Goal: Information Seeking & Learning: Learn about a topic

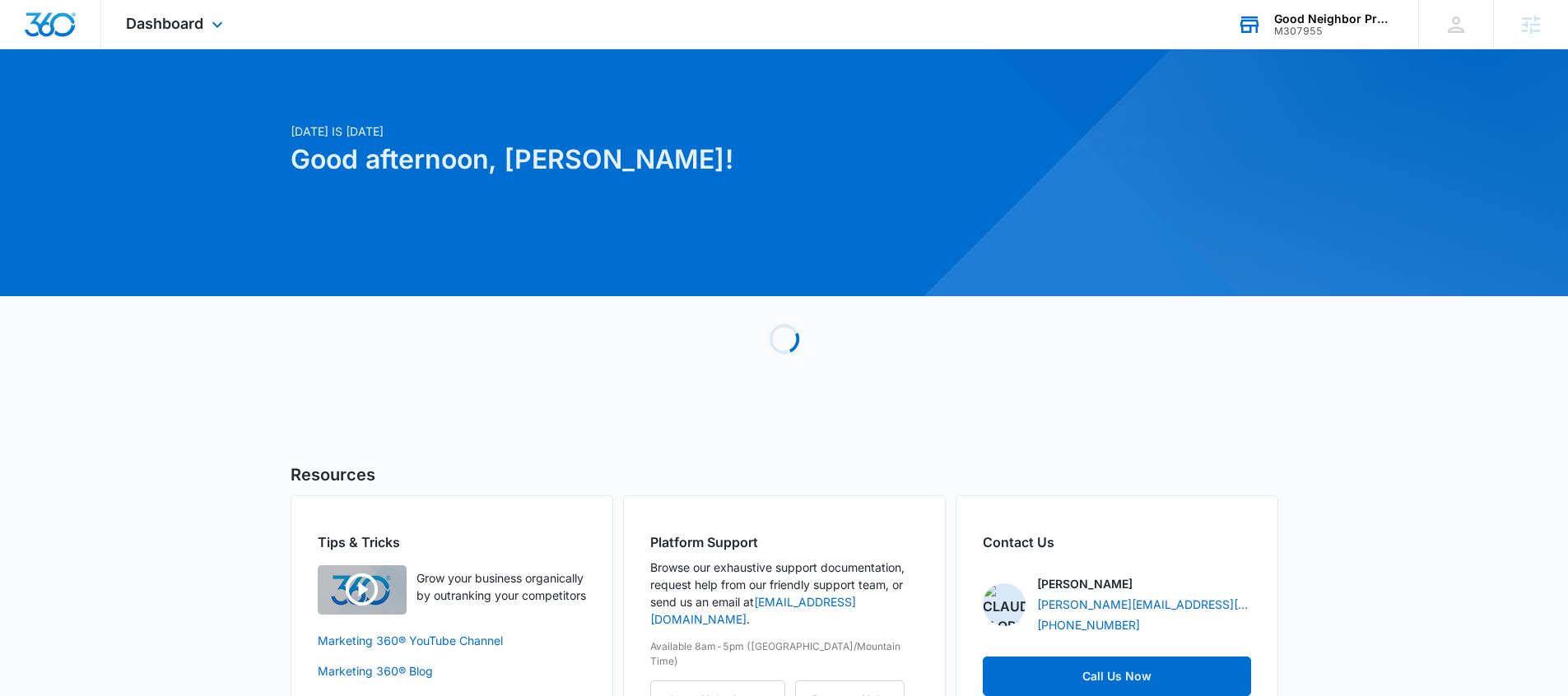
drag, startPoint x: 1339, startPoint y: 26, endPoint x: 1324, endPoint y: 46, distance: 25.0
click at [1340, 26] on div "M307955" at bounding box center [1334, 32] width 121 height 12
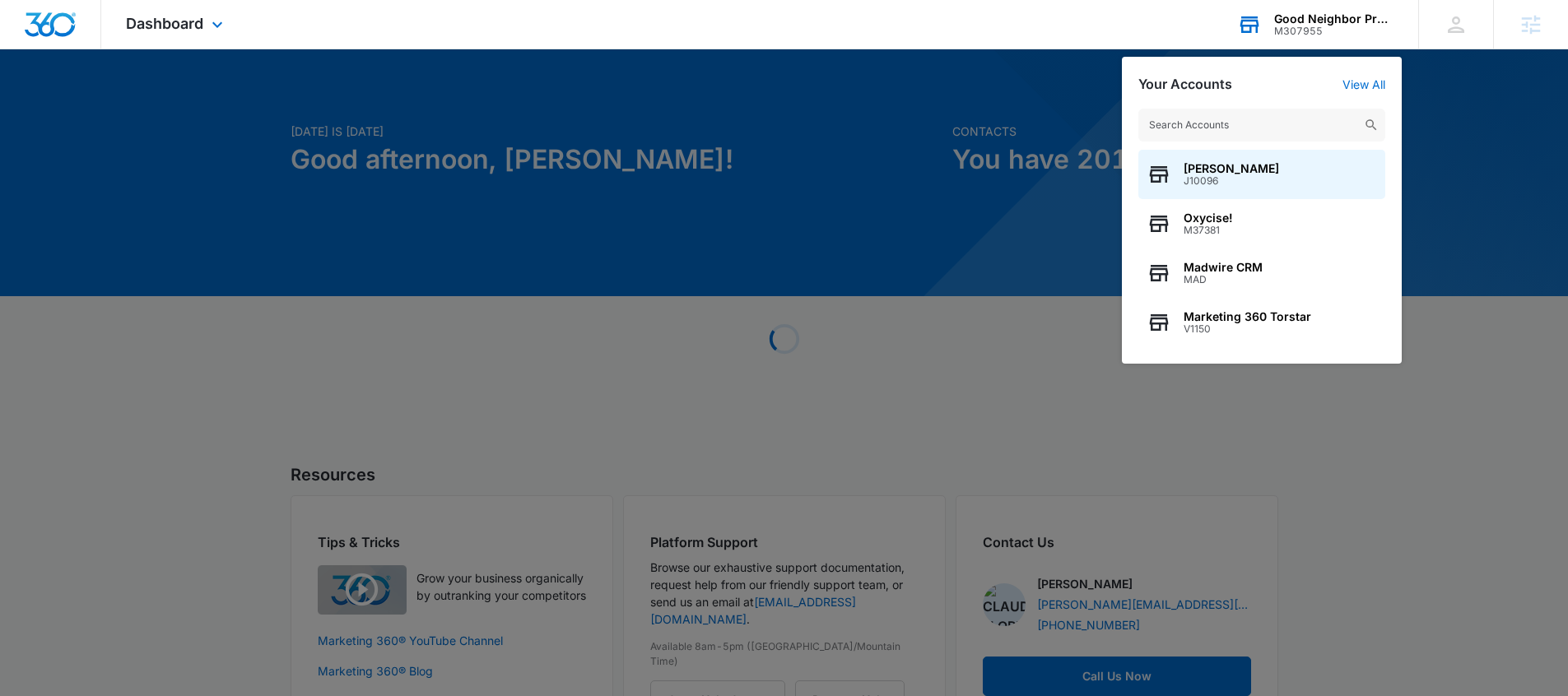
click at [1255, 120] on input "text" at bounding box center [1262, 125] width 247 height 33
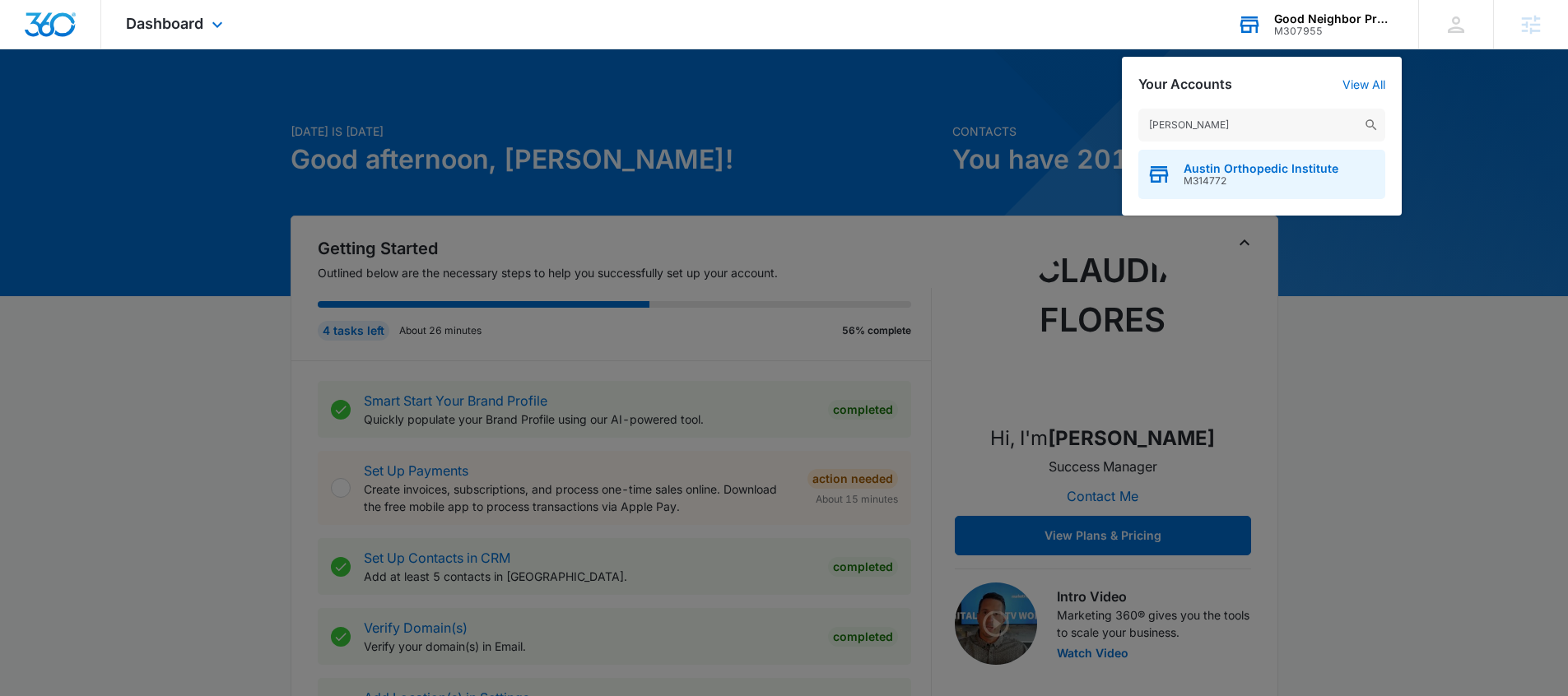
type input "austin ortho"
click at [1271, 173] on span "Austin Orthopedic Institute" at bounding box center [1260, 169] width 155 height 13
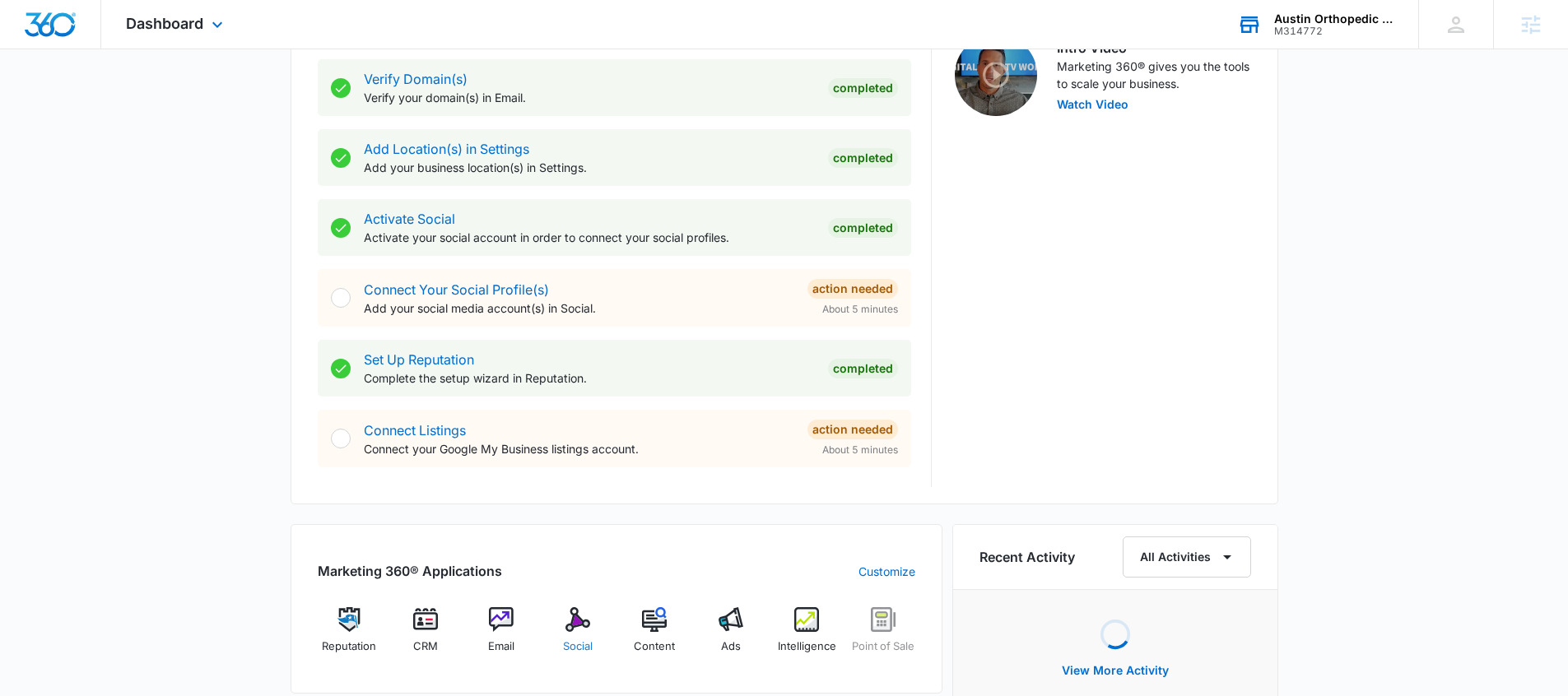
scroll to position [809, 0]
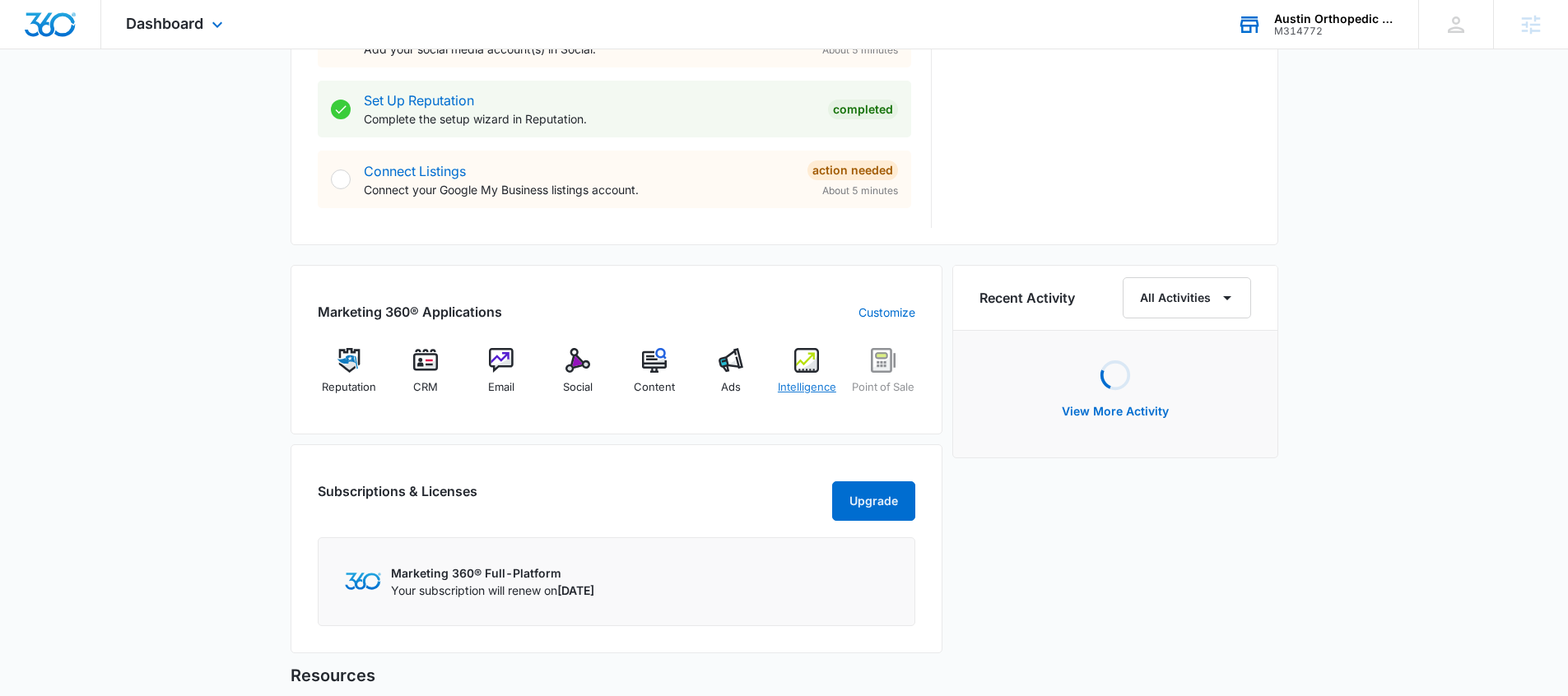
click at [803, 372] on img at bounding box center [806, 360] width 25 height 25
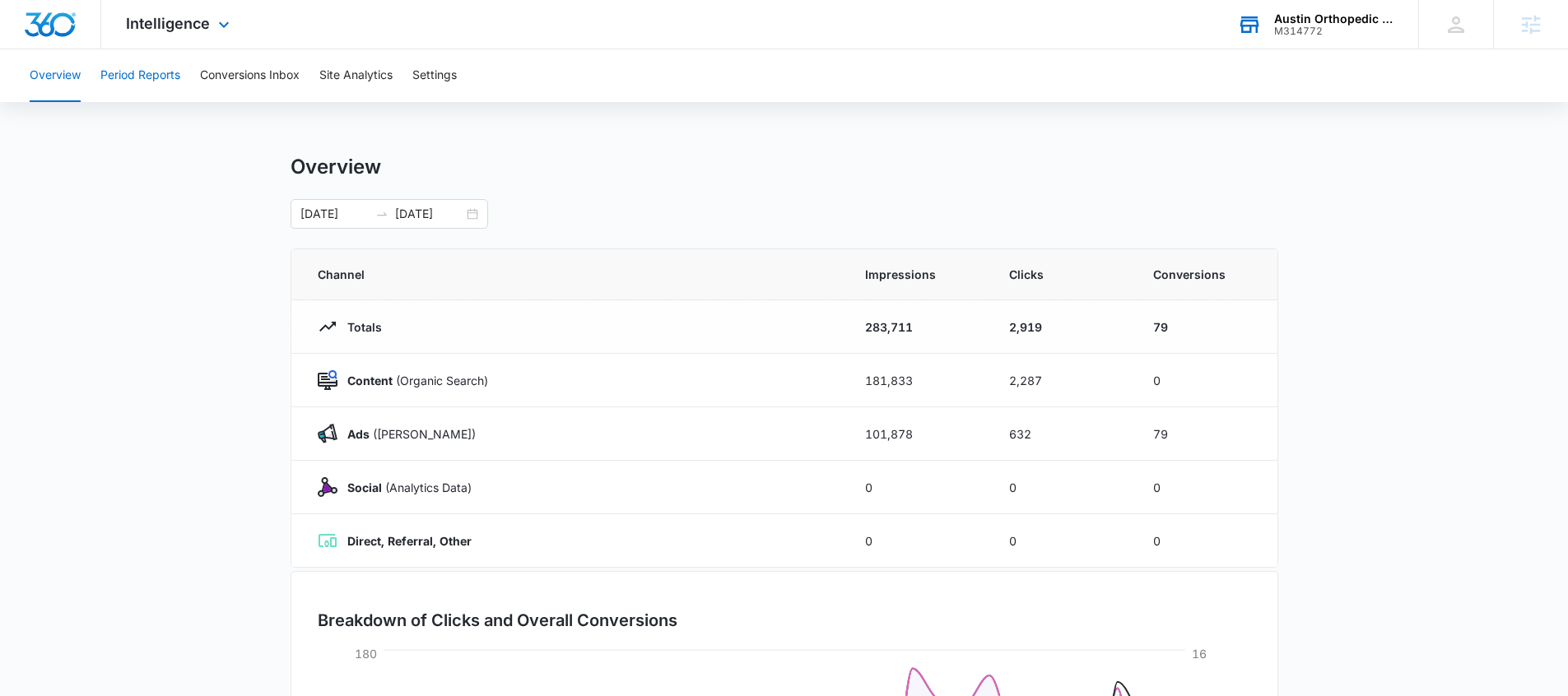
click at [165, 82] on button "Period Reports" at bounding box center [141, 76] width 80 height 53
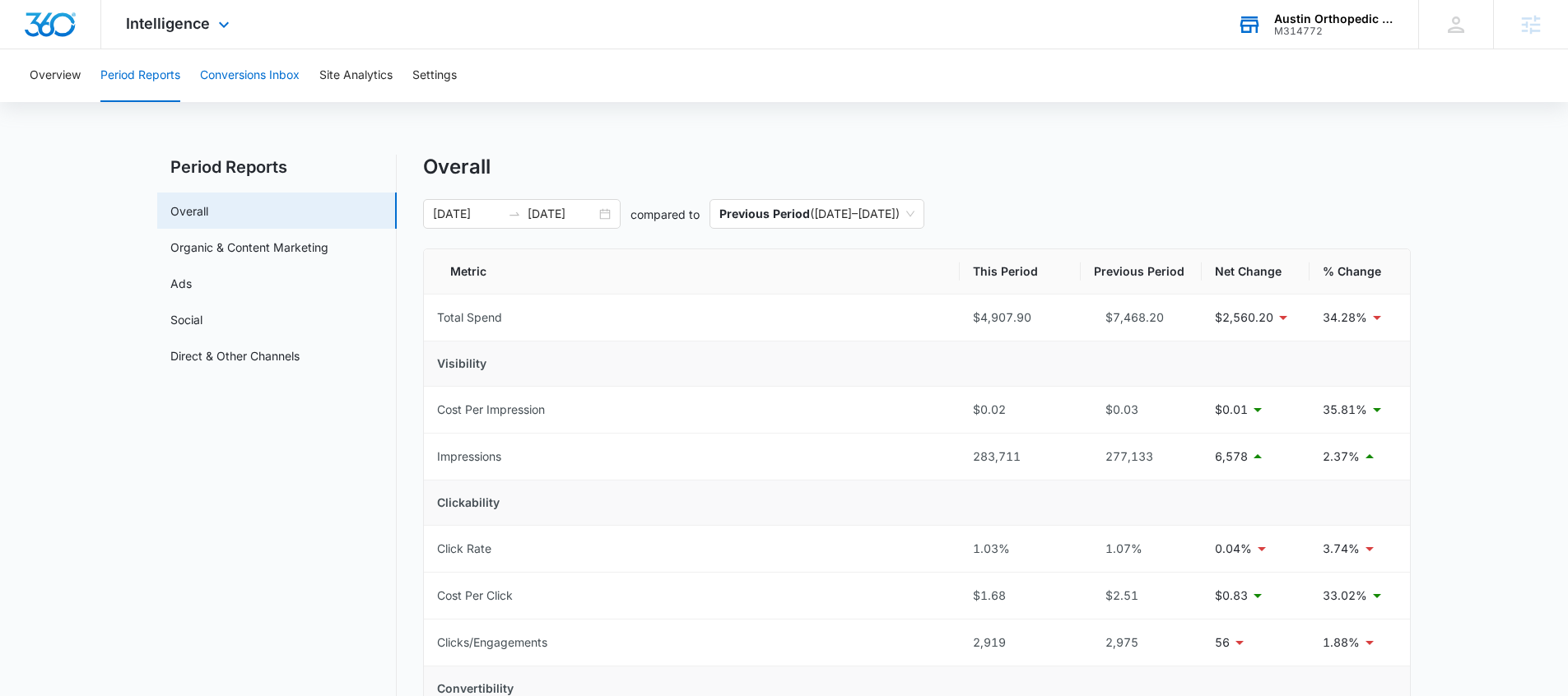
click at [282, 82] on button "Conversions Inbox" at bounding box center [250, 76] width 100 height 53
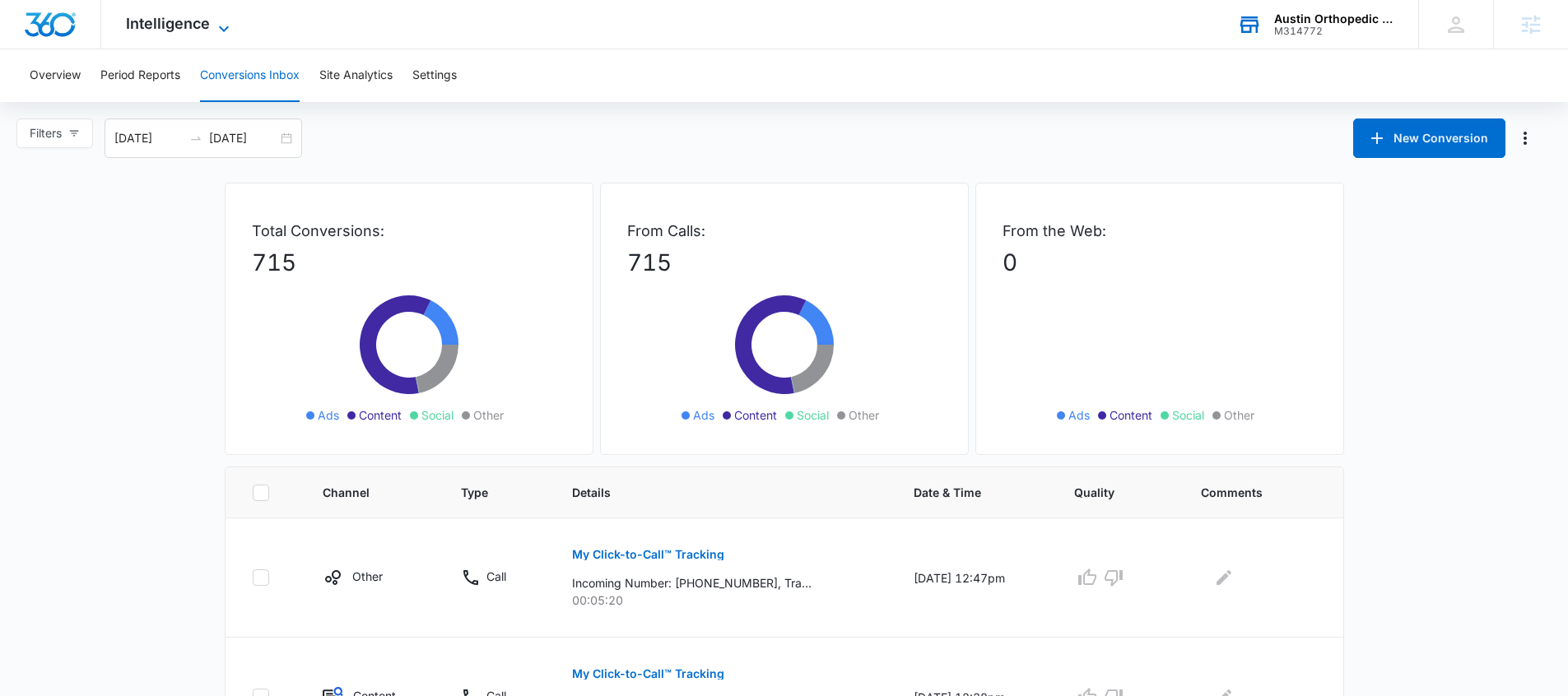
click at [181, 30] on span "Intelligence" at bounding box center [167, 23] width 84 height 17
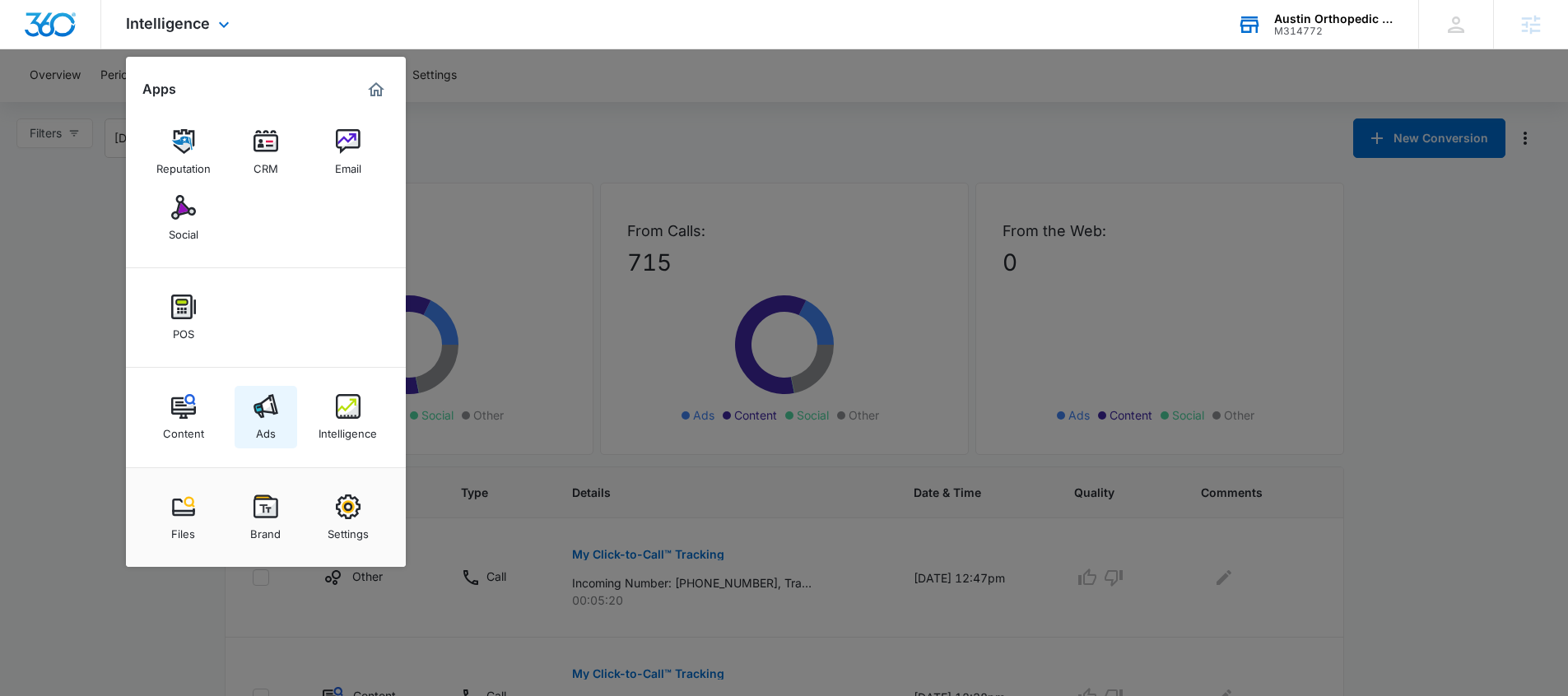
click at [266, 416] on img at bounding box center [265, 406] width 25 height 25
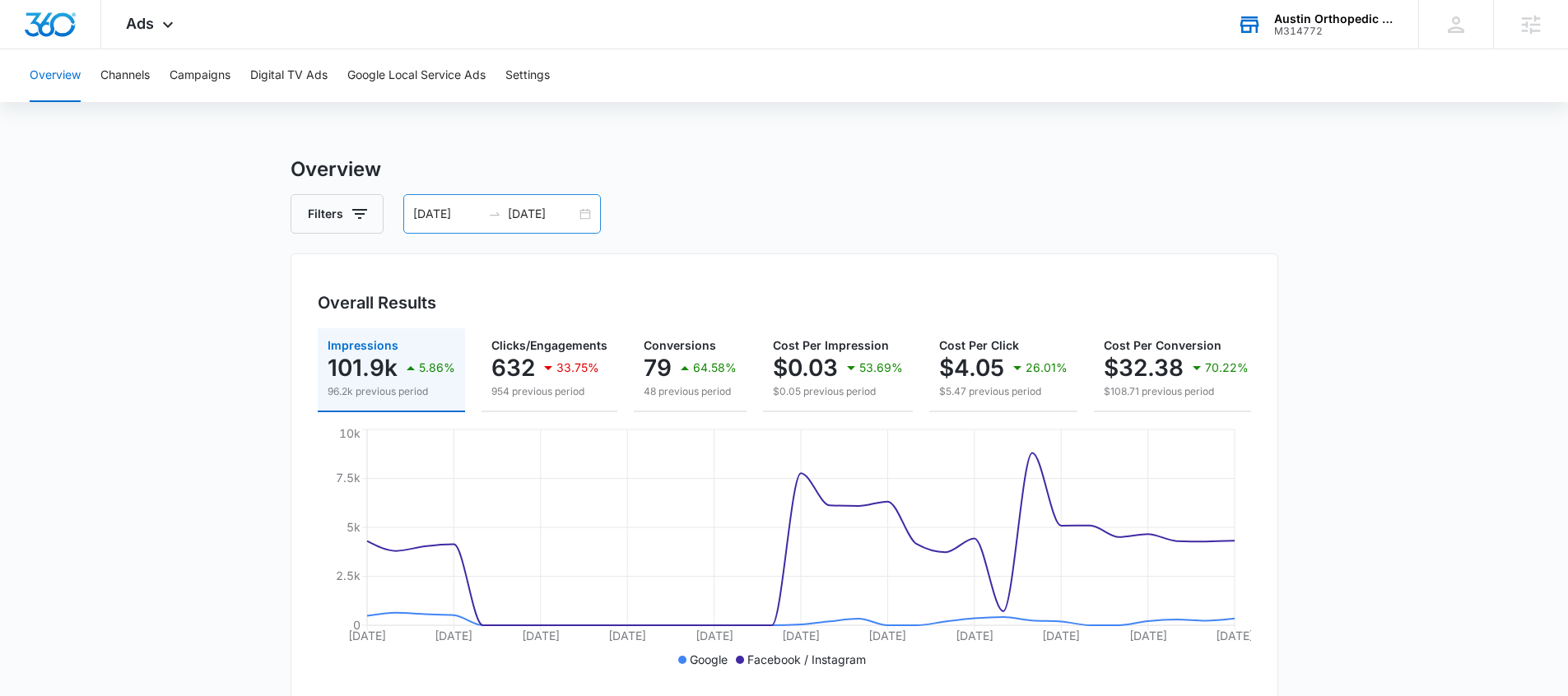
click at [582, 215] on div "08/05/2025 09/04/2025" at bounding box center [501, 214] width 197 height 40
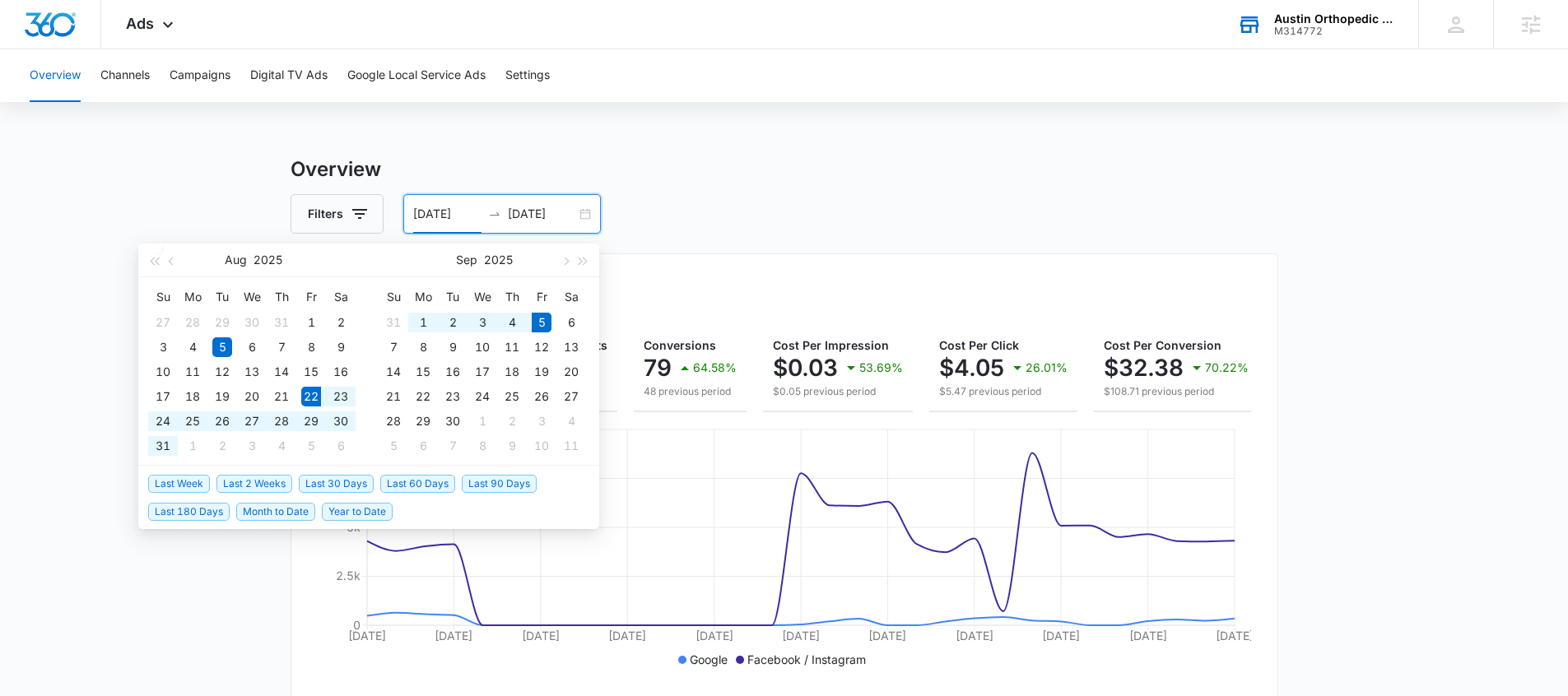
click at [271, 488] on span "Last 2 Weeks" at bounding box center [254, 484] width 76 height 18
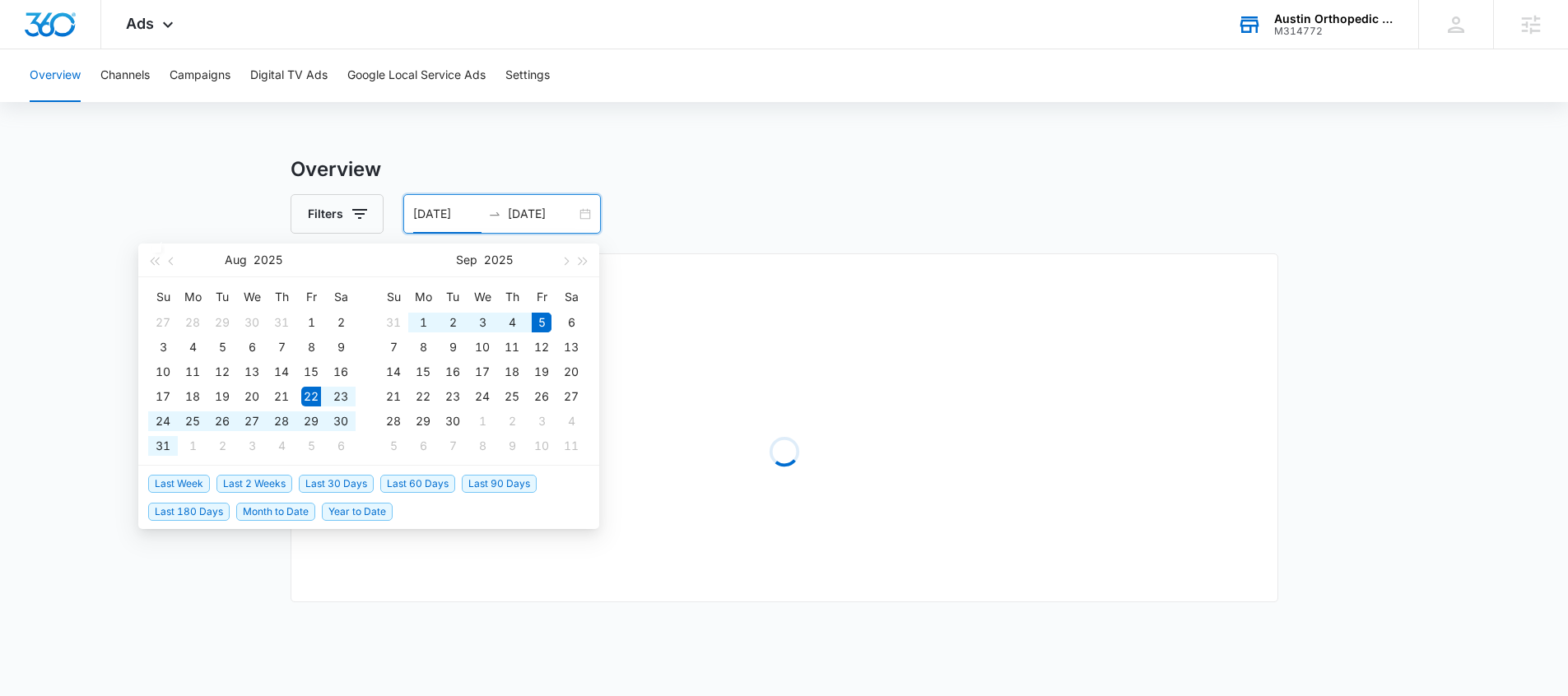
type input "08/22/2025"
type input "09/05/2025"
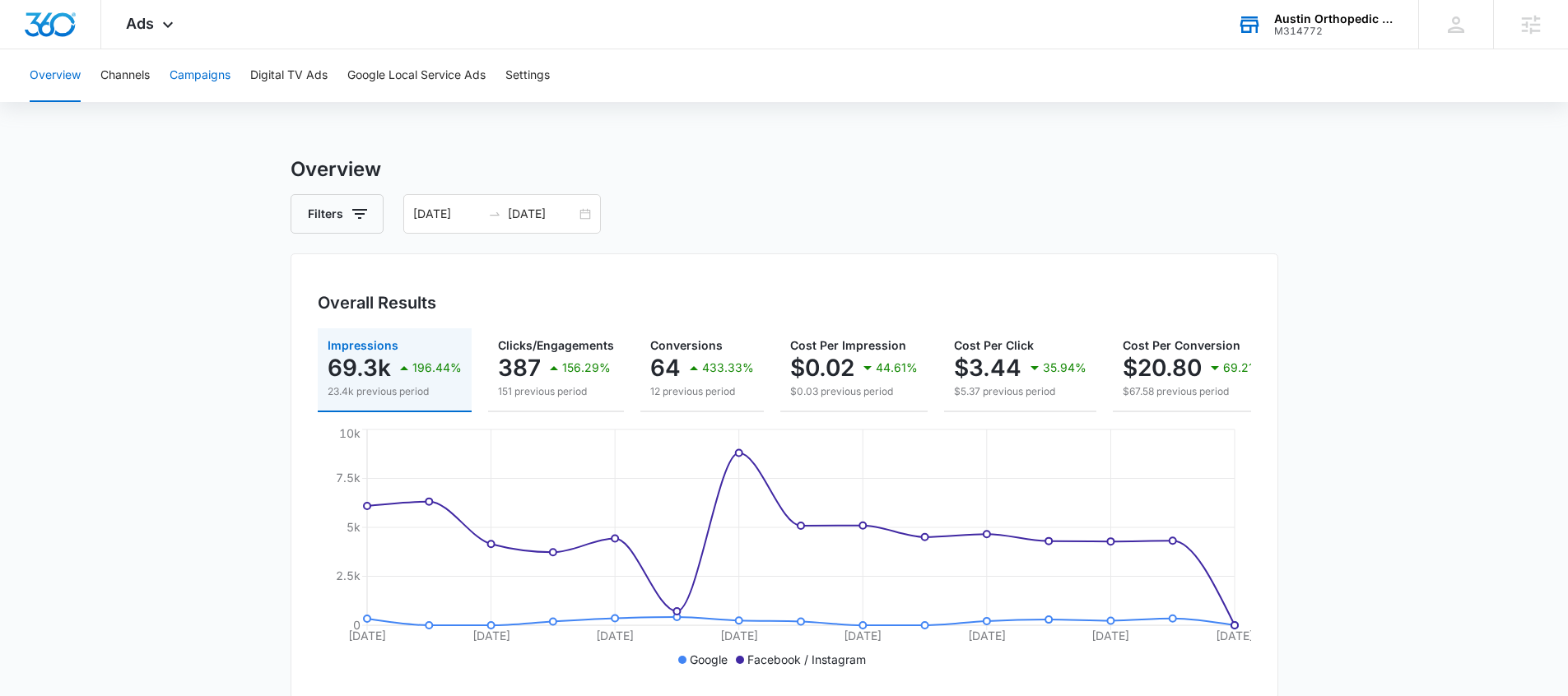
click at [177, 80] on button "Campaigns" at bounding box center [199, 76] width 61 height 53
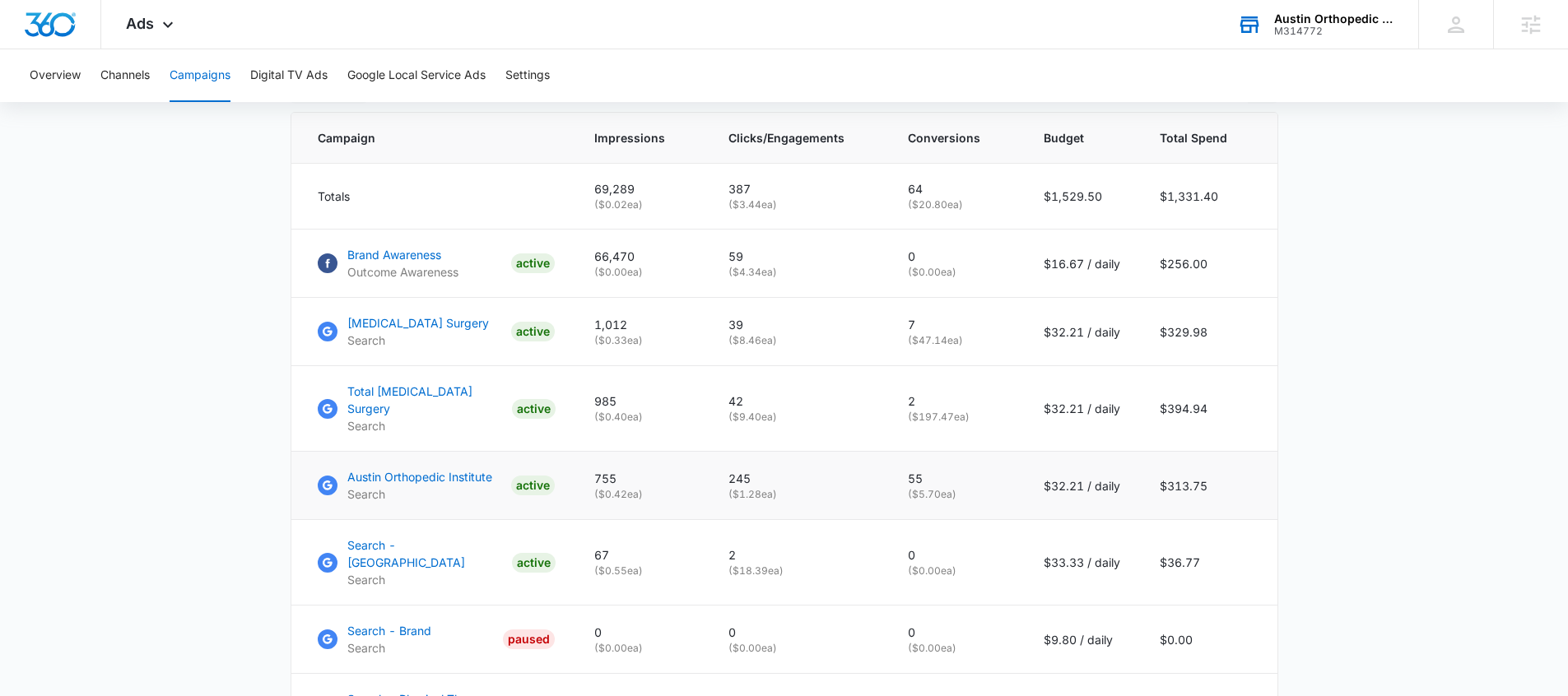
scroll to position [692, 0]
click at [428, 485] on p "Austin Orthopedic Institute" at bounding box center [419, 476] width 145 height 17
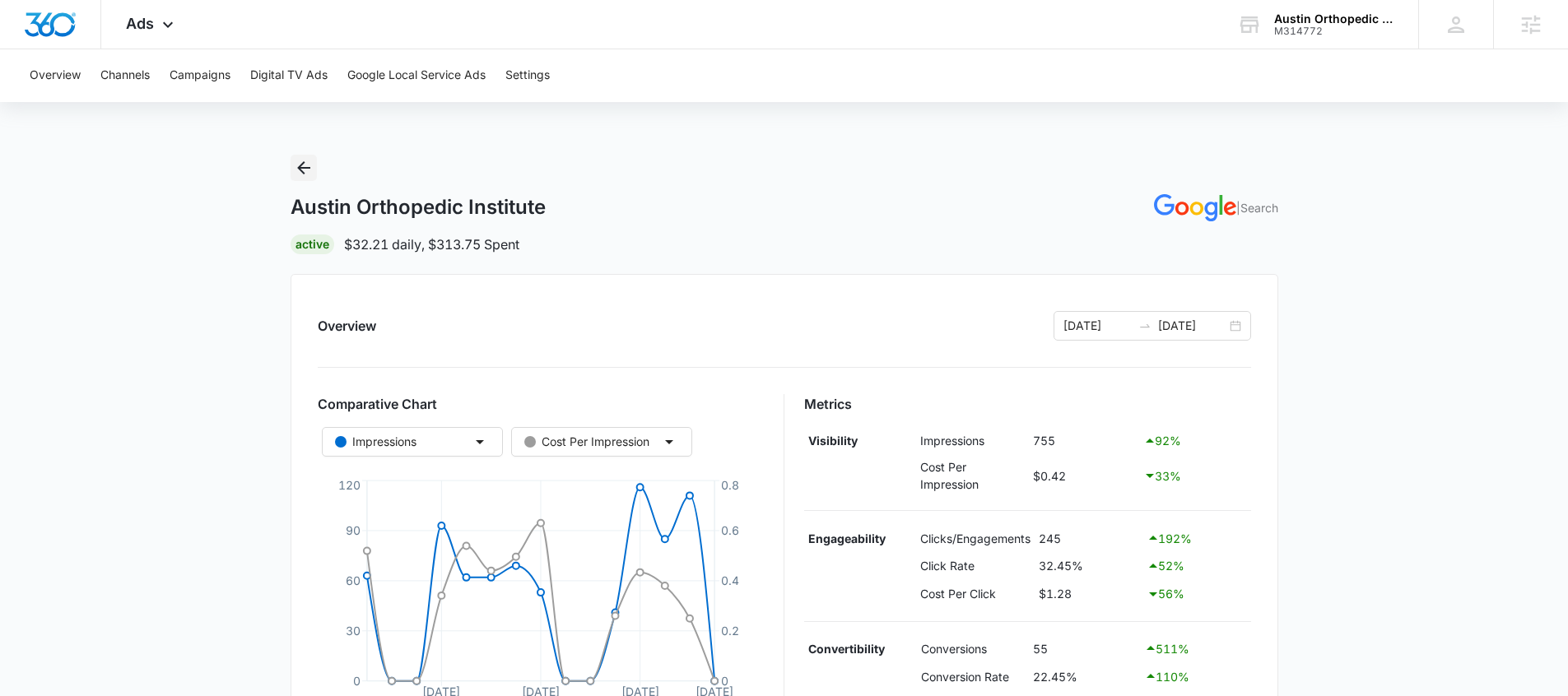
click at [302, 170] on icon "Back" at bounding box center [304, 168] width 20 height 20
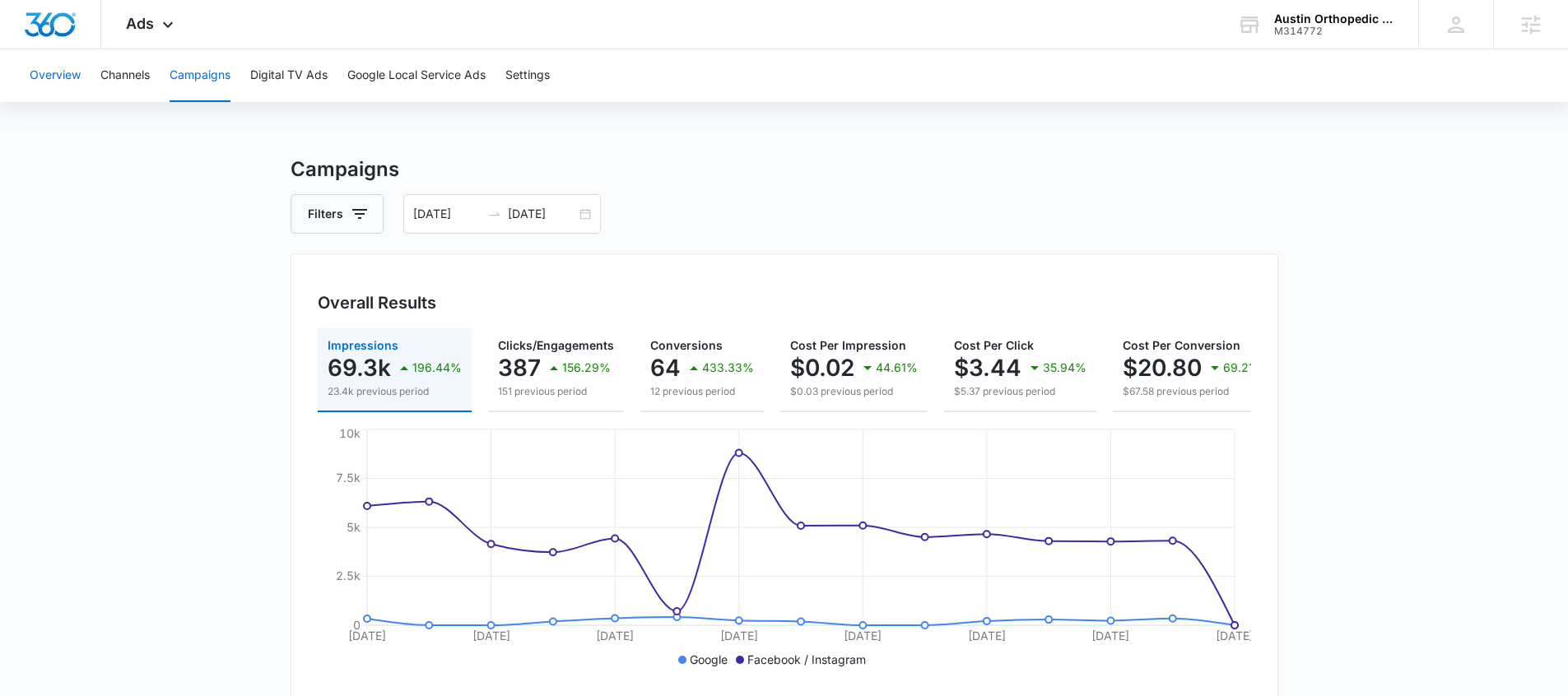
click at [65, 77] on button "Overview" at bounding box center [55, 76] width 51 height 53
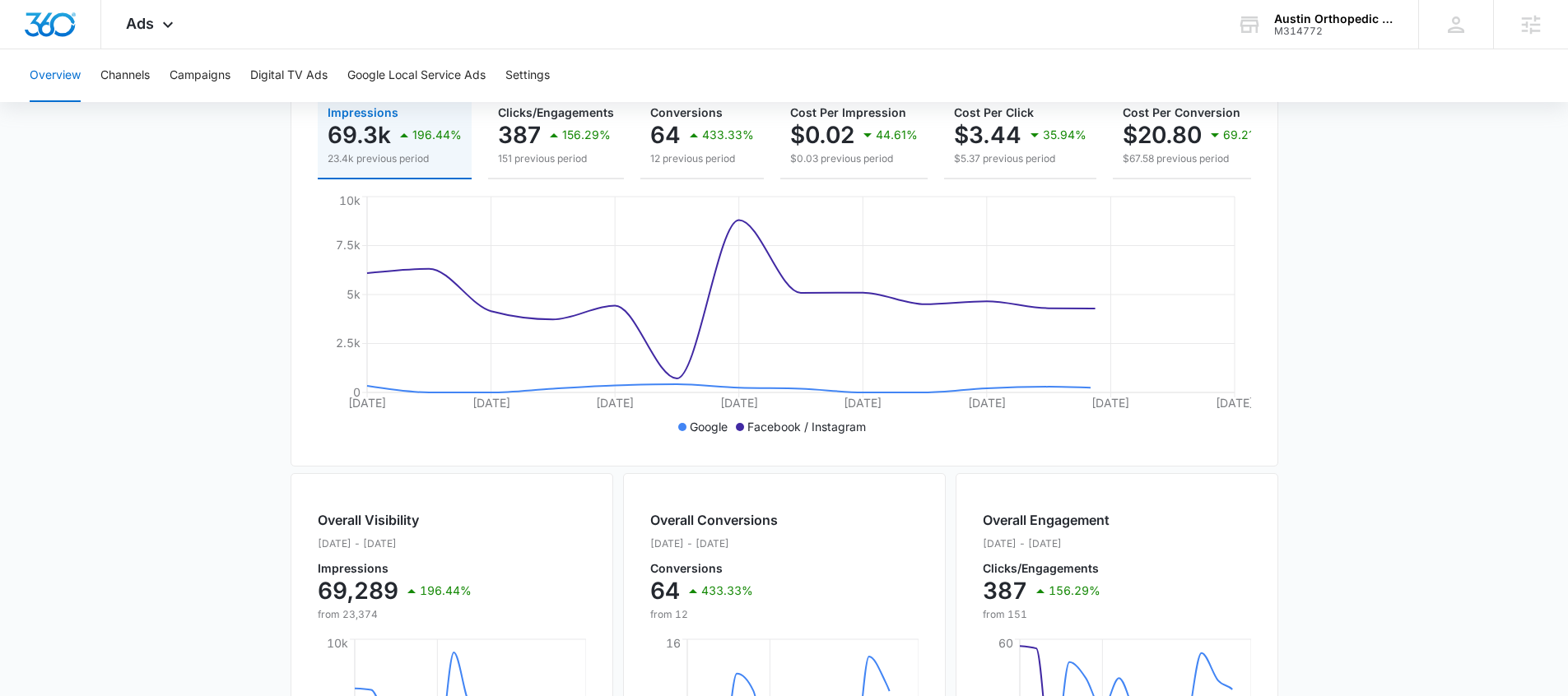
scroll to position [234, 0]
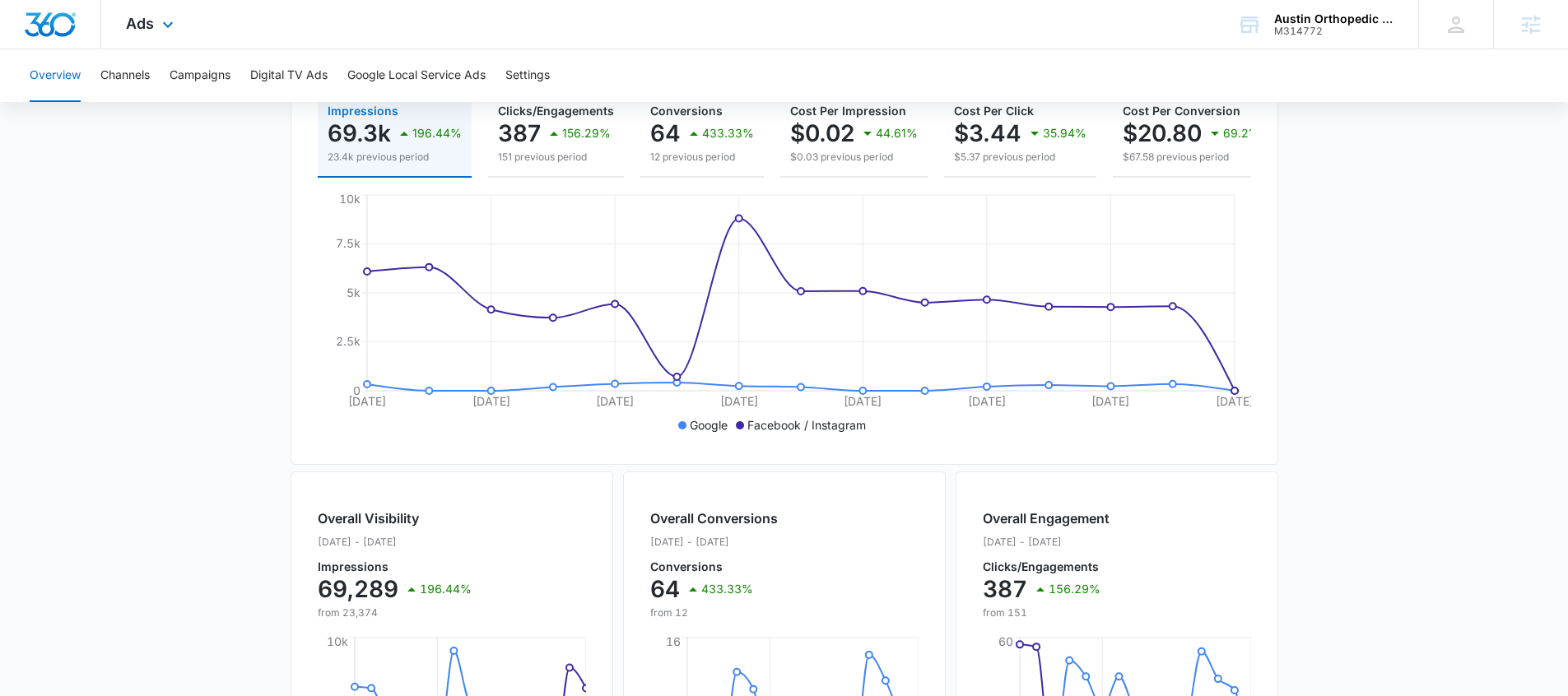
click at [144, 39] on div "Ads Apps Reputation CRM Email Social POS Content Ads Intelligence Files Brand S…" at bounding box center [153, 24] width 102 height 49
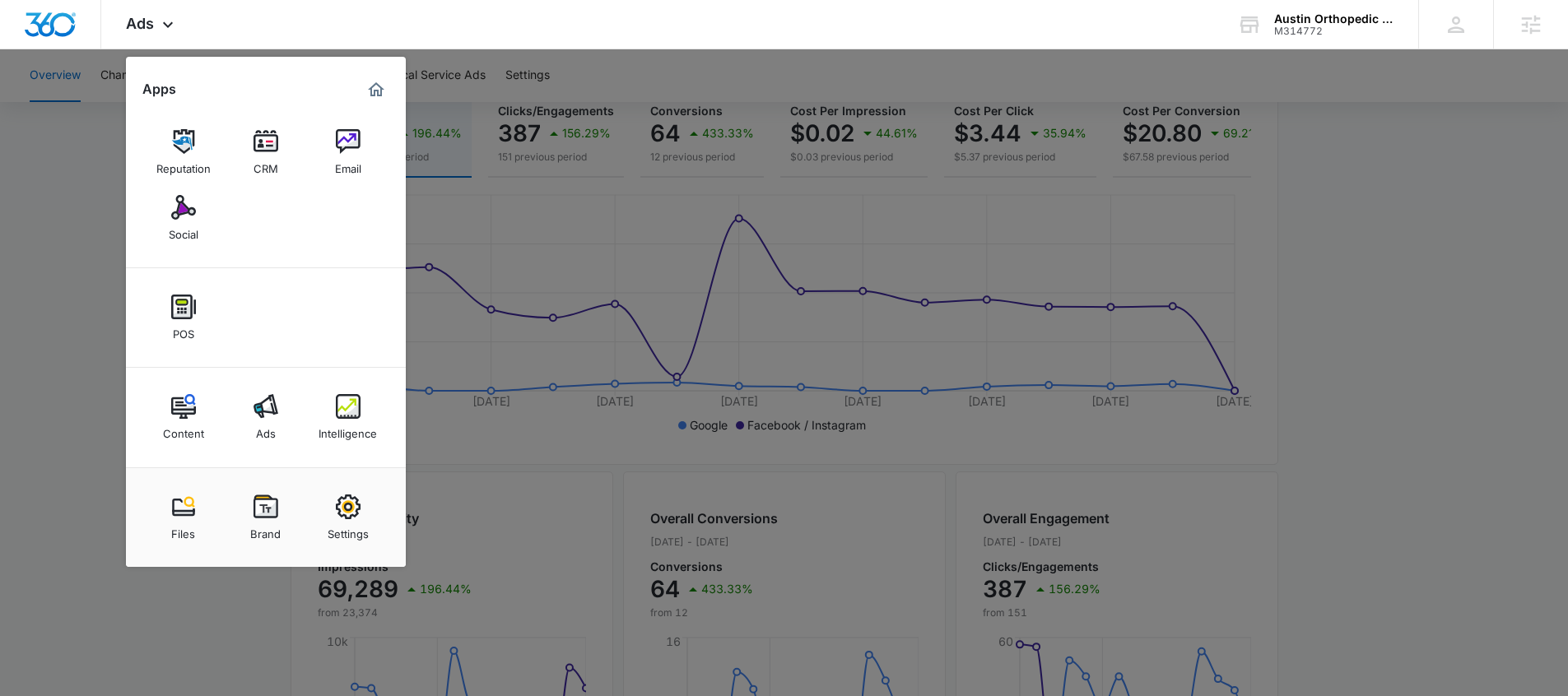
click at [347, 417] on img at bounding box center [348, 406] width 25 height 25
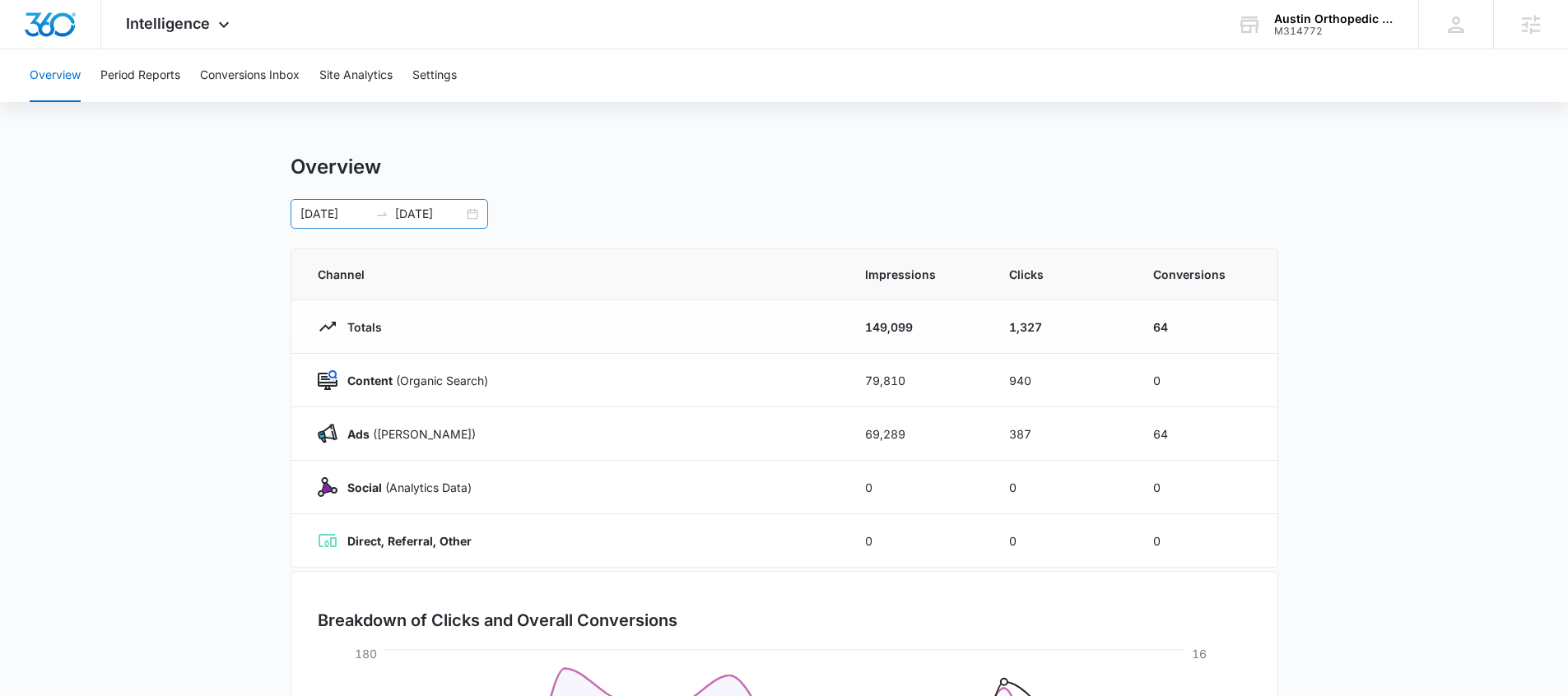
click at [469, 216] on div "[DATE] [DATE]" at bounding box center [389, 214] width 197 height 30
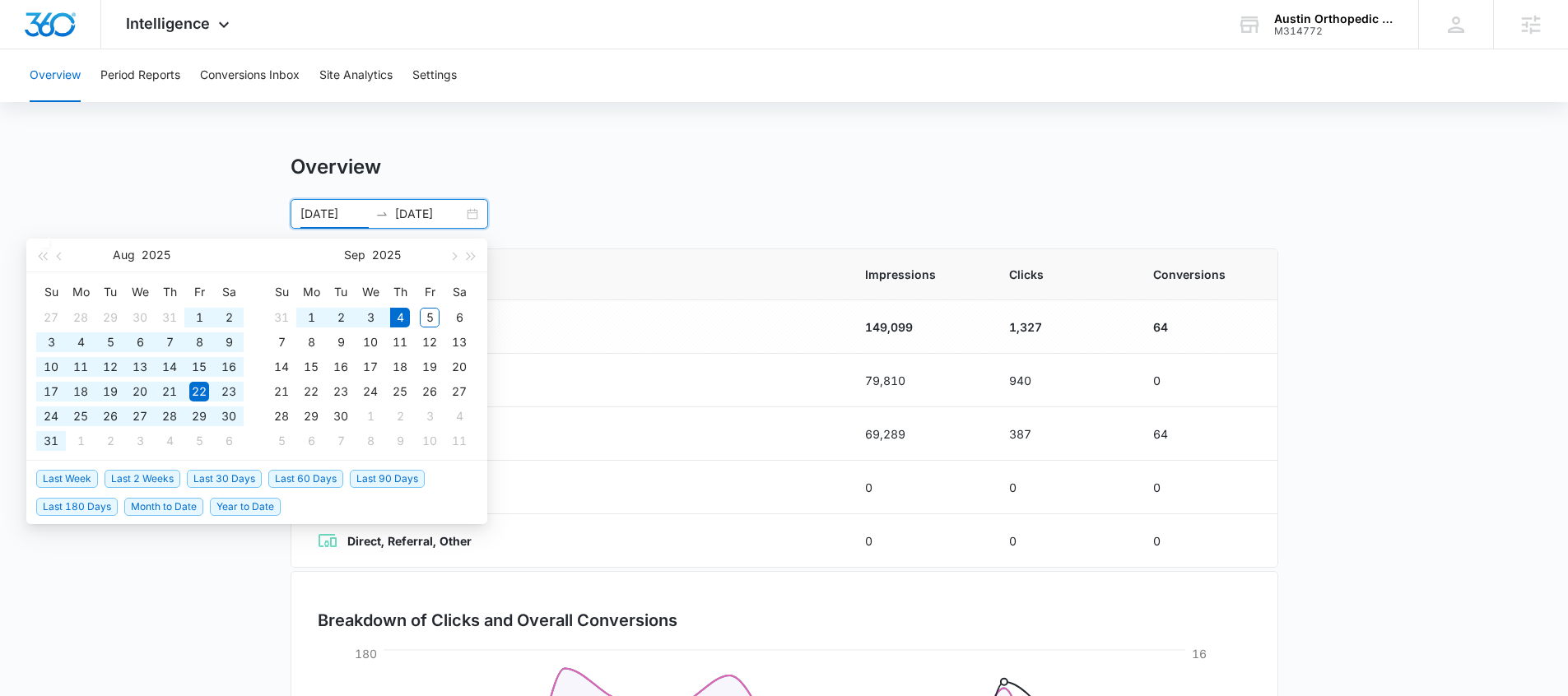
click at [317, 479] on span "Last 60 Days" at bounding box center [305, 479] width 75 height 18
type input "07/06/2025"
type input "09/04/2025"
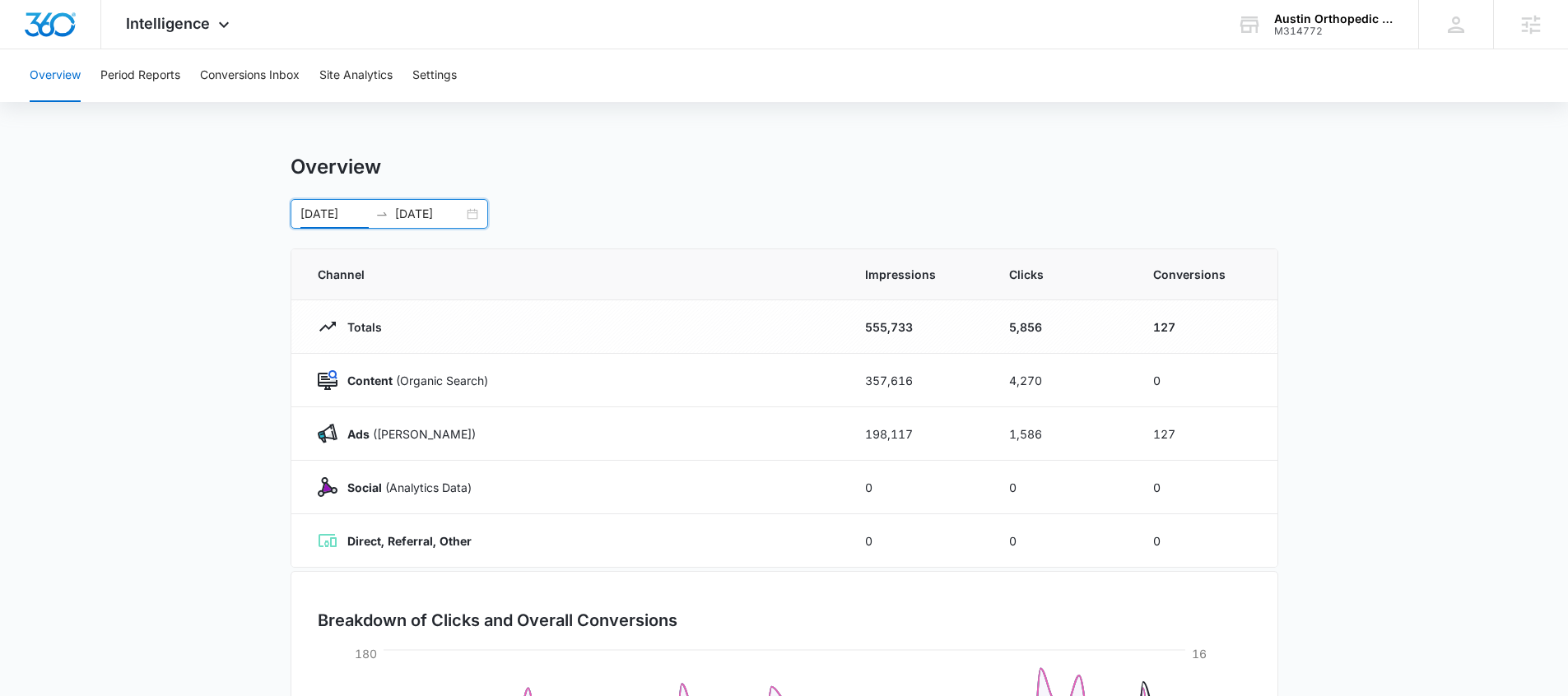
click at [477, 211] on div "07/06/2025 09/04/2025" at bounding box center [389, 214] width 197 height 30
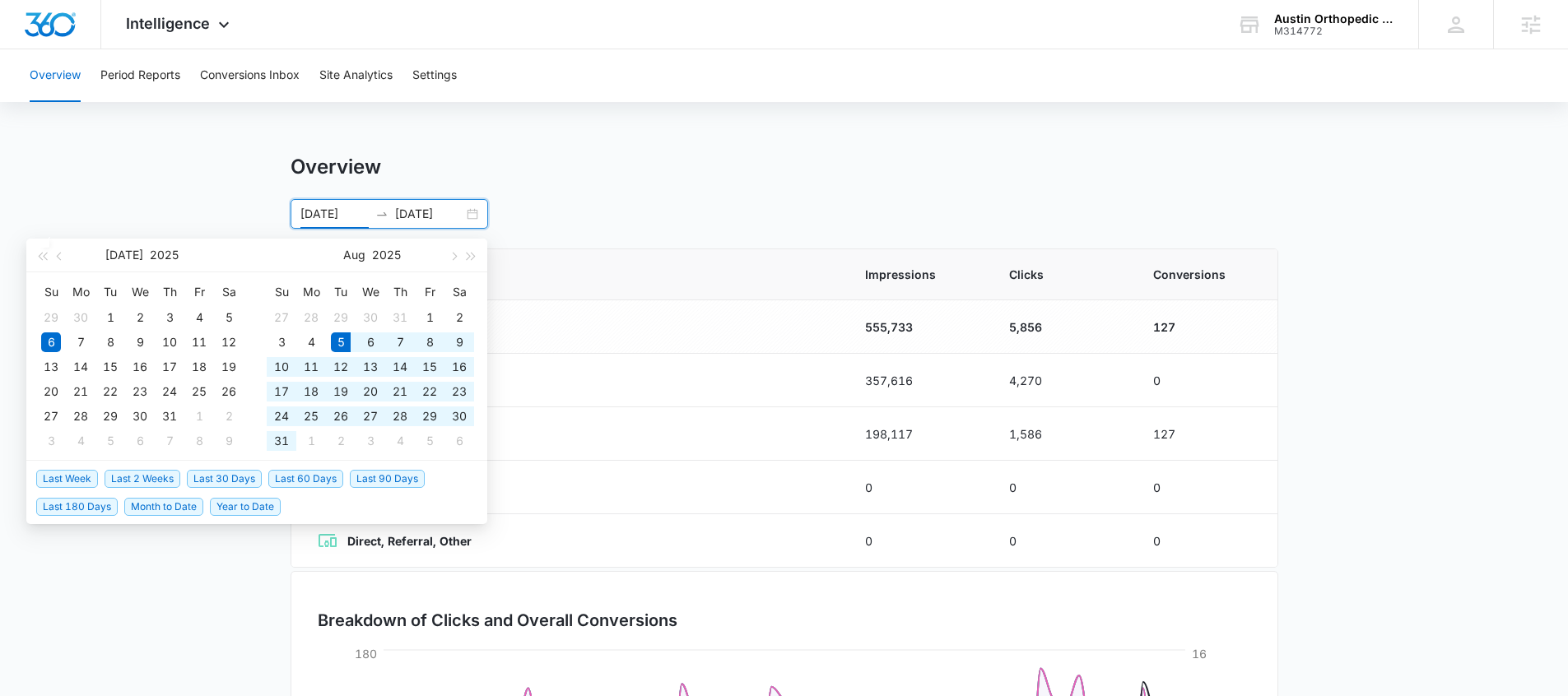
drag, startPoint x: 235, startPoint y: 482, endPoint x: 246, endPoint y: 478, distance: 11.7
click at [235, 482] on span "Last 30 Days" at bounding box center [223, 479] width 75 height 18
type input "08/05/2025"
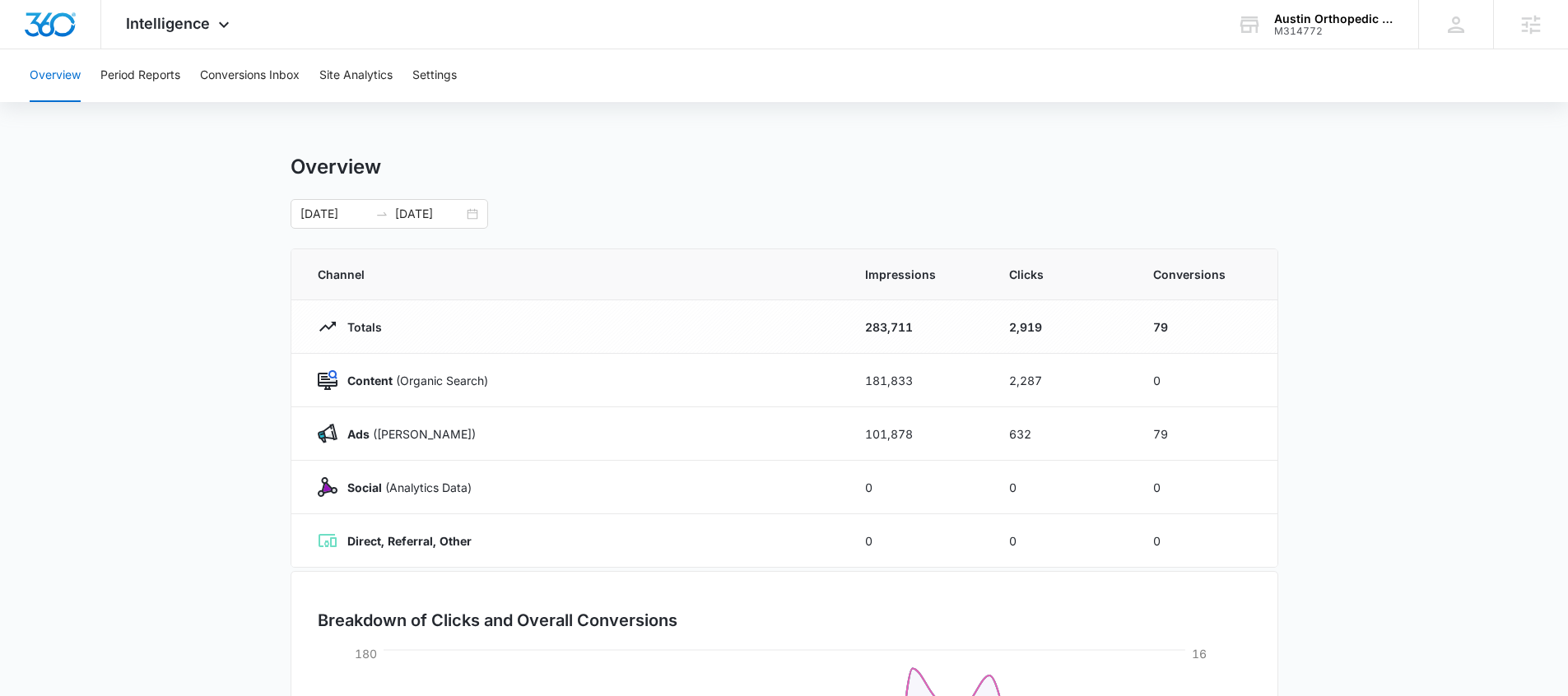
click at [784, 204] on div "08/05/2025 09/04/2025 Aug 2025 Su Mo Tu We Th Fr Sa 27 28 29 30 31 1 2 3 4 5 6 …" at bounding box center [784, 214] width 988 height 30
click at [170, 76] on button "Period Reports" at bounding box center [141, 76] width 80 height 53
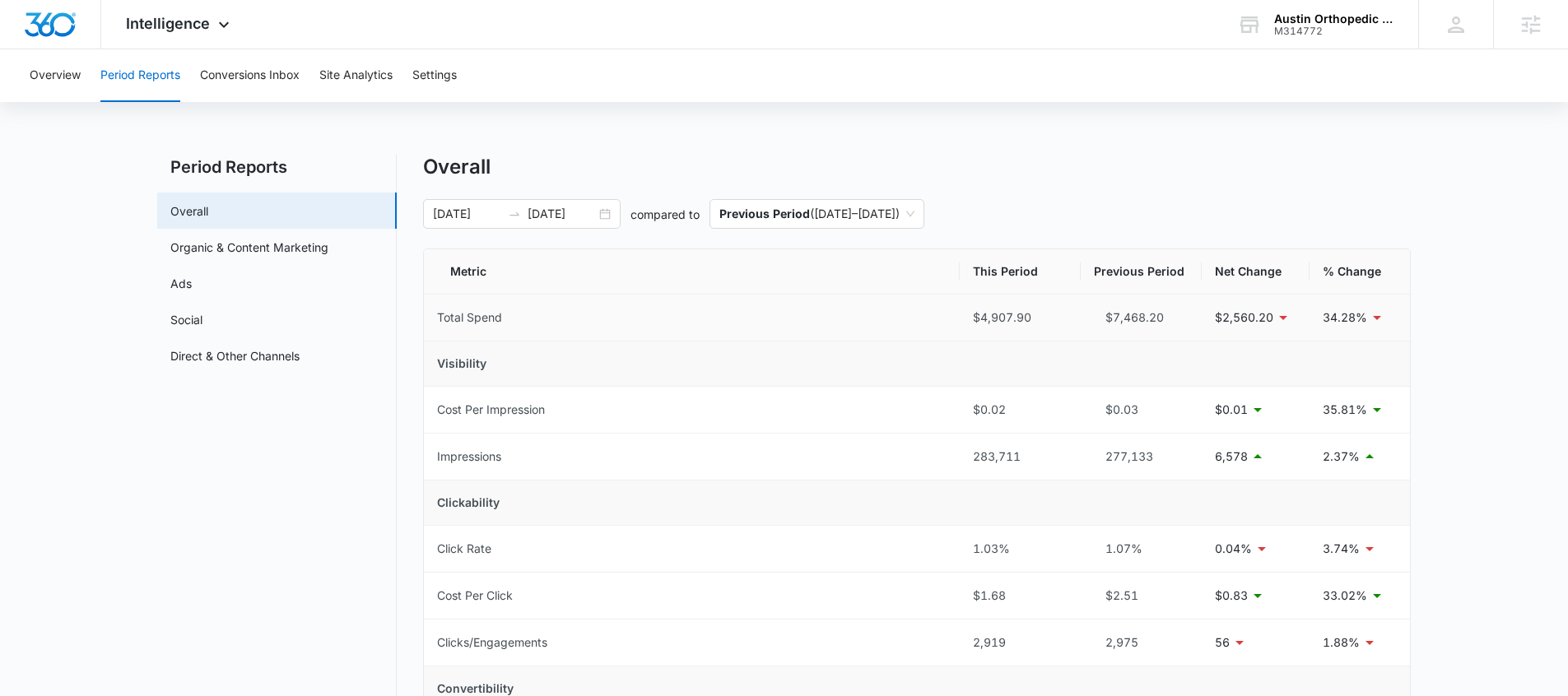
scroll to position [3, 0]
click at [201, 318] on link "Social" at bounding box center [186, 316] width 32 height 17
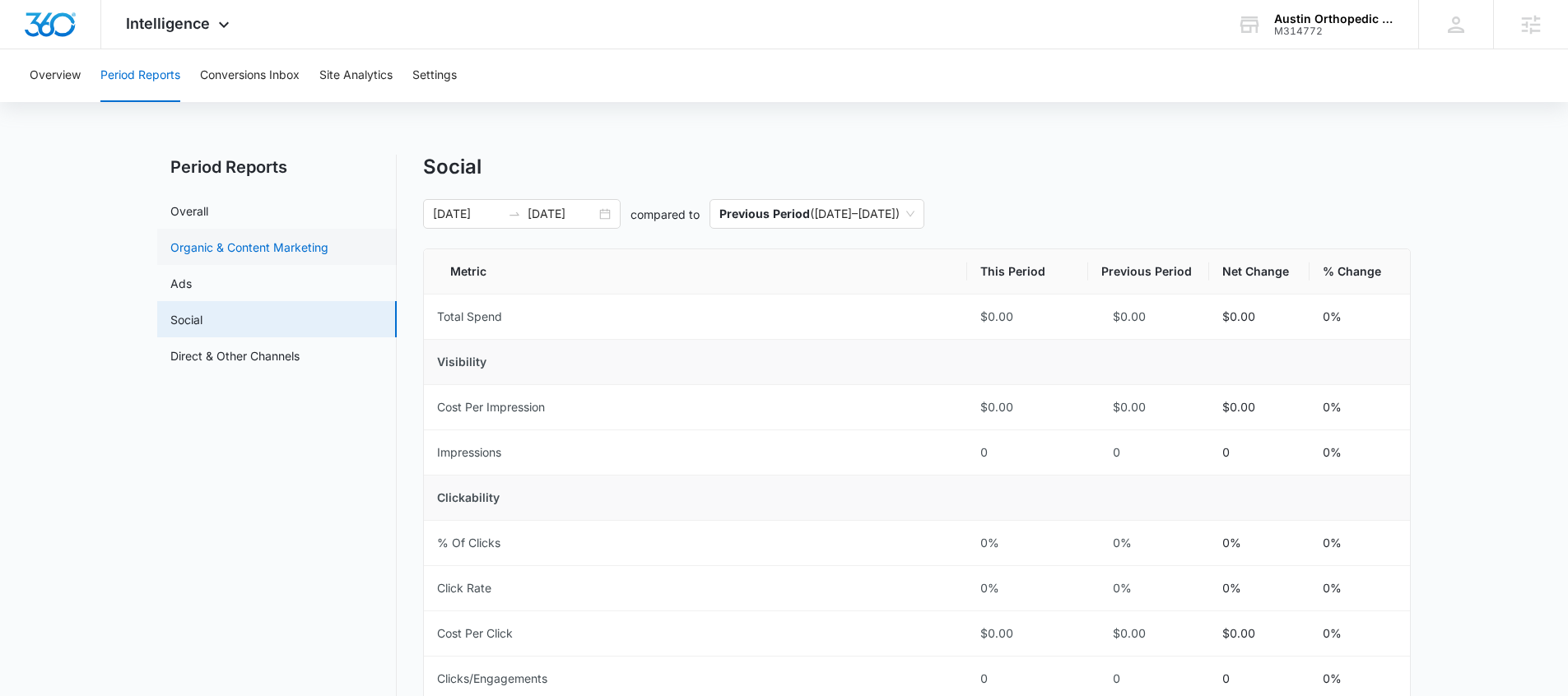
click at [253, 250] on link "Organic & Content Marketing" at bounding box center [249, 246] width 157 height 17
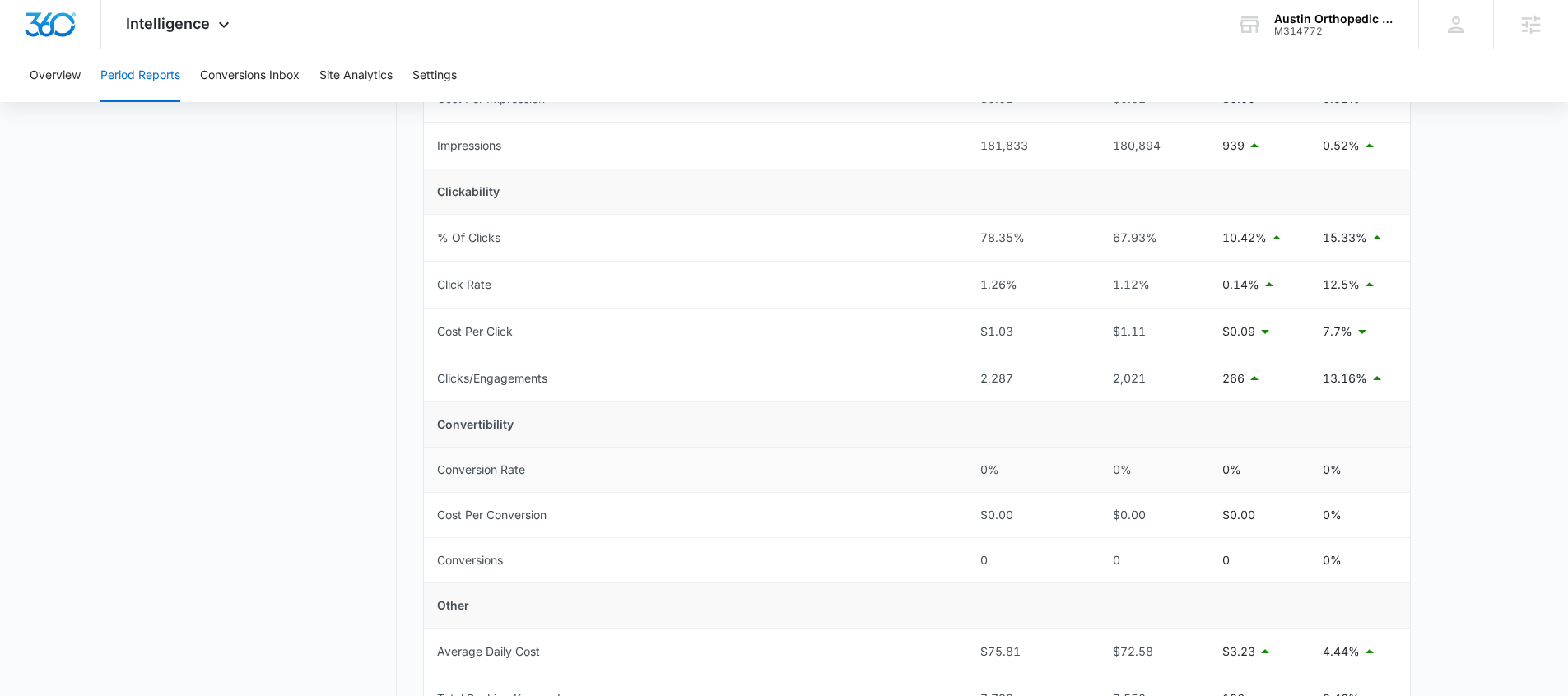
scroll to position [285, 0]
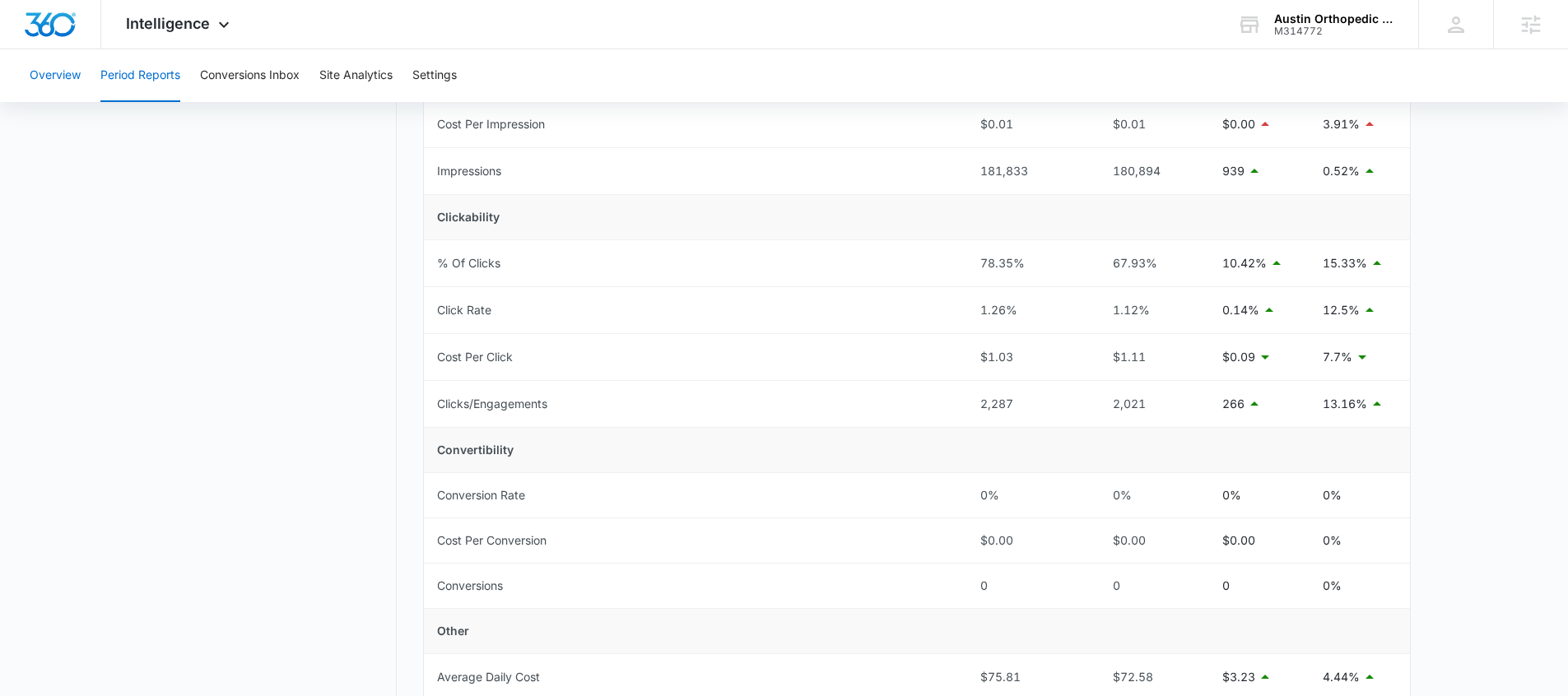
click at [60, 83] on button "Overview" at bounding box center [55, 76] width 51 height 53
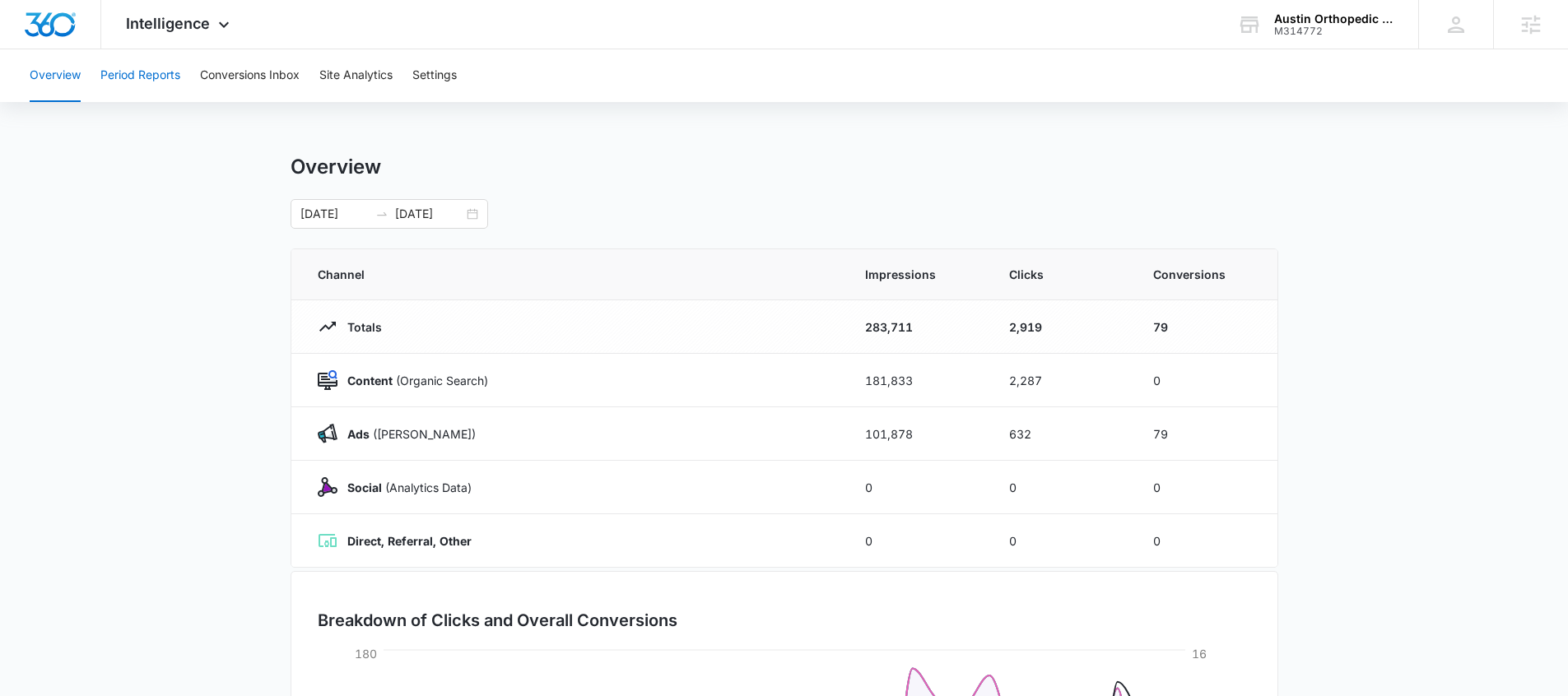
click at [150, 80] on button "Period Reports" at bounding box center [141, 76] width 80 height 53
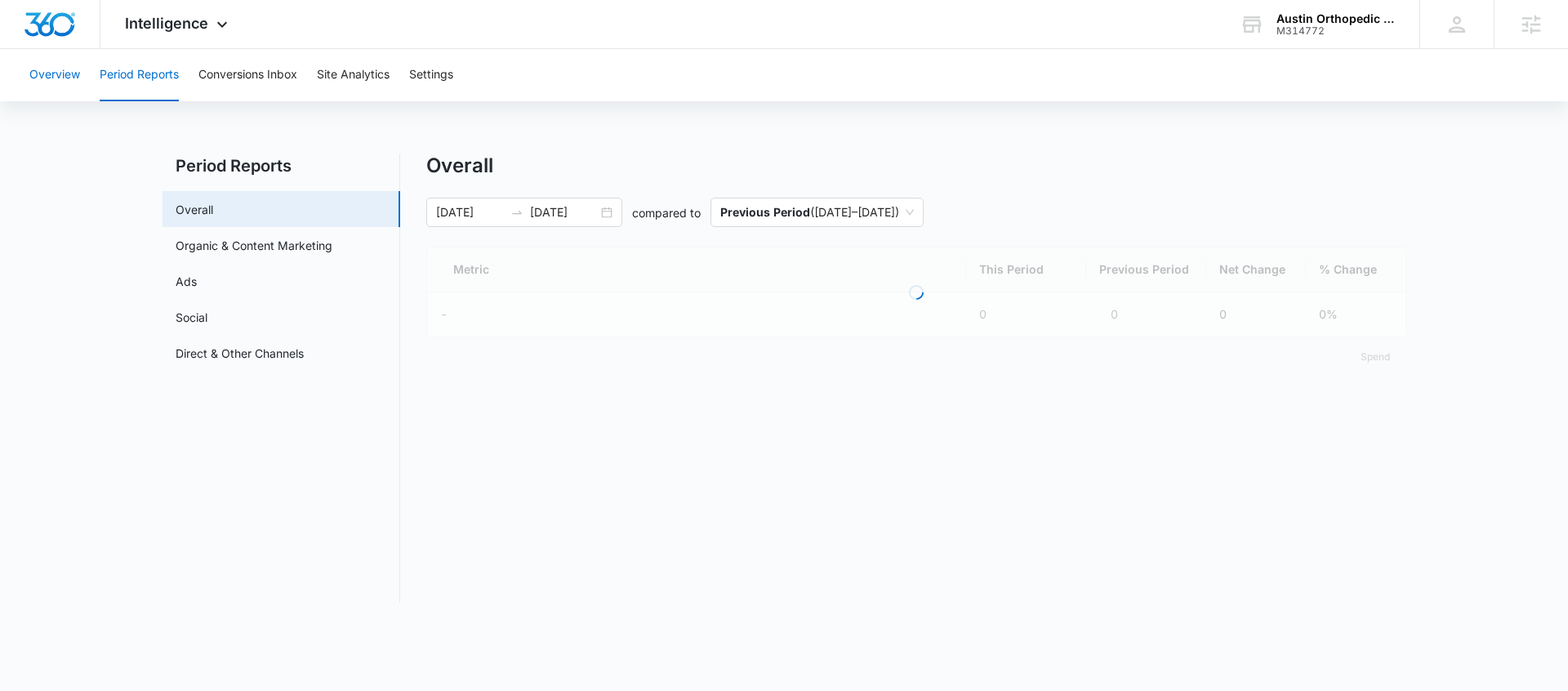
click at [42, 86] on button "Overview" at bounding box center [54, 75] width 50 height 52
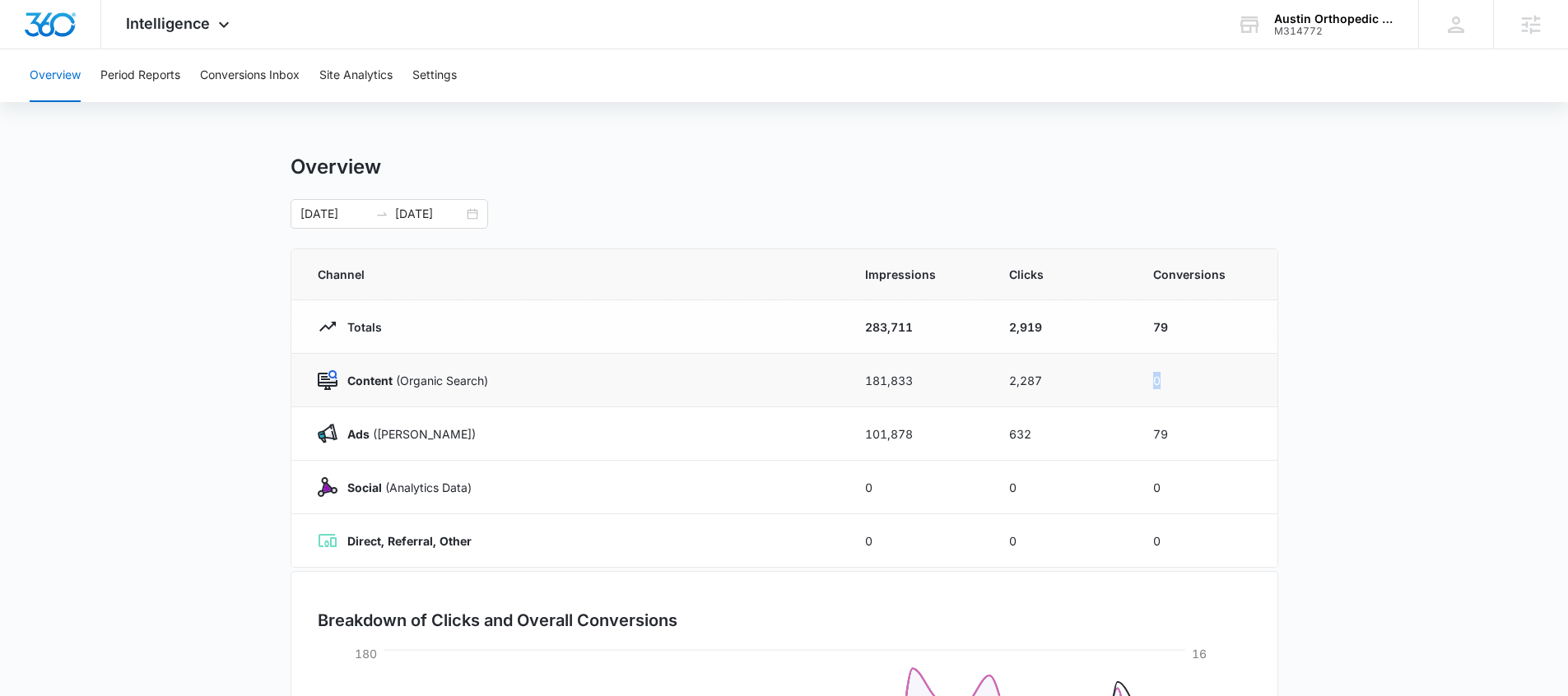
drag, startPoint x: 1166, startPoint y: 384, endPoint x: 1148, endPoint y: 384, distance: 18.0
click at [1144, 384] on td "0" at bounding box center [1205, 381] width 144 height 54
drag, startPoint x: 1173, startPoint y: 435, endPoint x: 1126, endPoint y: 437, distance: 47.0
click at [1126, 437] on tr "Ads (Ad Campaigns) 101,878 632 79" at bounding box center [784, 435] width 986 height 54
click at [1200, 442] on td "79" at bounding box center [1205, 435] width 144 height 54
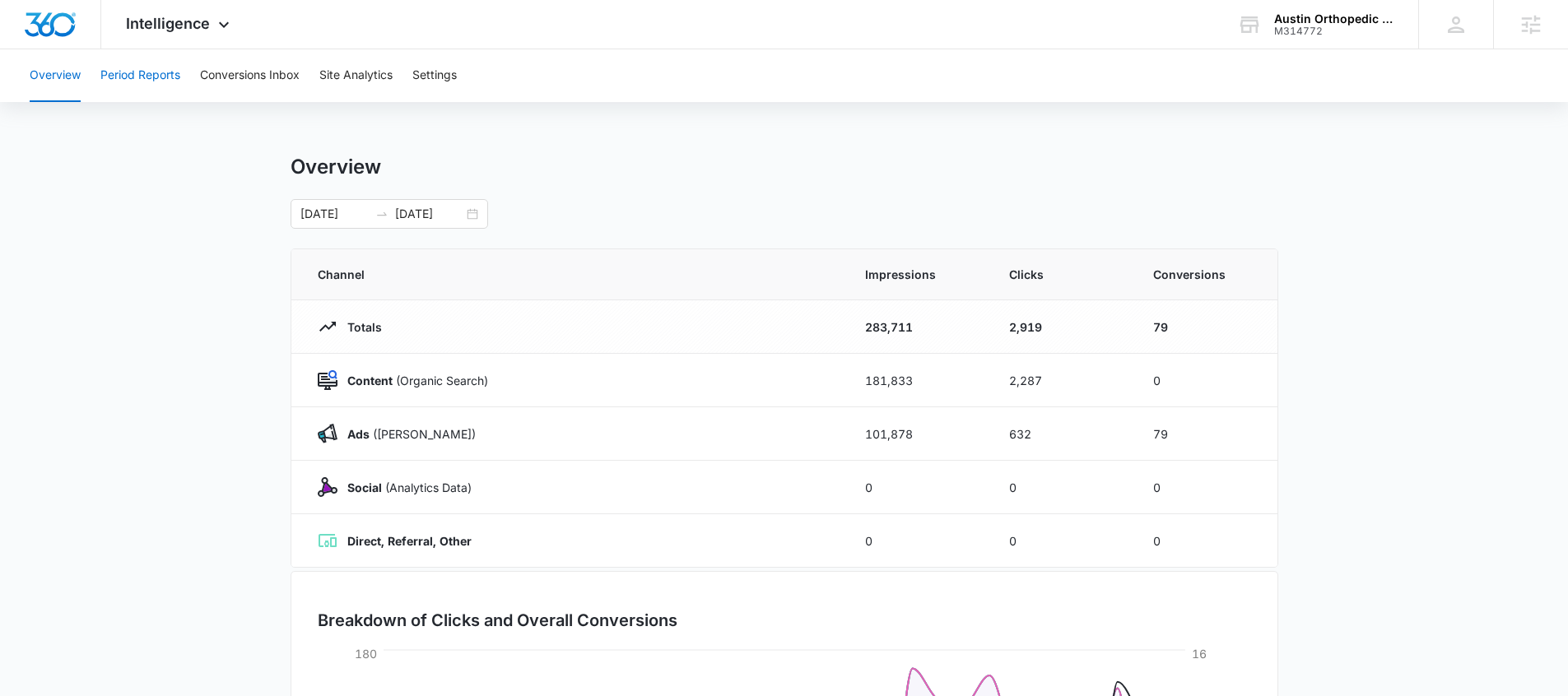
click at [145, 78] on button "Period Reports" at bounding box center [141, 76] width 80 height 53
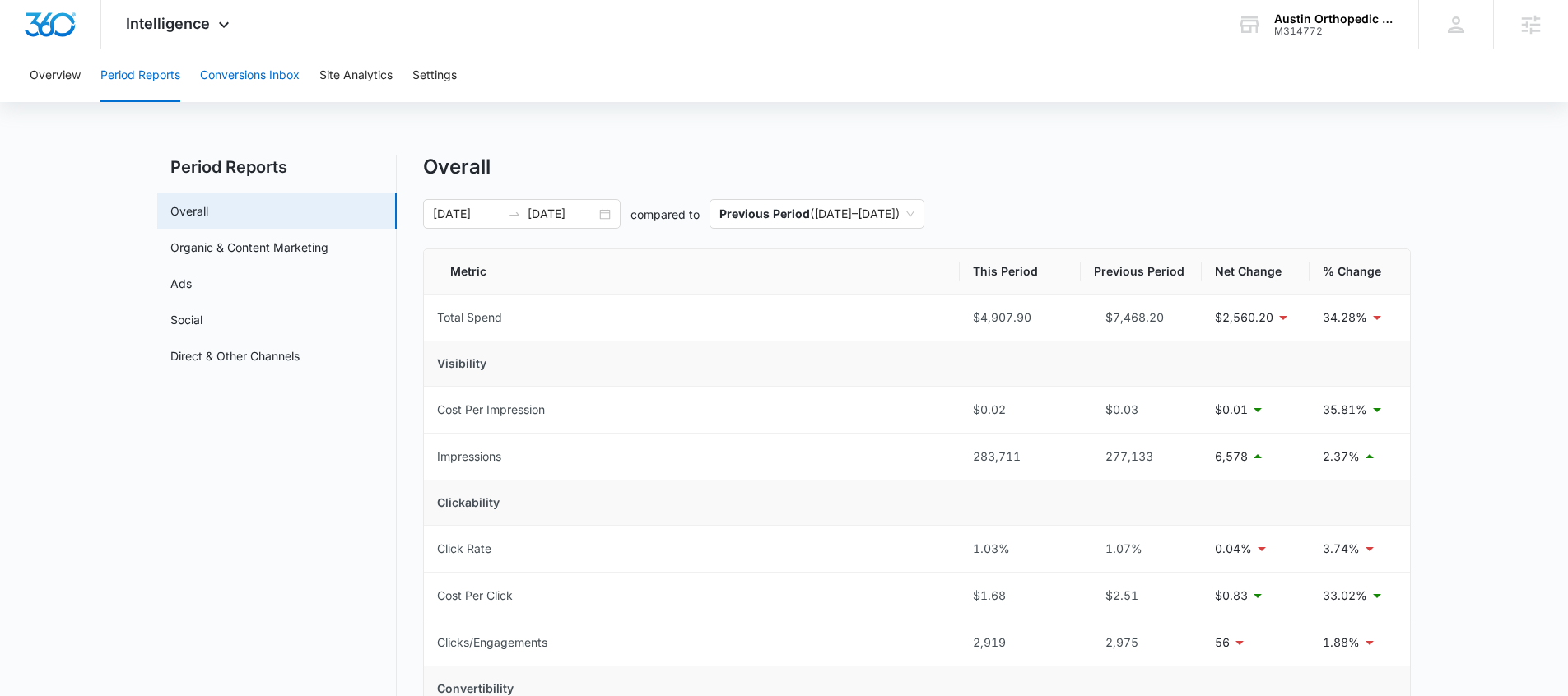
click at [247, 62] on button "Conversions Inbox" at bounding box center [250, 76] width 100 height 53
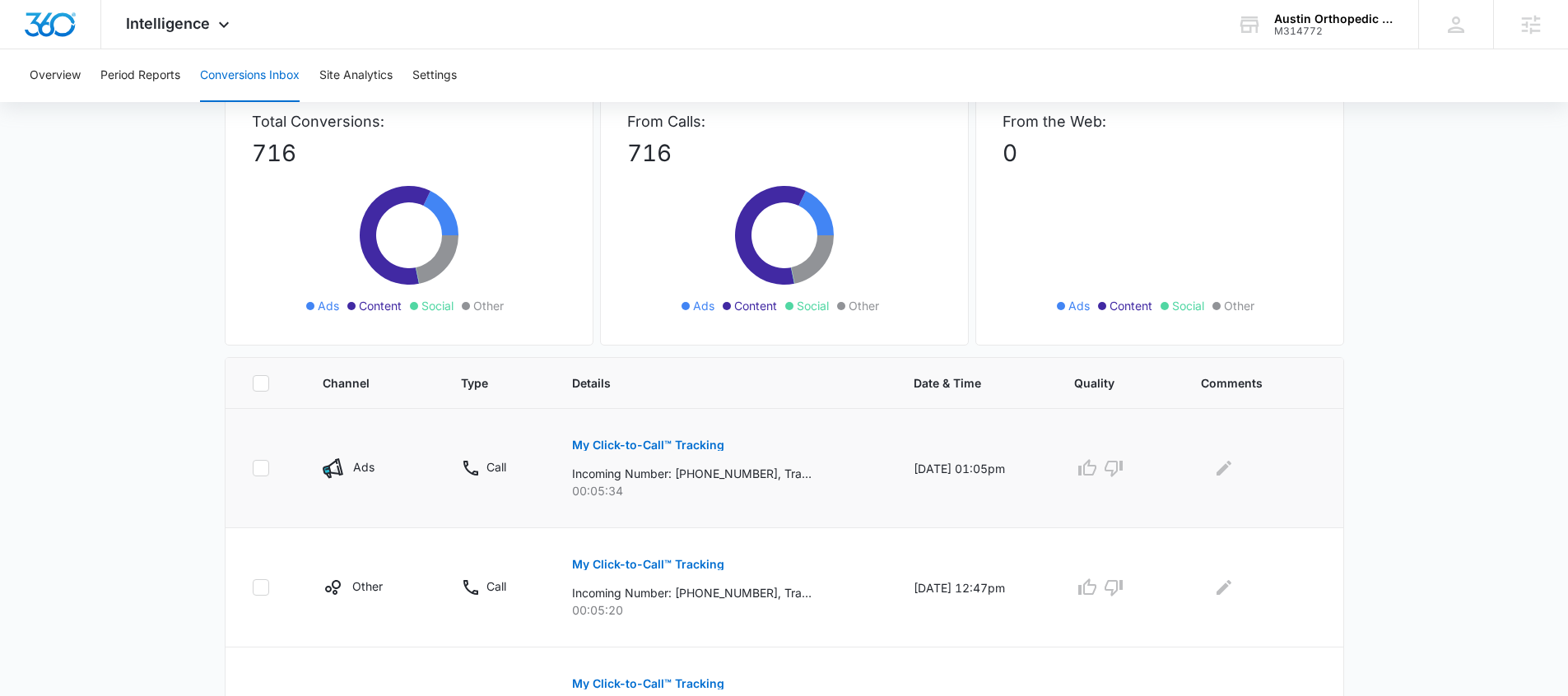
scroll to position [120, 0]
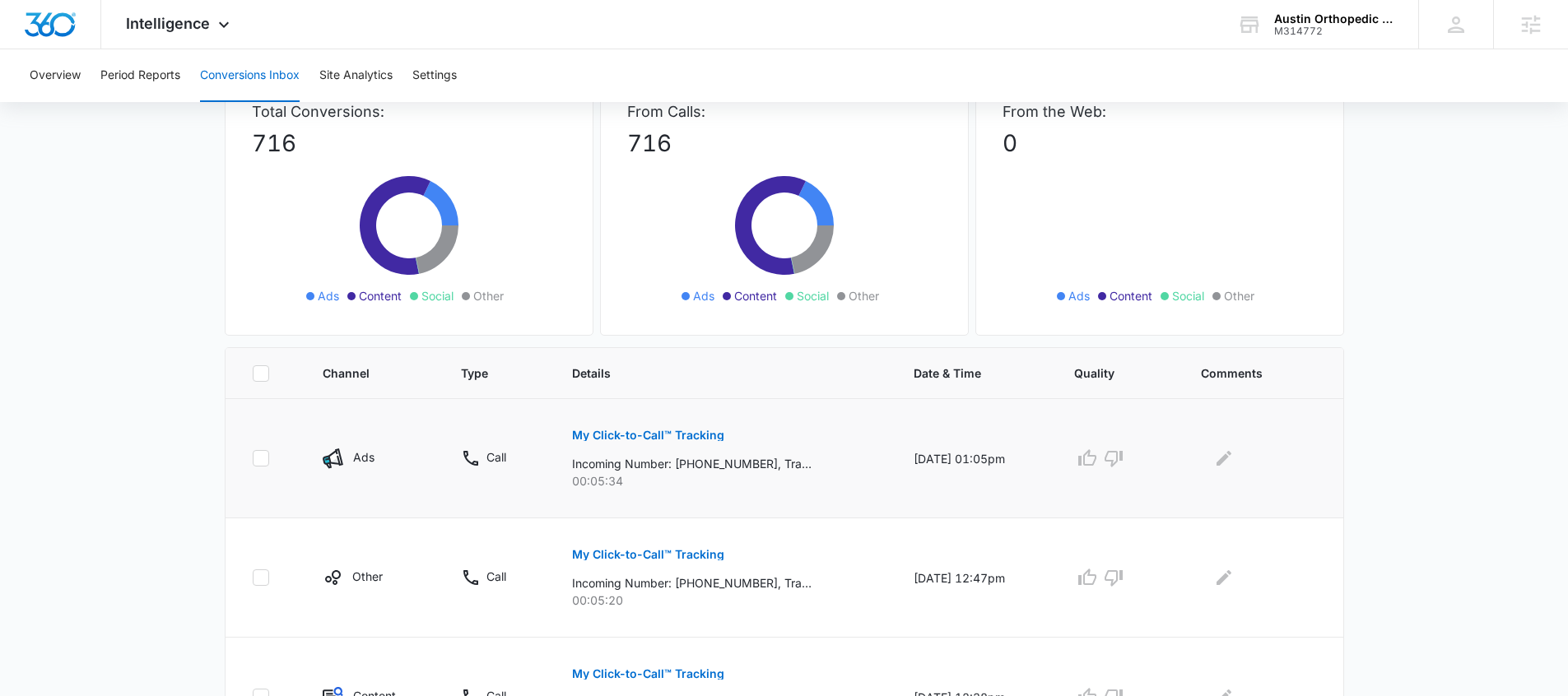
click at [679, 439] on p "My Click-to-Call™ Tracking" at bounding box center [648, 436] width 153 height 12
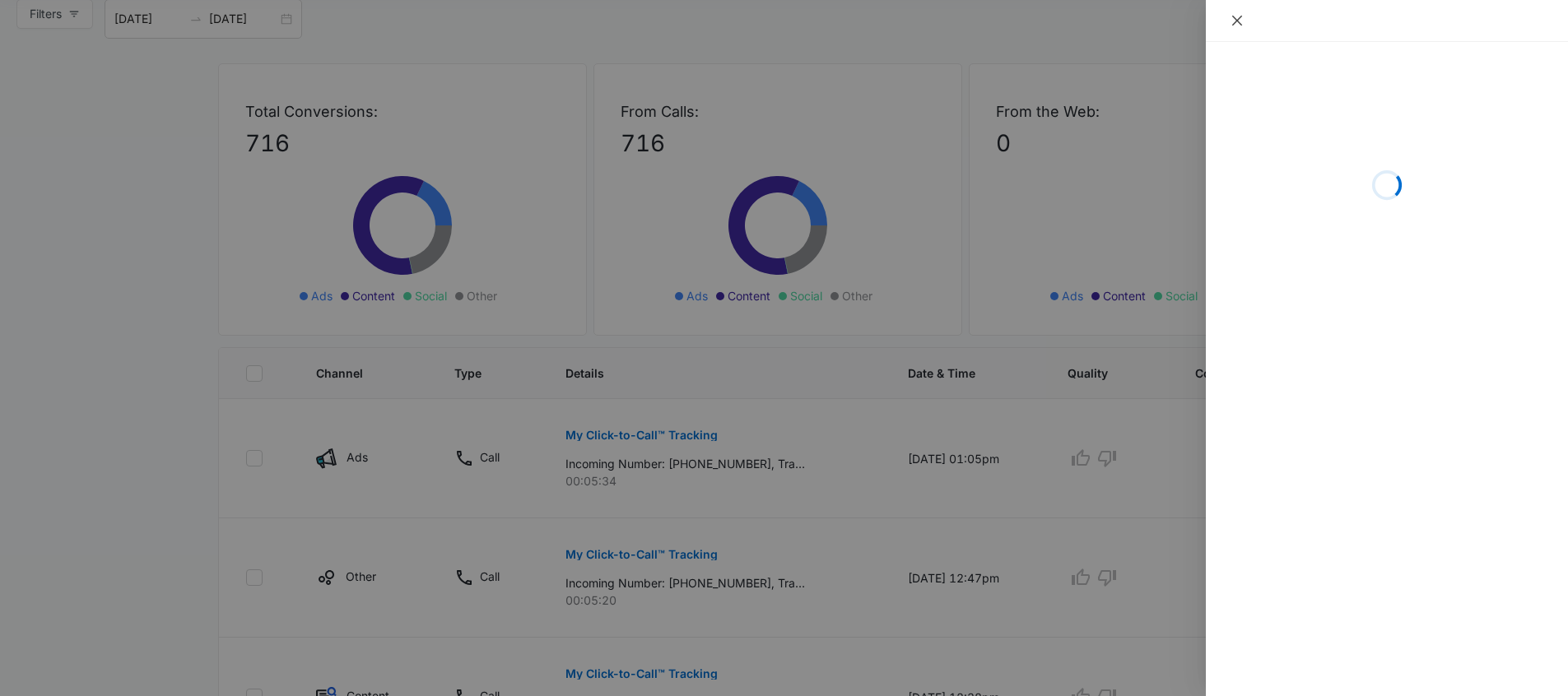
click at [1239, 20] on icon "close" at bounding box center [1236, 20] width 13 height 13
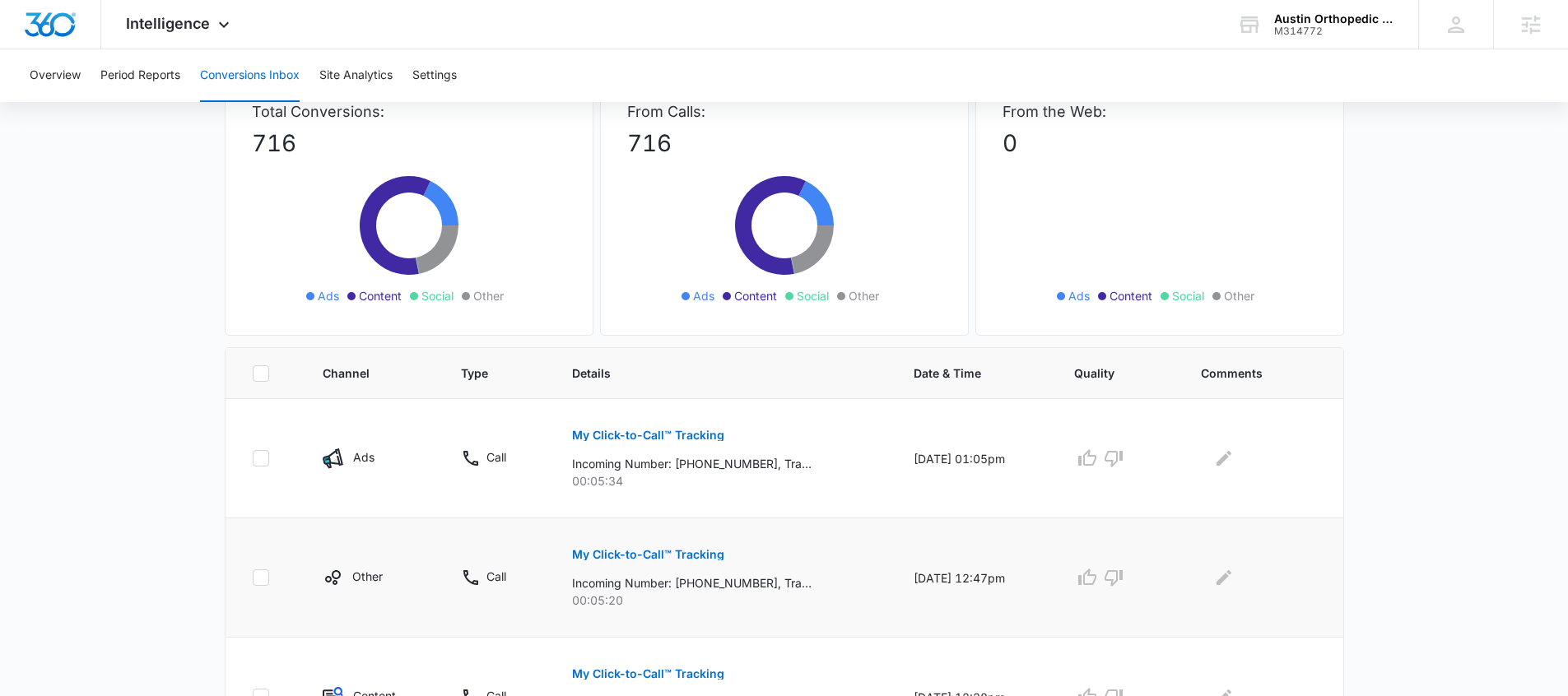
click at [699, 552] on p "My Click-to-Call™ Tracking" at bounding box center [648, 555] width 153 height 12
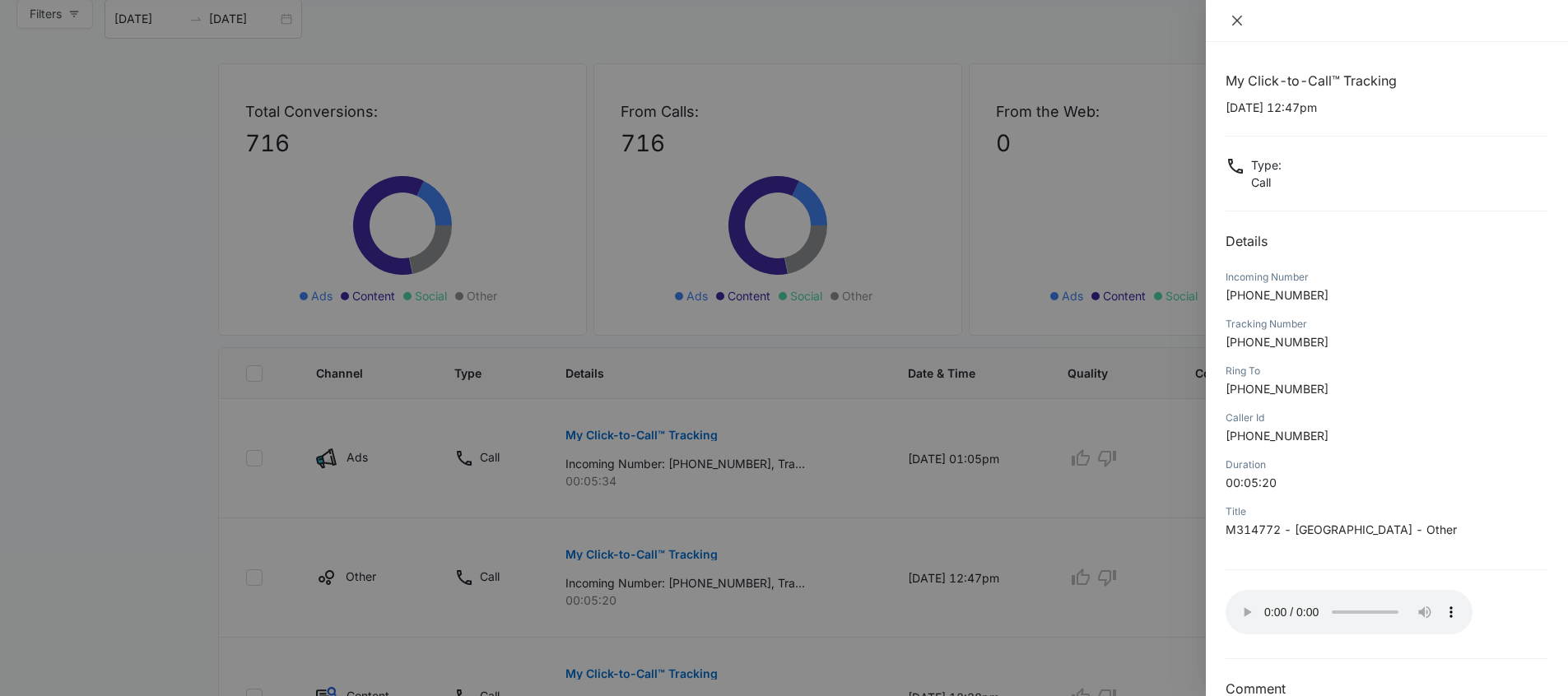
click at [1238, 26] on icon "close" at bounding box center [1236, 20] width 13 height 13
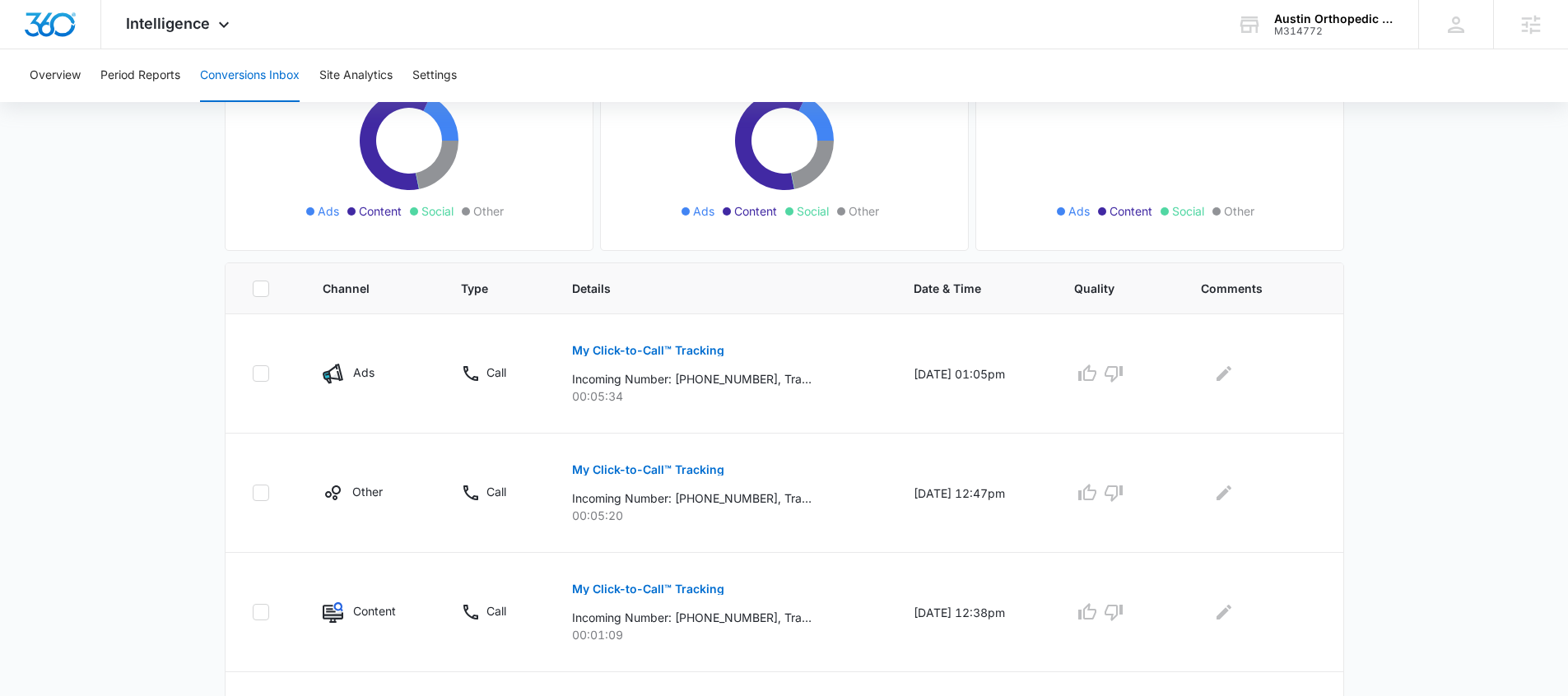
scroll to position [0, 0]
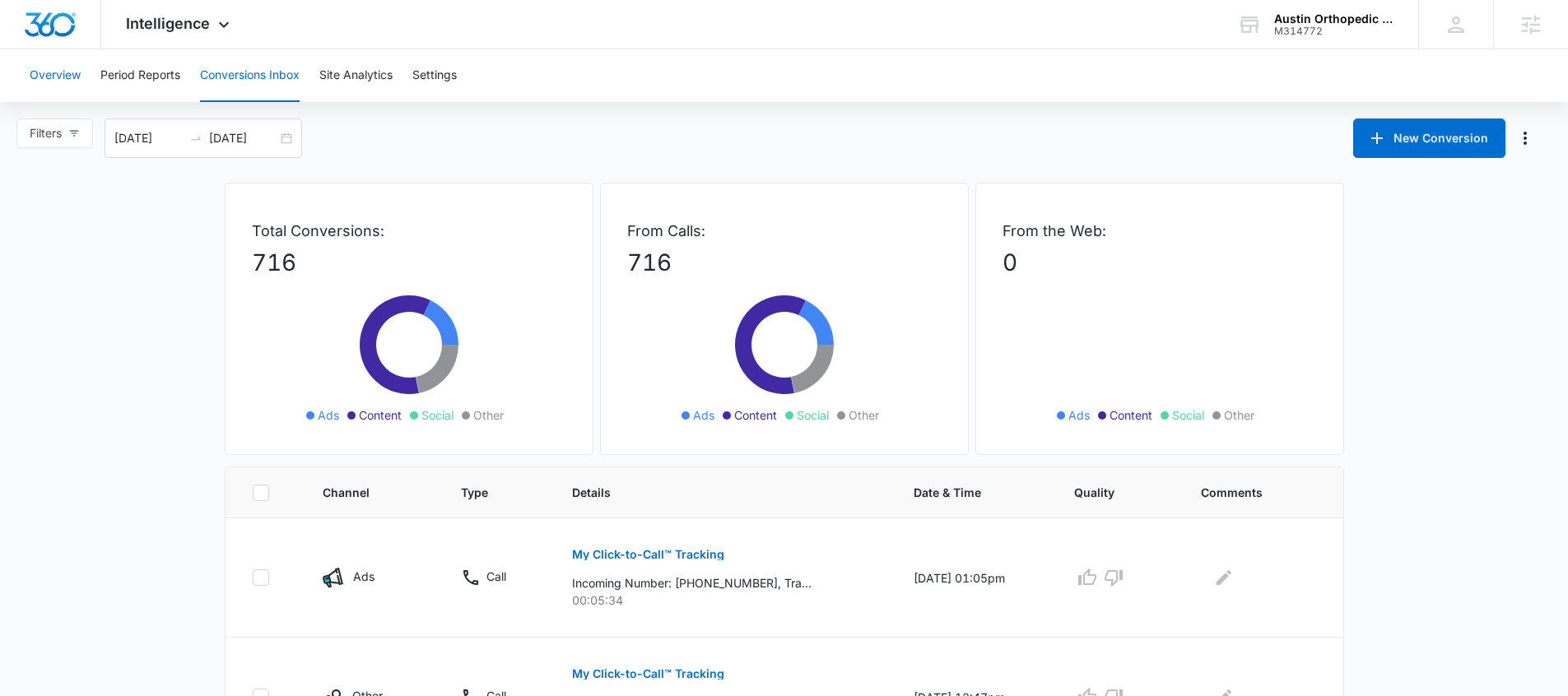
click at [50, 73] on button "Overview" at bounding box center [55, 76] width 51 height 53
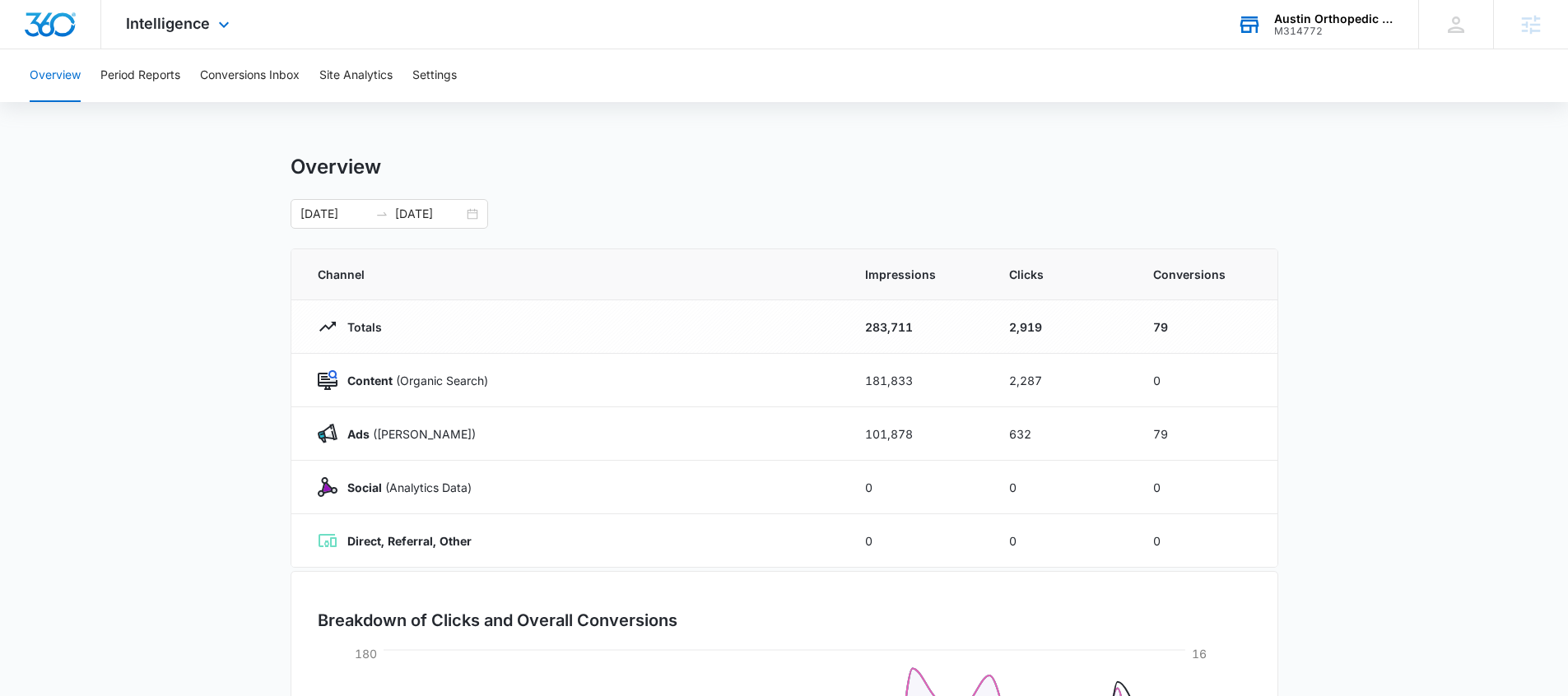
click at [1302, 35] on div "M314772" at bounding box center [1334, 32] width 121 height 12
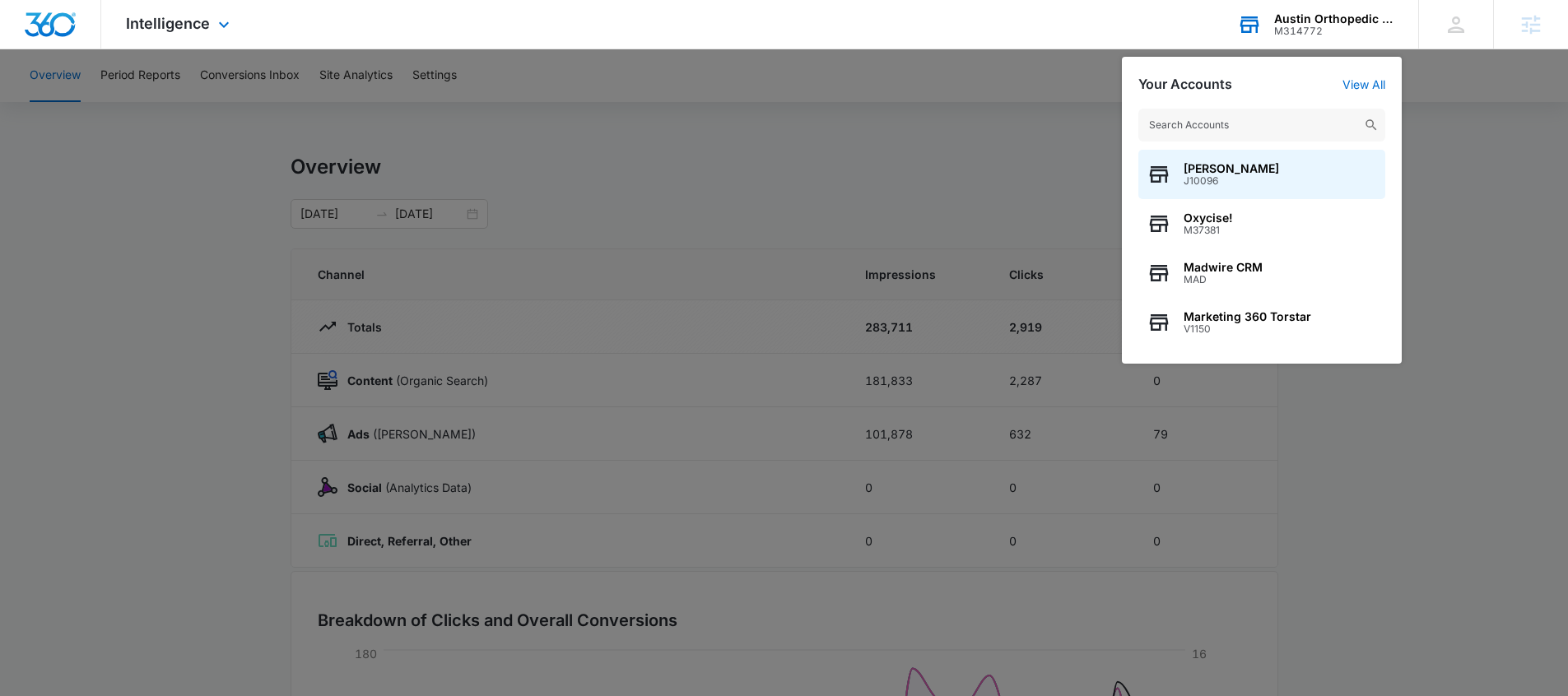
click at [1256, 130] on input "text" at bounding box center [1262, 125] width 247 height 33
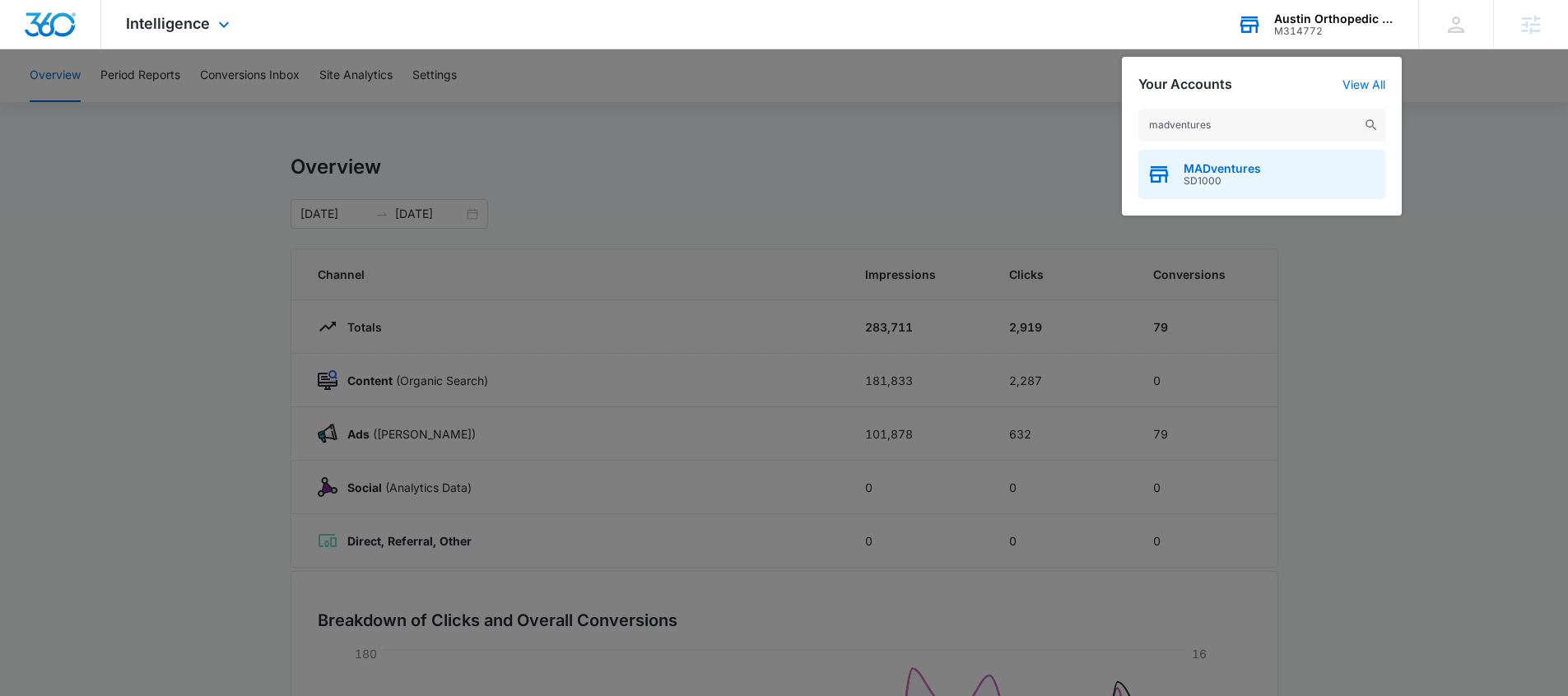
type input "madventures"
click at [1240, 182] on span "SD1000" at bounding box center [1222, 181] width 78 height 12
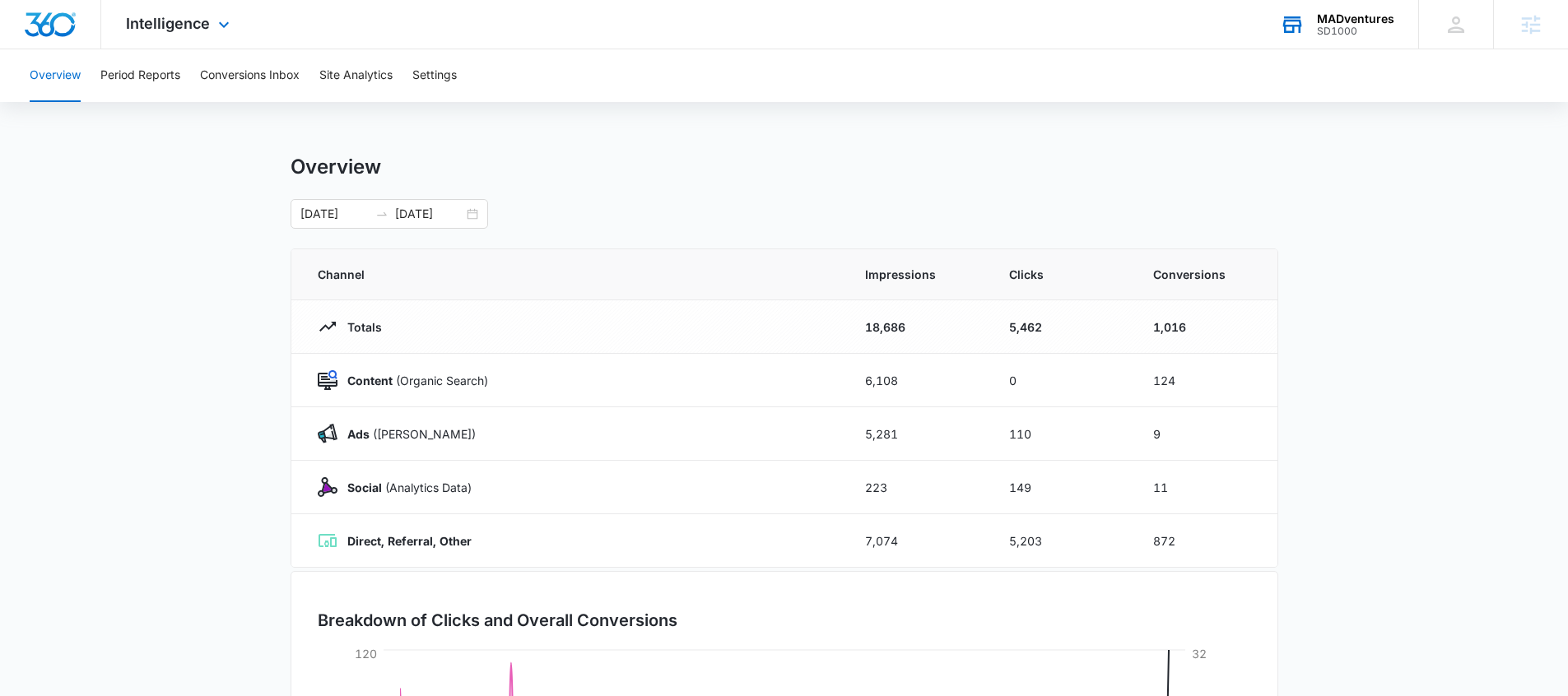
click at [176, 38] on div "Intelligence Apps Reputation Websites Forms CRM Email Social Shop Payments POS …" at bounding box center [180, 24] width 157 height 49
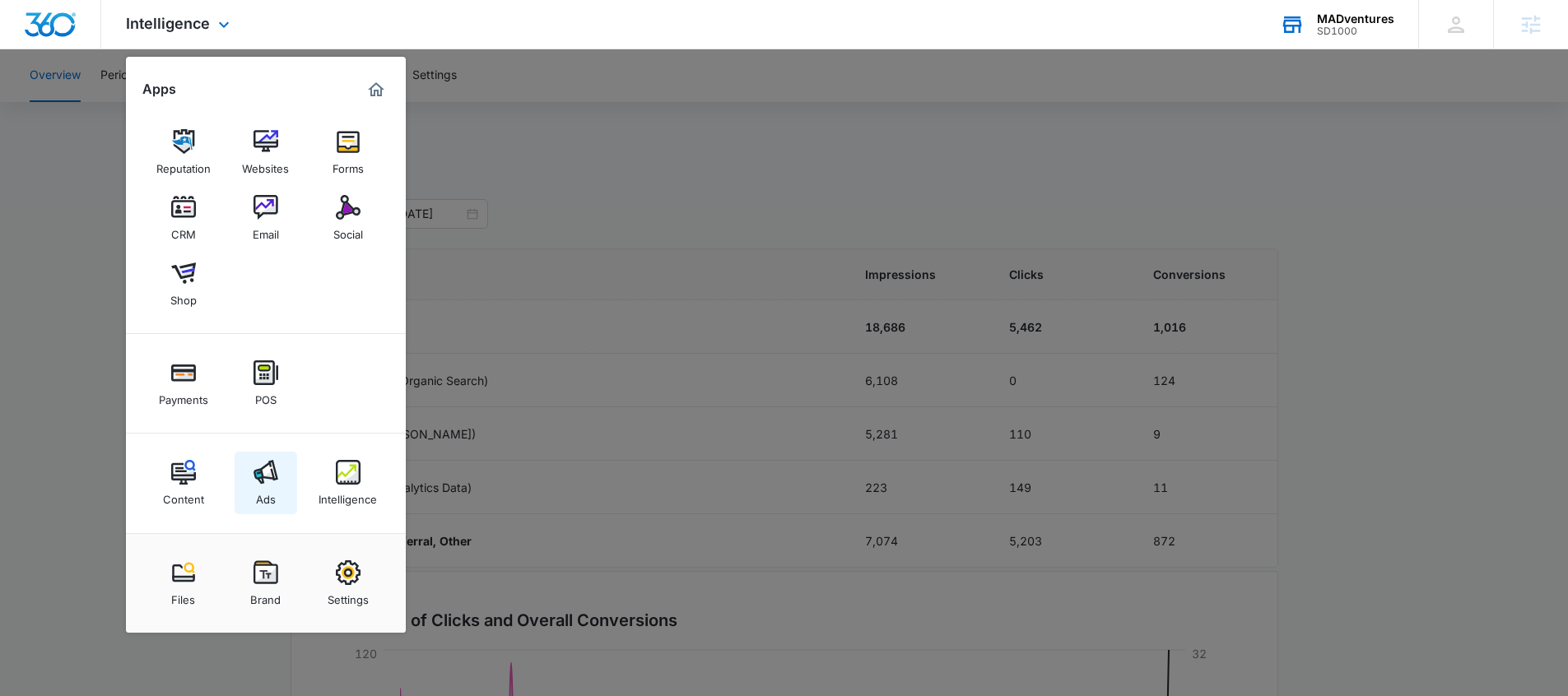
click at [264, 479] on img at bounding box center [265, 472] width 25 height 25
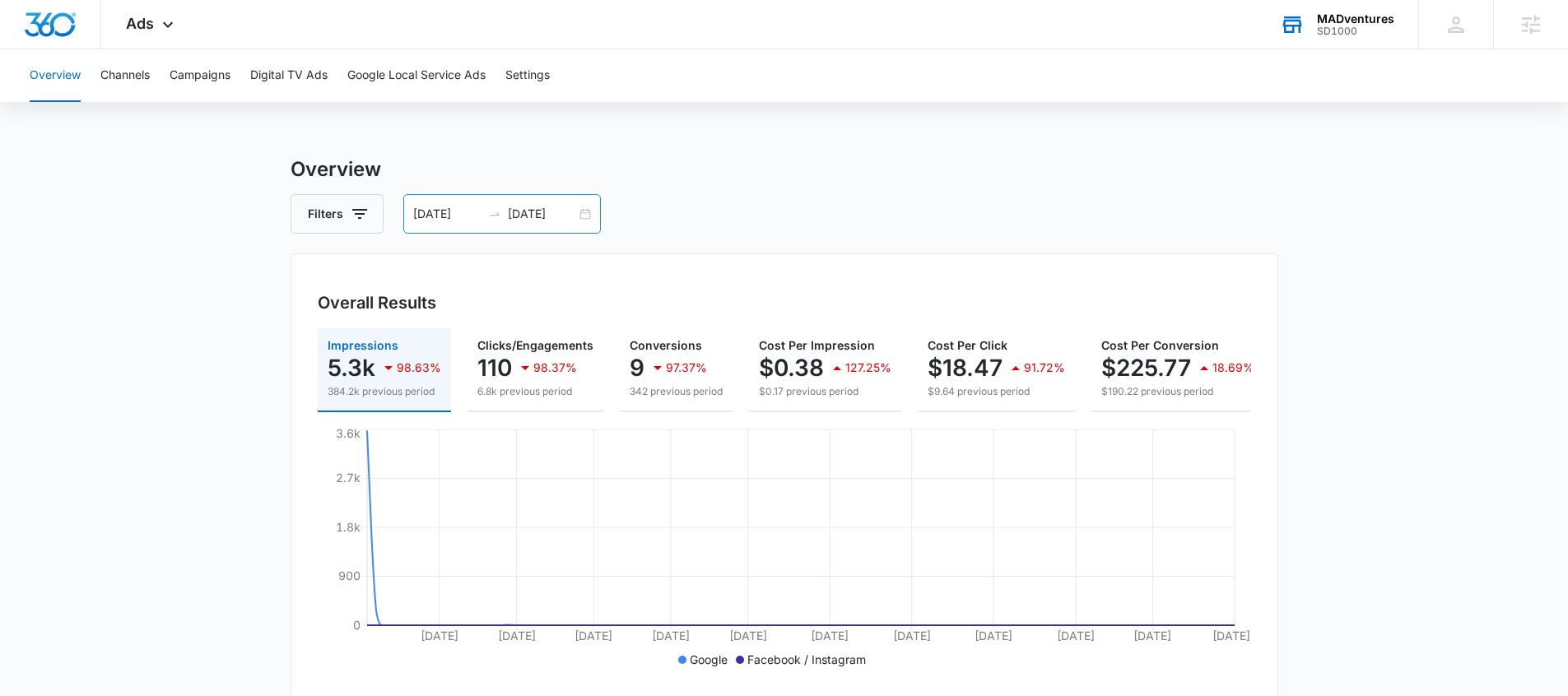
click at [586, 213] on div "02/18/2025 08/17/2025" at bounding box center [501, 214] width 197 height 40
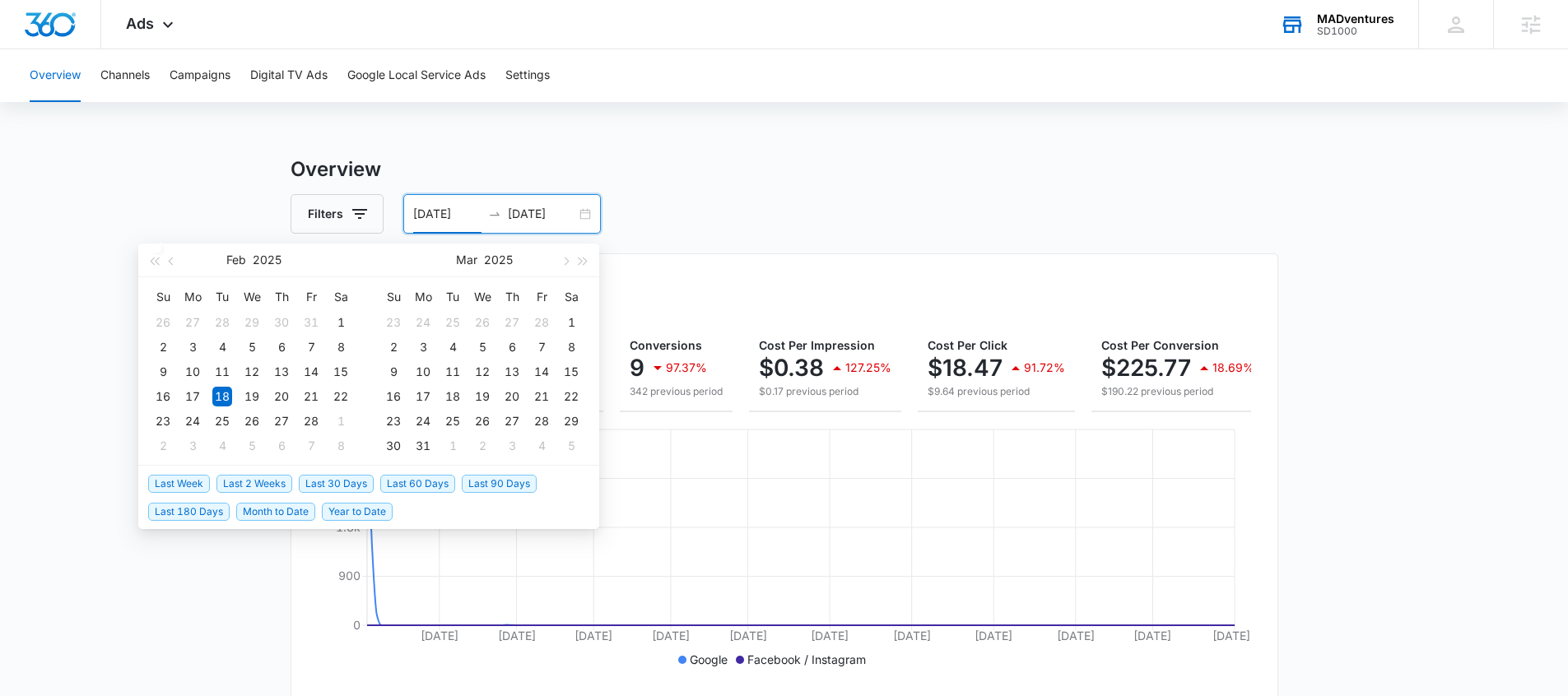
click at [344, 483] on span "Last 30 Days" at bounding box center [336, 484] width 75 height 18
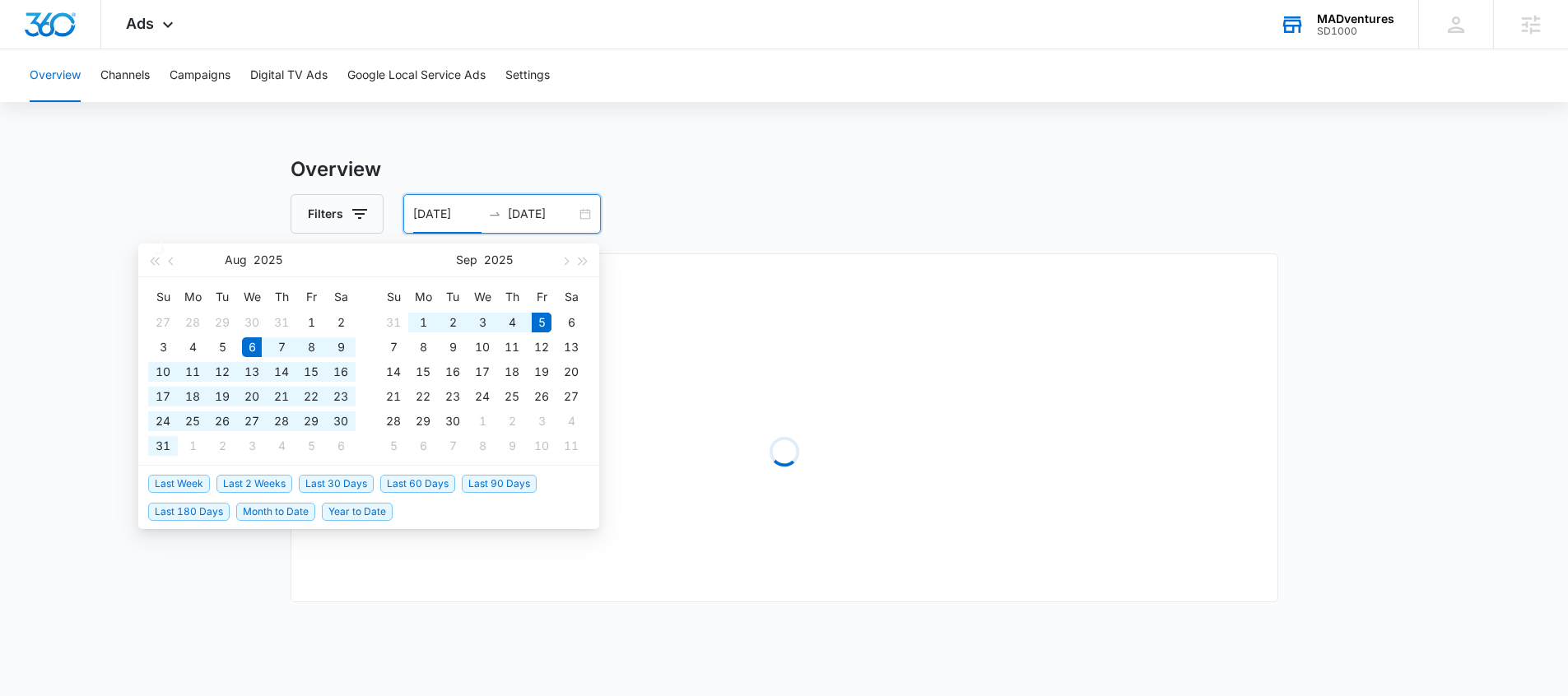
type input "08/06/2025"
type input "09/05/2025"
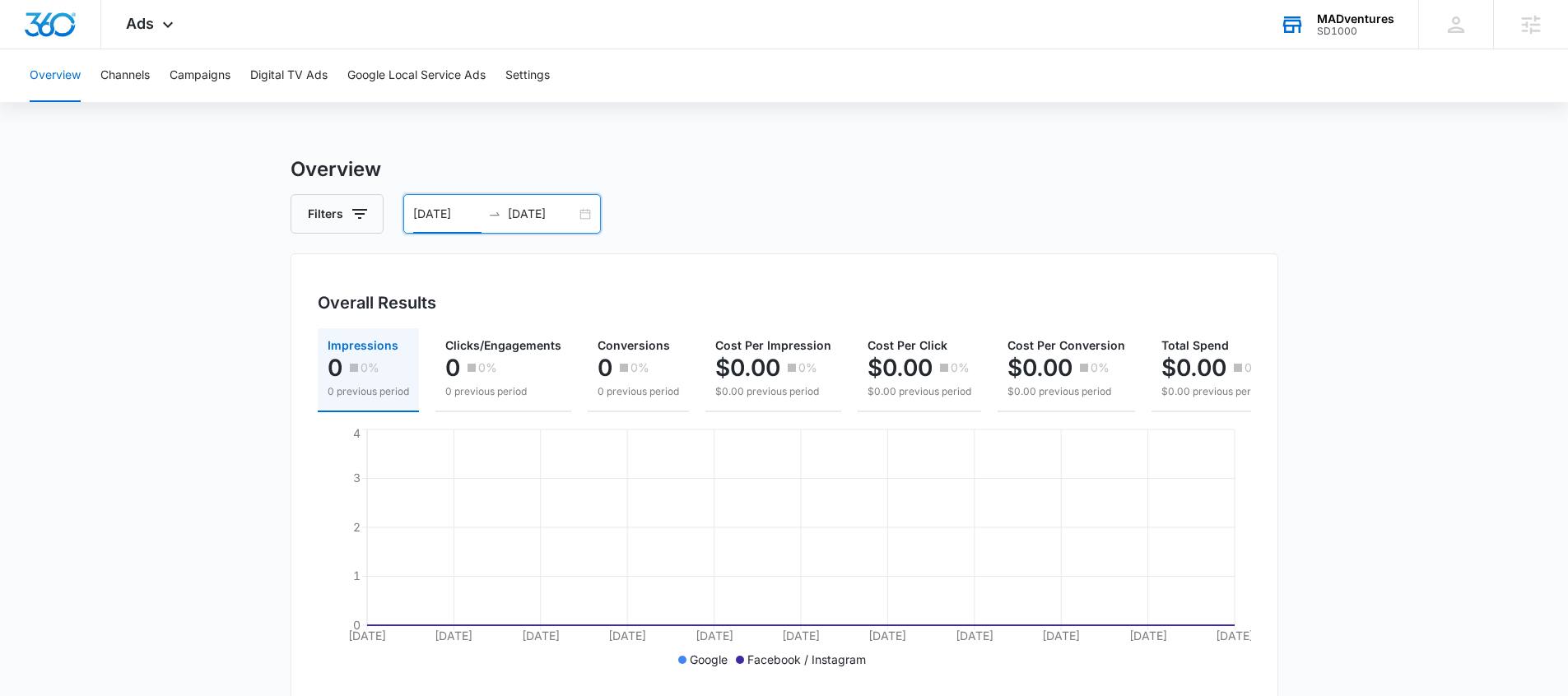
click at [585, 215] on div "08/06/2025 09/05/2025" at bounding box center [501, 214] width 197 height 40
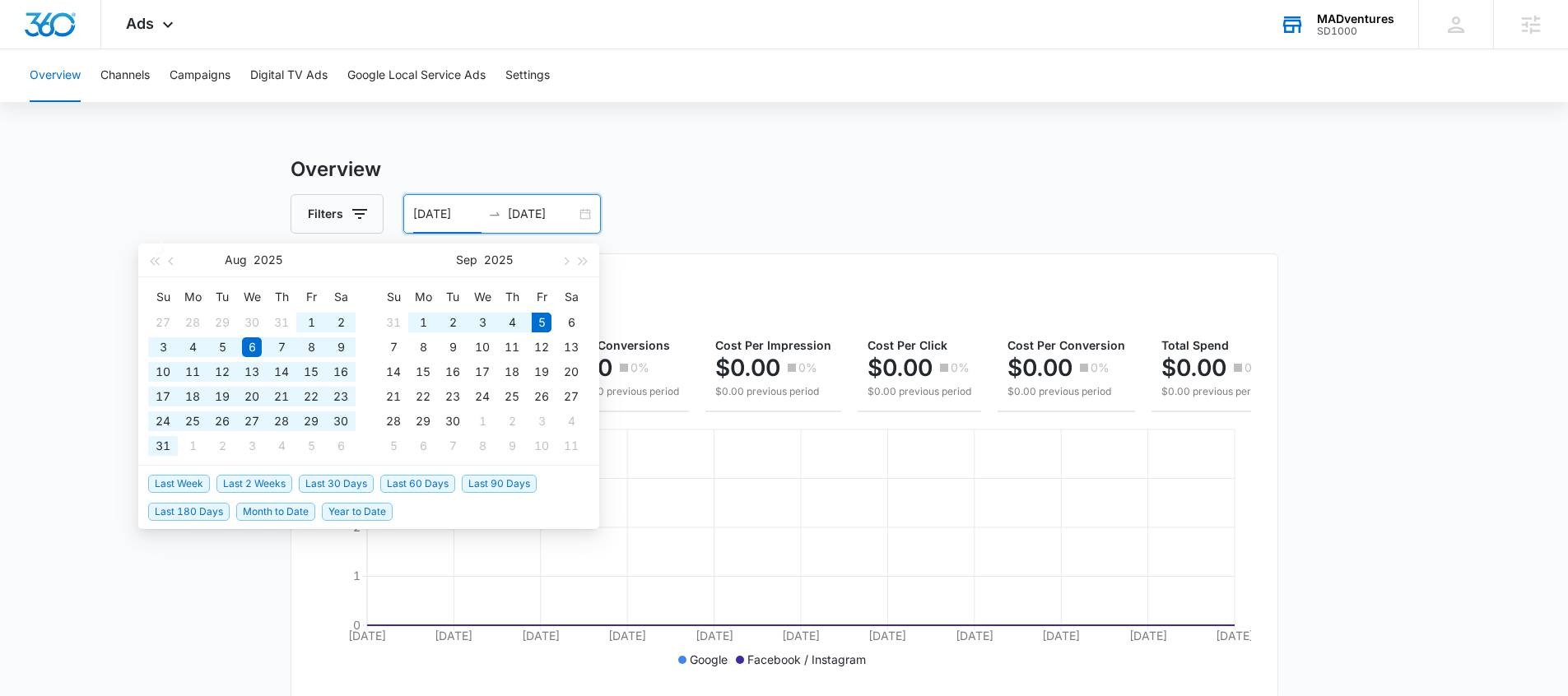
click at [496, 485] on span "Last 90 Days" at bounding box center [498, 484] width 75 height 18
type input "06/07/2025"
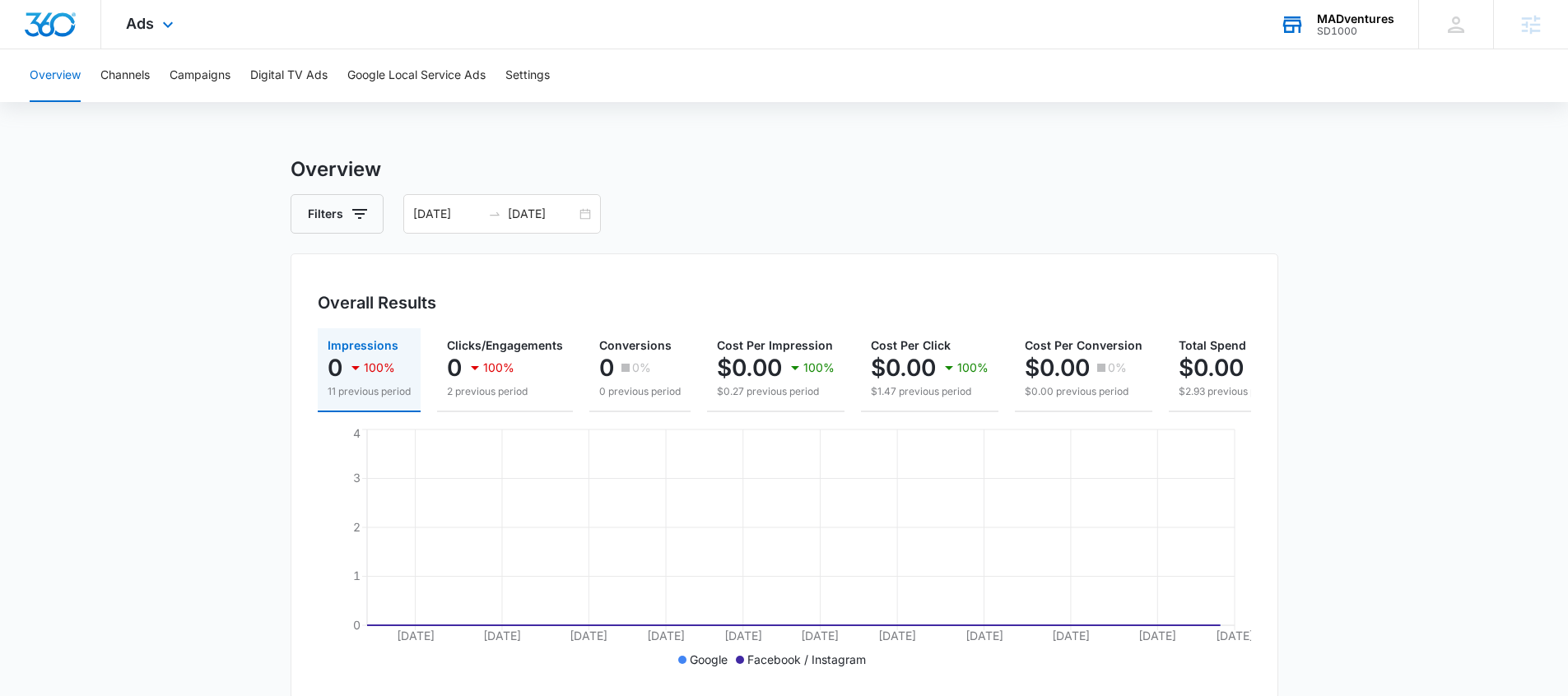
click at [121, 2] on div "Ads Apps Reputation Websites Forms CRM Email Social Shop Payments POS Content A…" at bounding box center [153, 24] width 102 height 49
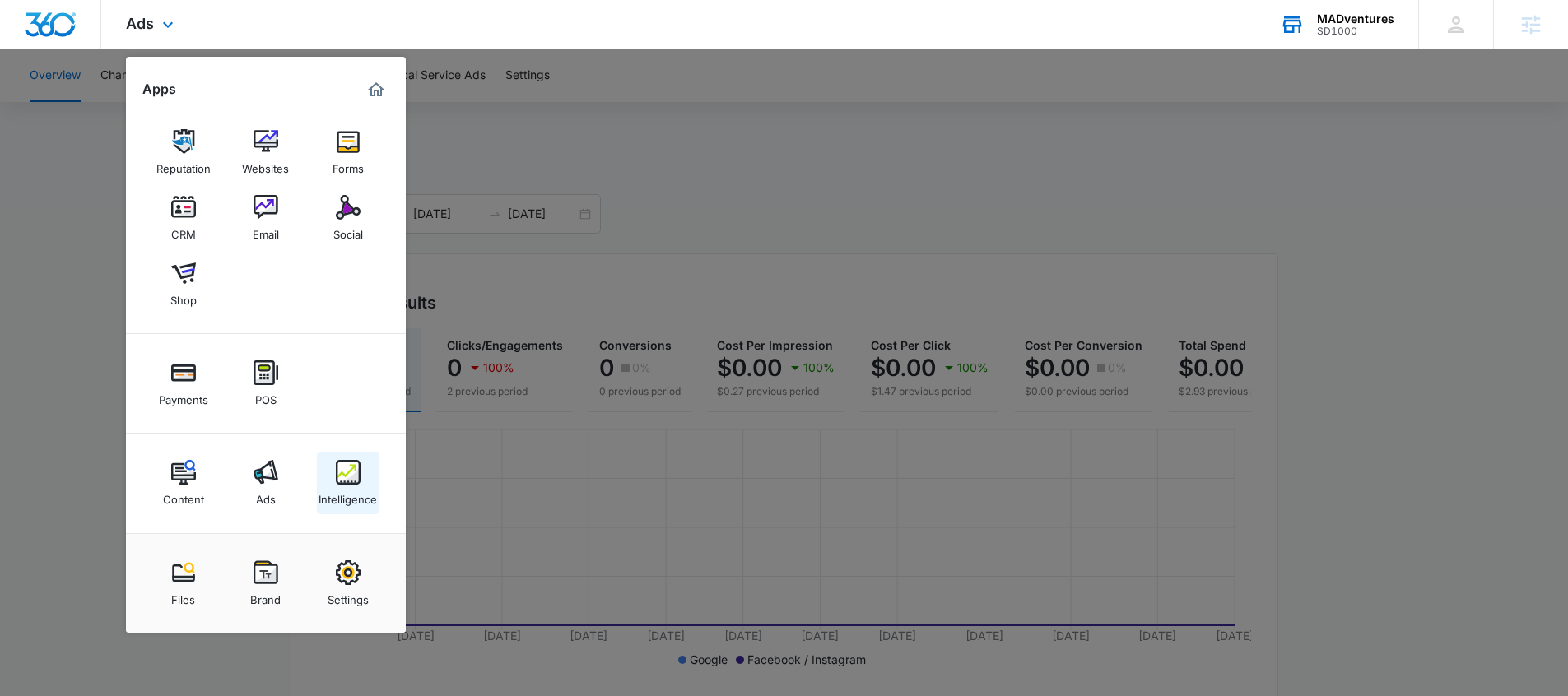
click at [349, 478] on img at bounding box center [348, 472] width 25 height 25
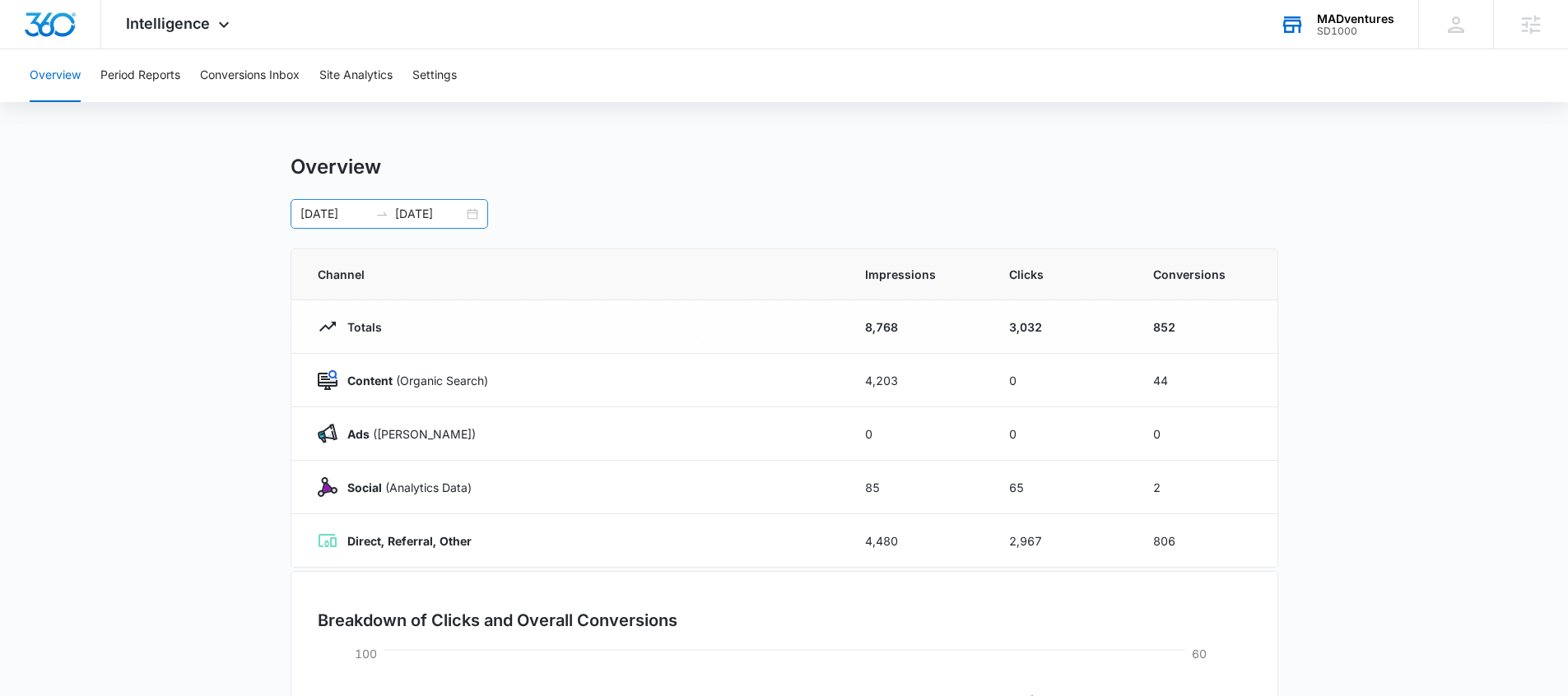
click at [470, 214] on div "06/07/2025 09/05/2025" at bounding box center [389, 214] width 197 height 30
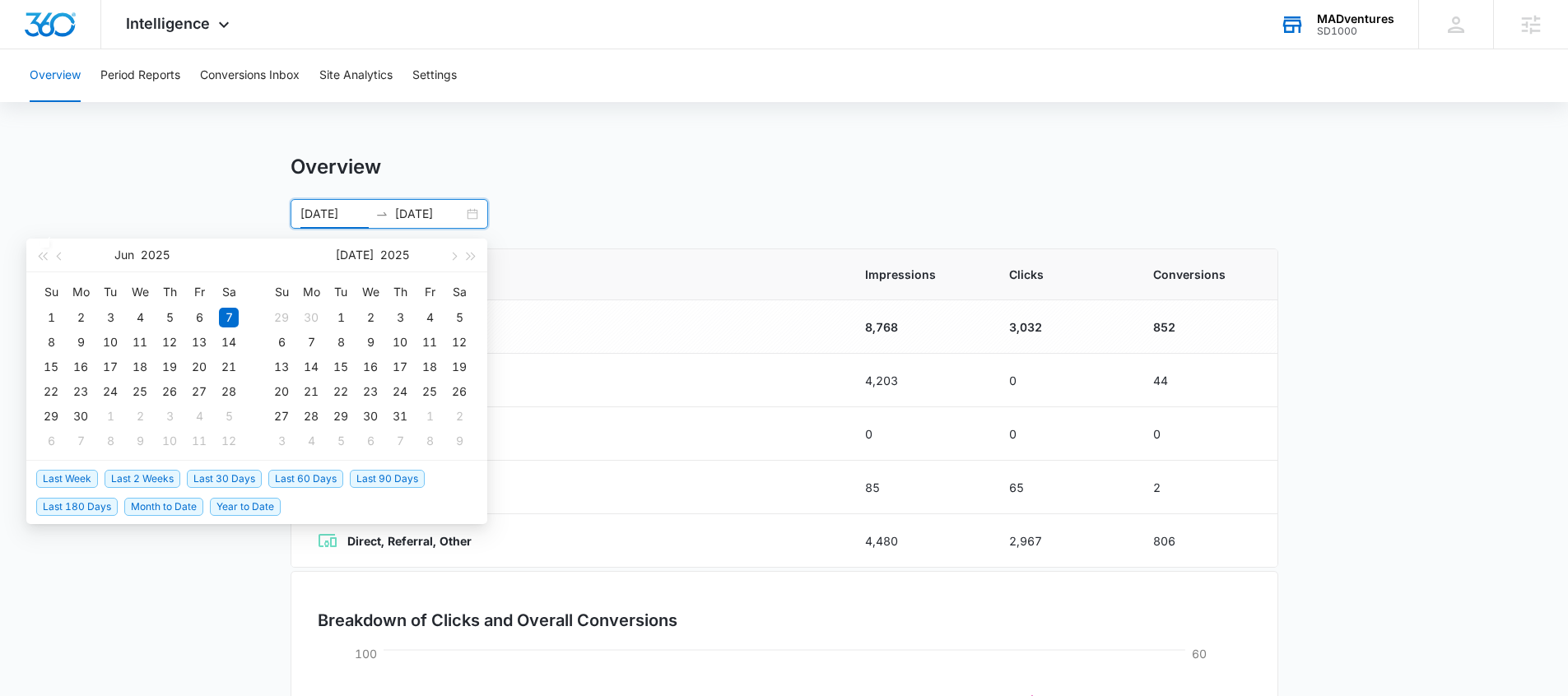
click at [200, 479] on span "Last 30 Days" at bounding box center [223, 479] width 75 height 18
type input "08/05/2025"
type input "[DATE]"
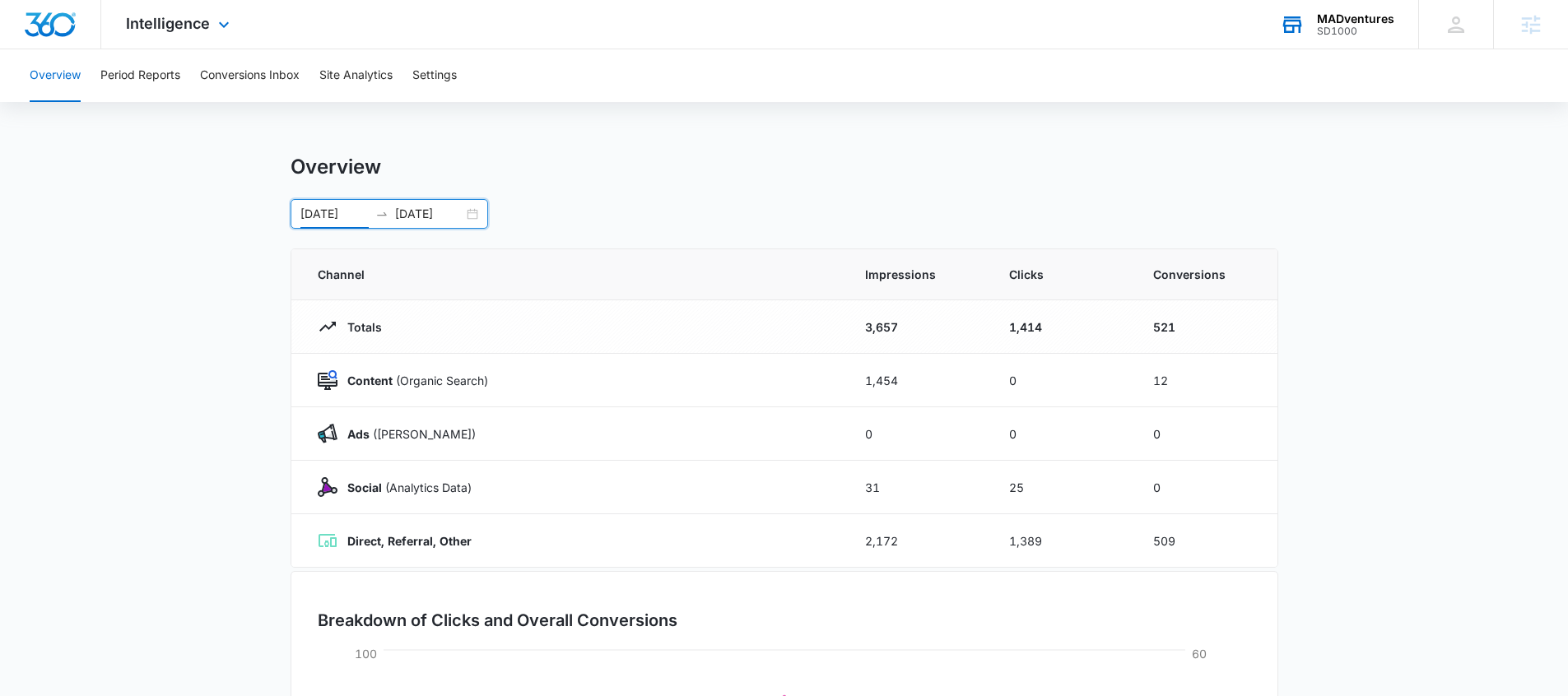
click at [184, 13] on div "Intelligence Apps Reputation Websites Forms CRM Email Social Shop Payments POS …" at bounding box center [180, 24] width 157 height 49
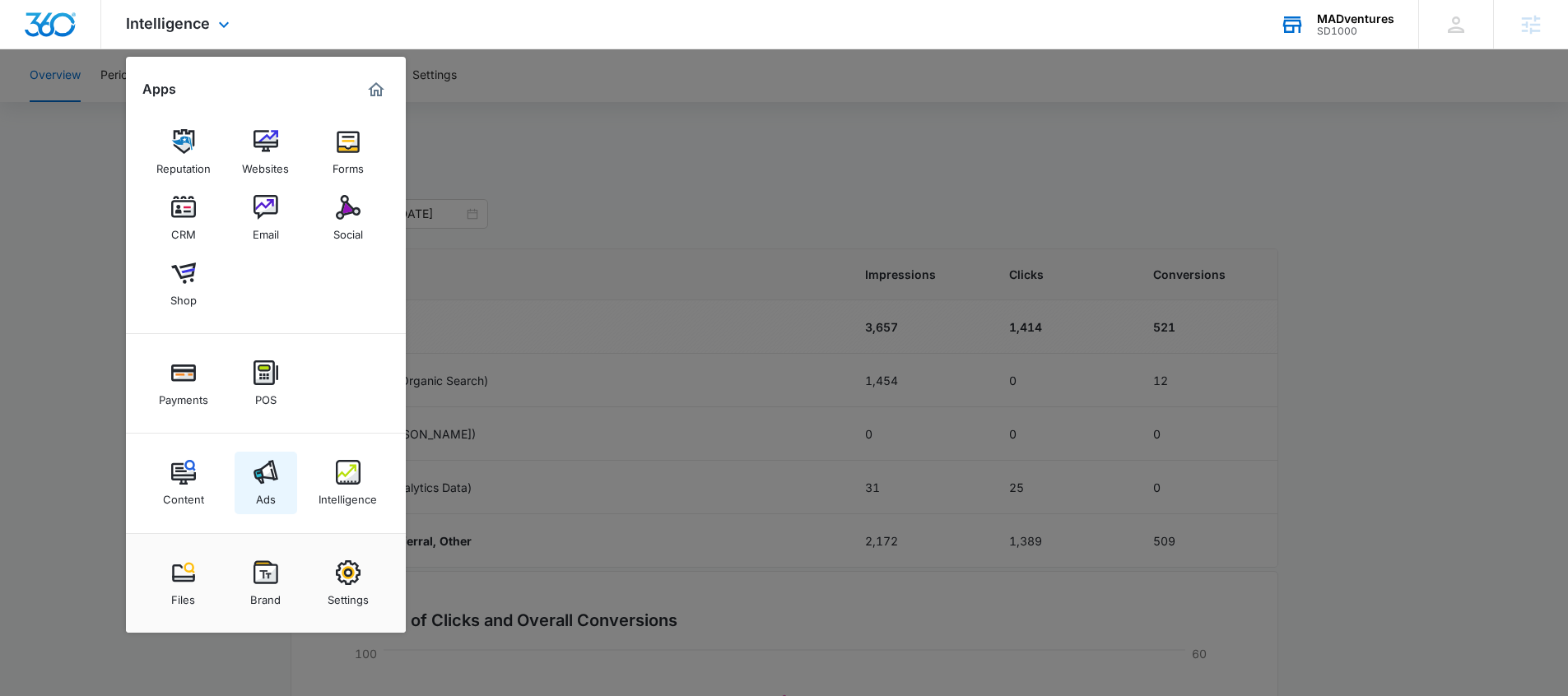
click at [276, 485] on link "Ads" at bounding box center [265, 483] width 63 height 63
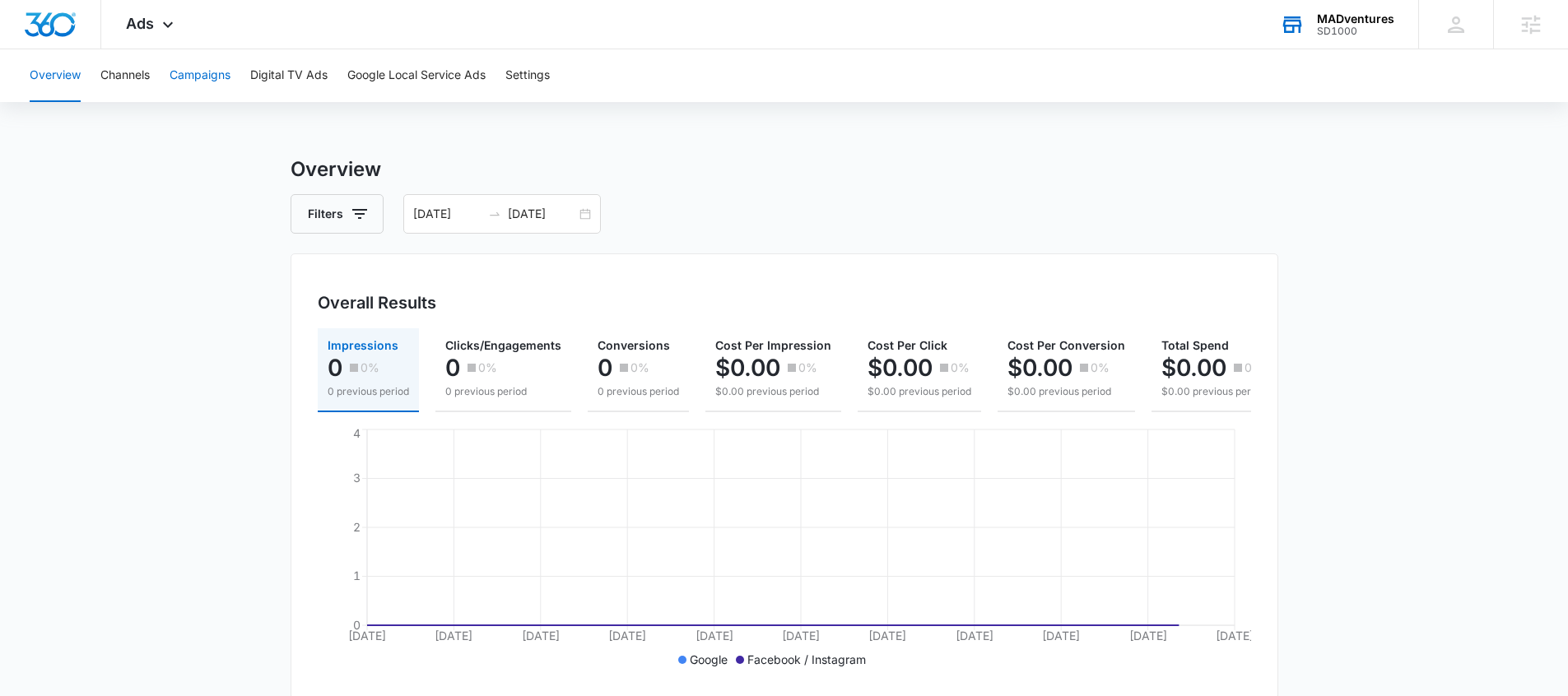
click at [209, 82] on button "Campaigns" at bounding box center [199, 76] width 61 height 53
click at [65, 70] on button "Overview" at bounding box center [55, 76] width 51 height 53
click at [139, 25] on span "Ads" at bounding box center [140, 23] width 28 height 17
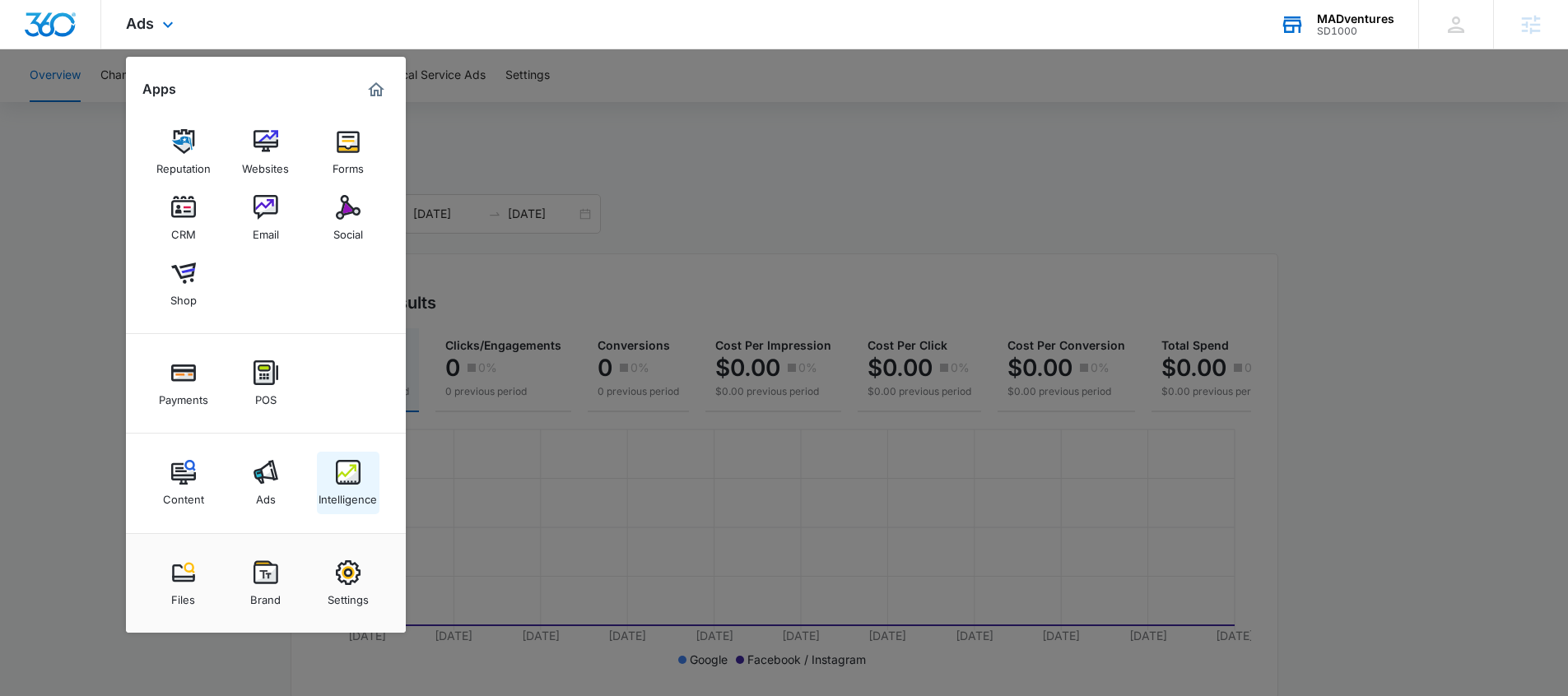
click at [357, 490] on div "Intelligence" at bounding box center [347, 495] width 59 height 21
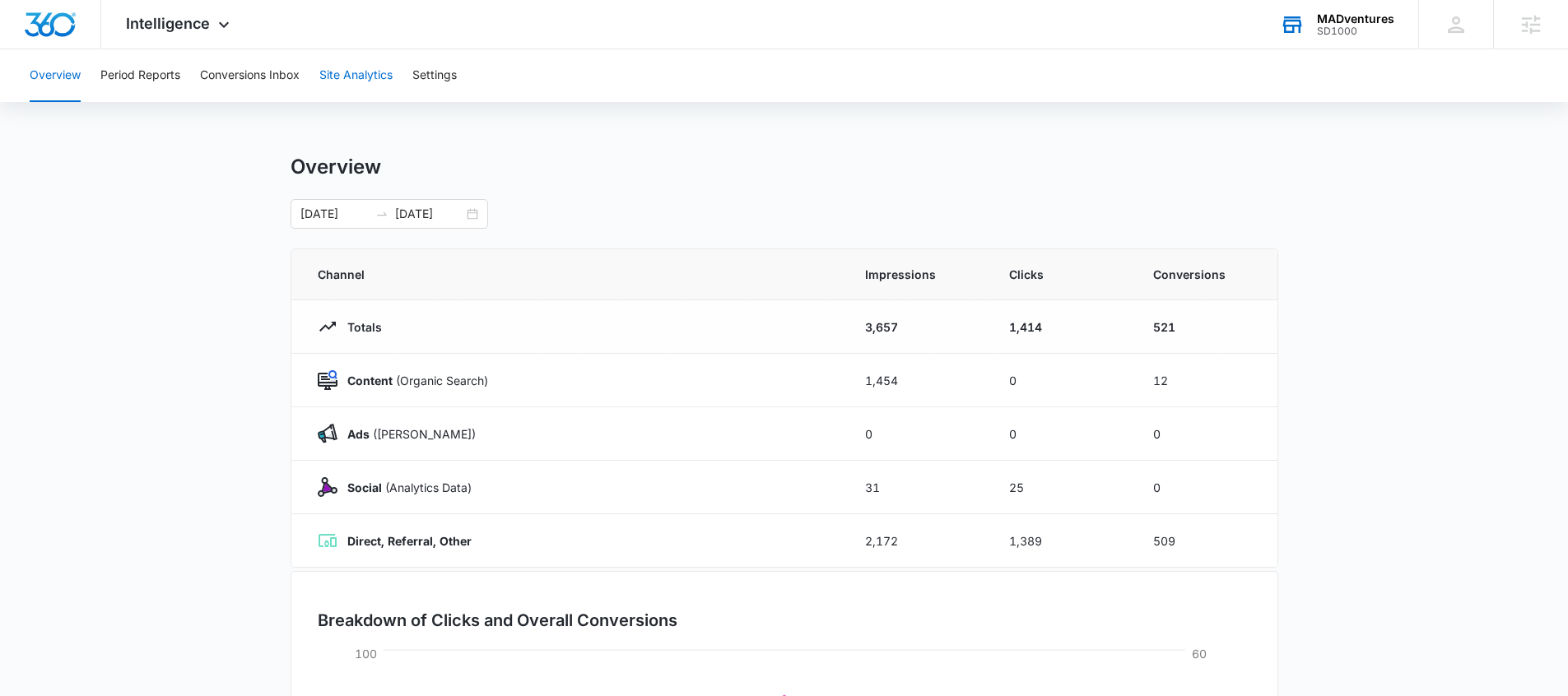
click at [335, 72] on button "Site Analytics" at bounding box center [355, 76] width 73 height 53
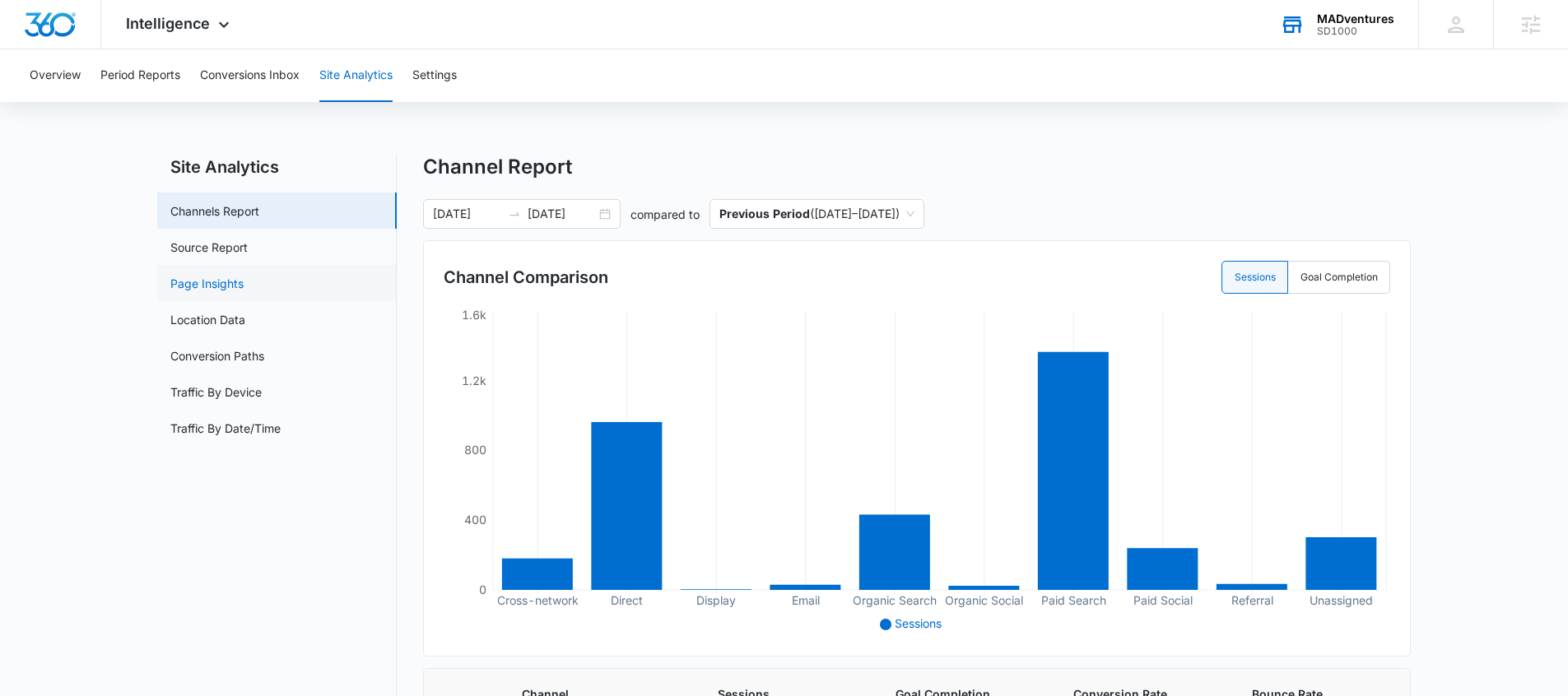
click at [243, 278] on link "Page Insights" at bounding box center [206, 283] width 73 height 17
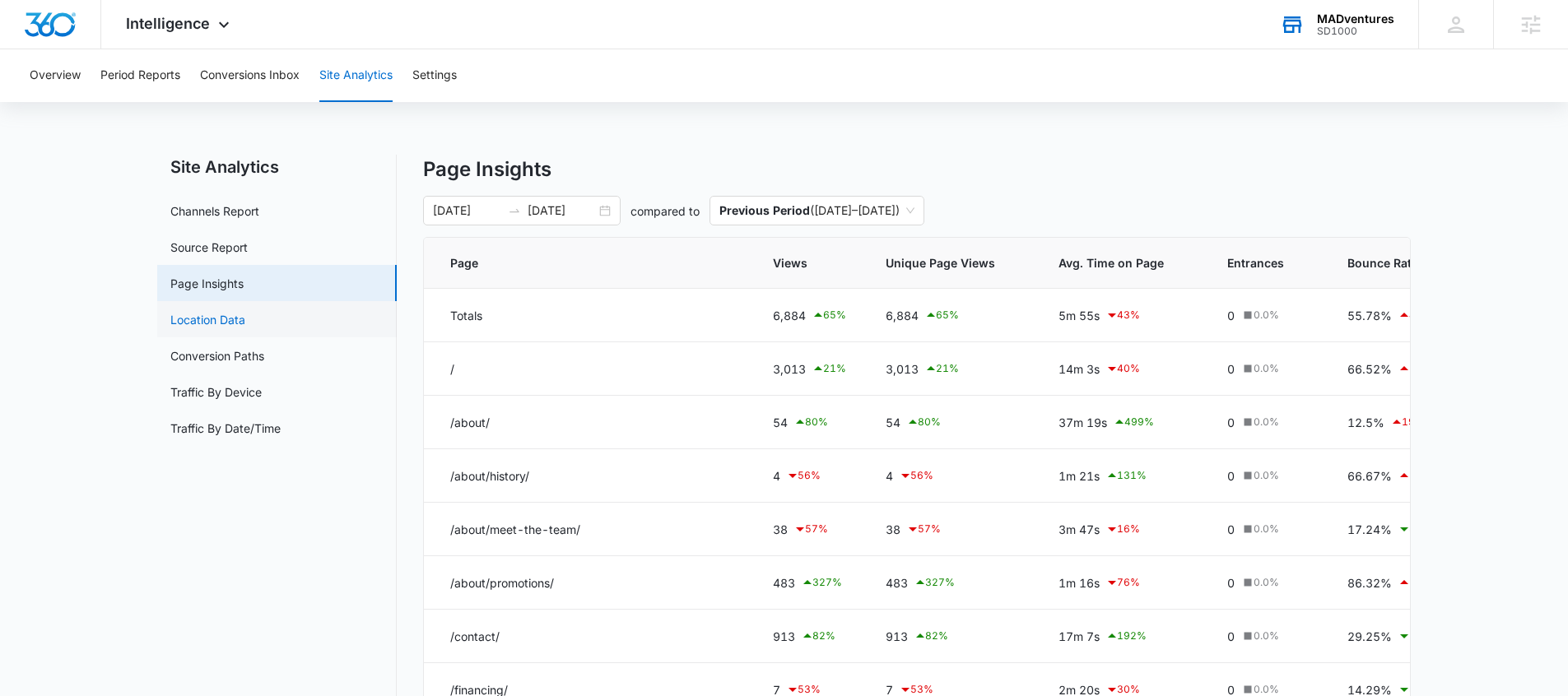
click at [218, 326] on link "Location Data" at bounding box center [207, 319] width 75 height 17
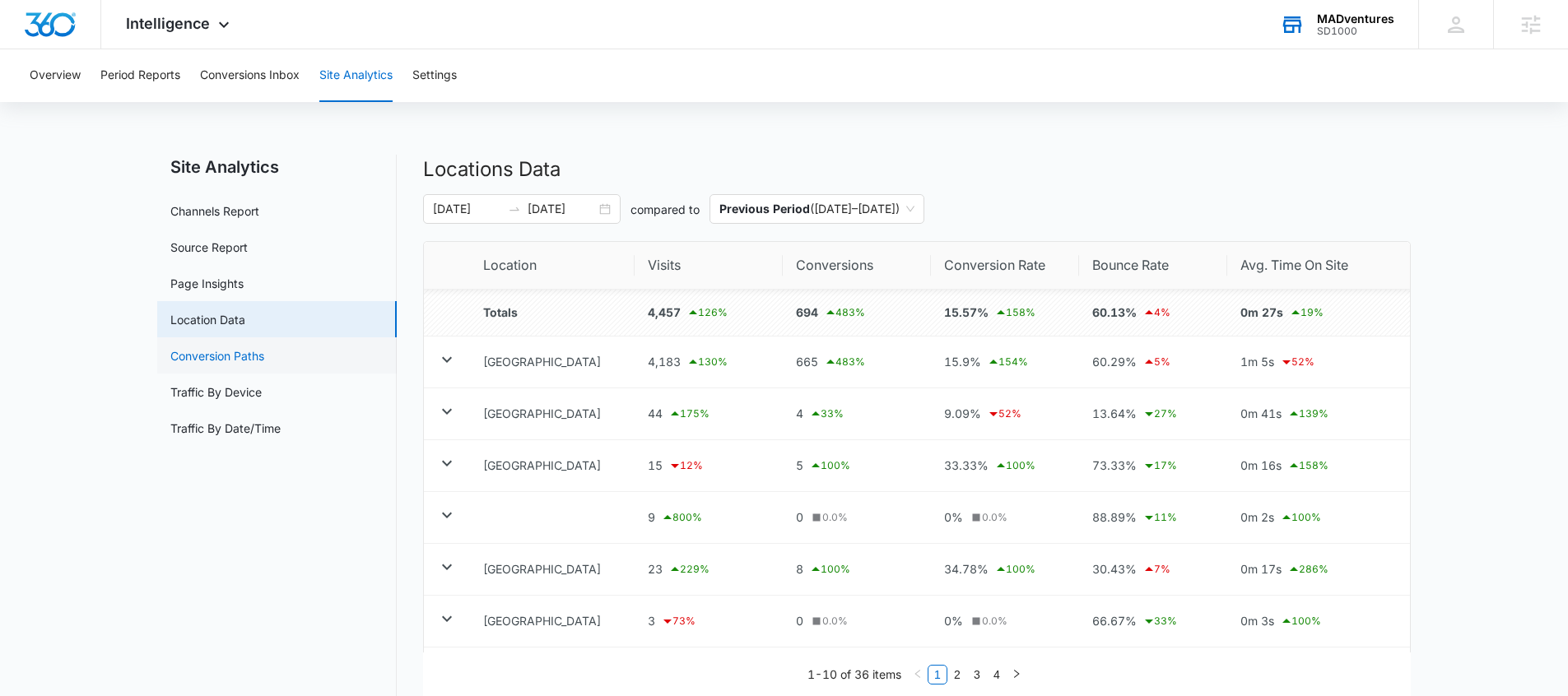
click at [264, 352] on link "Conversion Paths" at bounding box center [217, 355] width 94 height 17
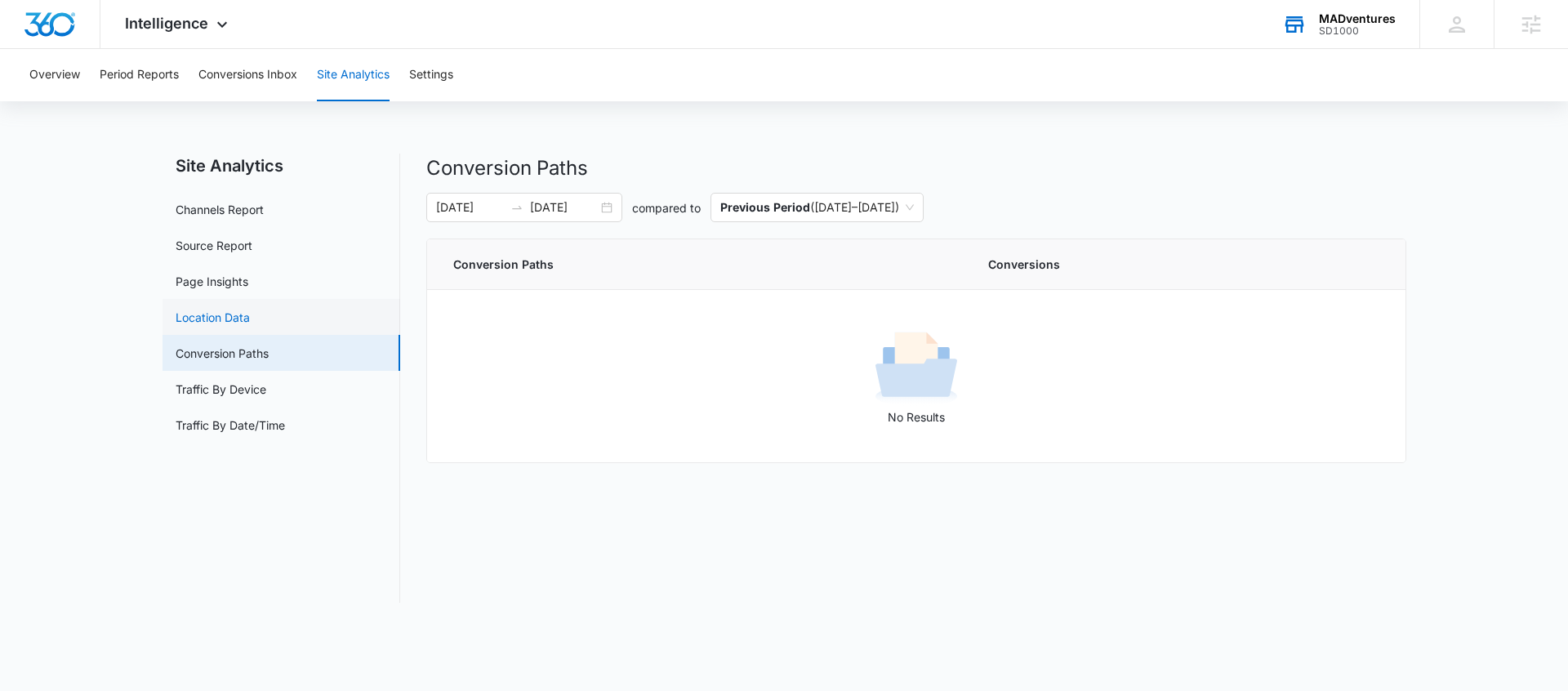
click at [224, 326] on link "Location Data" at bounding box center [212, 317] width 74 height 17
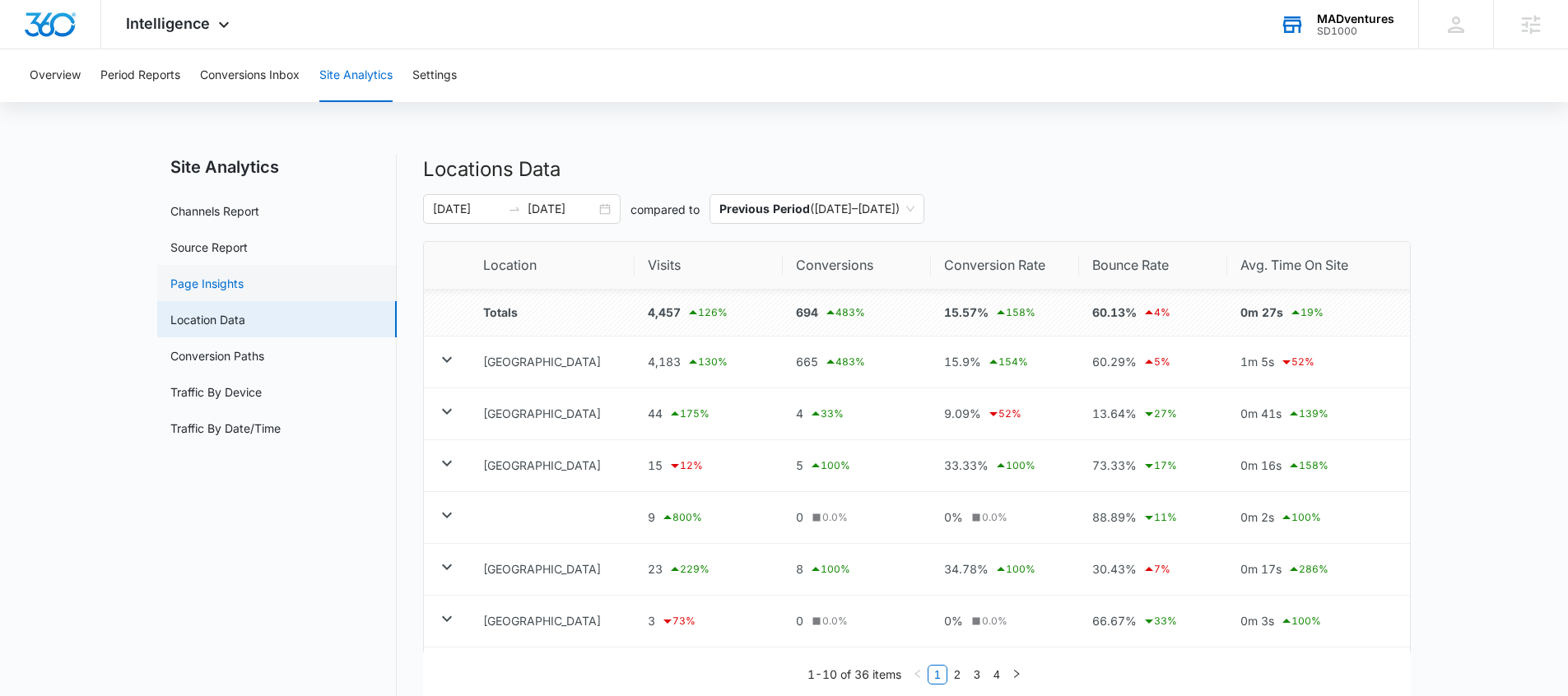
click at [226, 285] on link "Page Insights" at bounding box center [206, 283] width 73 height 17
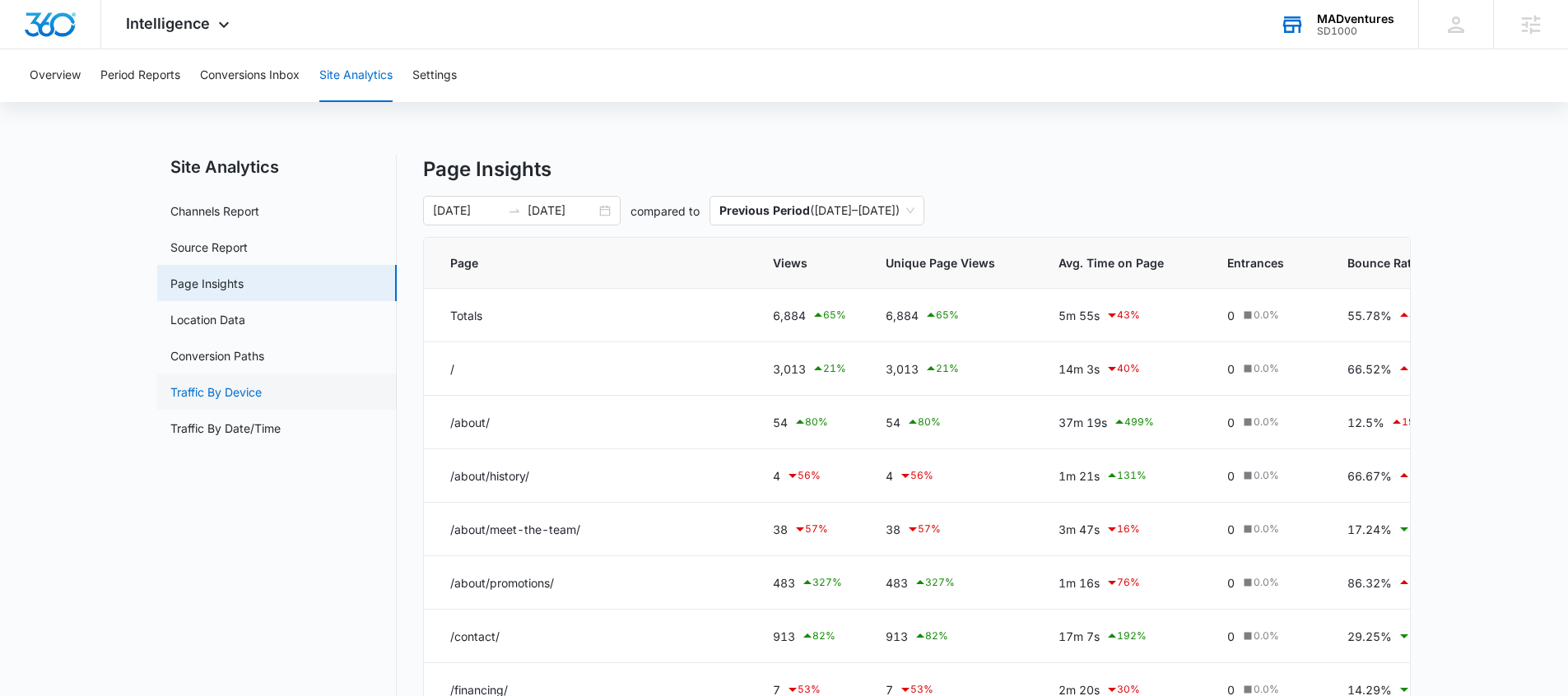
click at [225, 393] on link "Traffic By Device" at bounding box center [216, 392] width 92 height 17
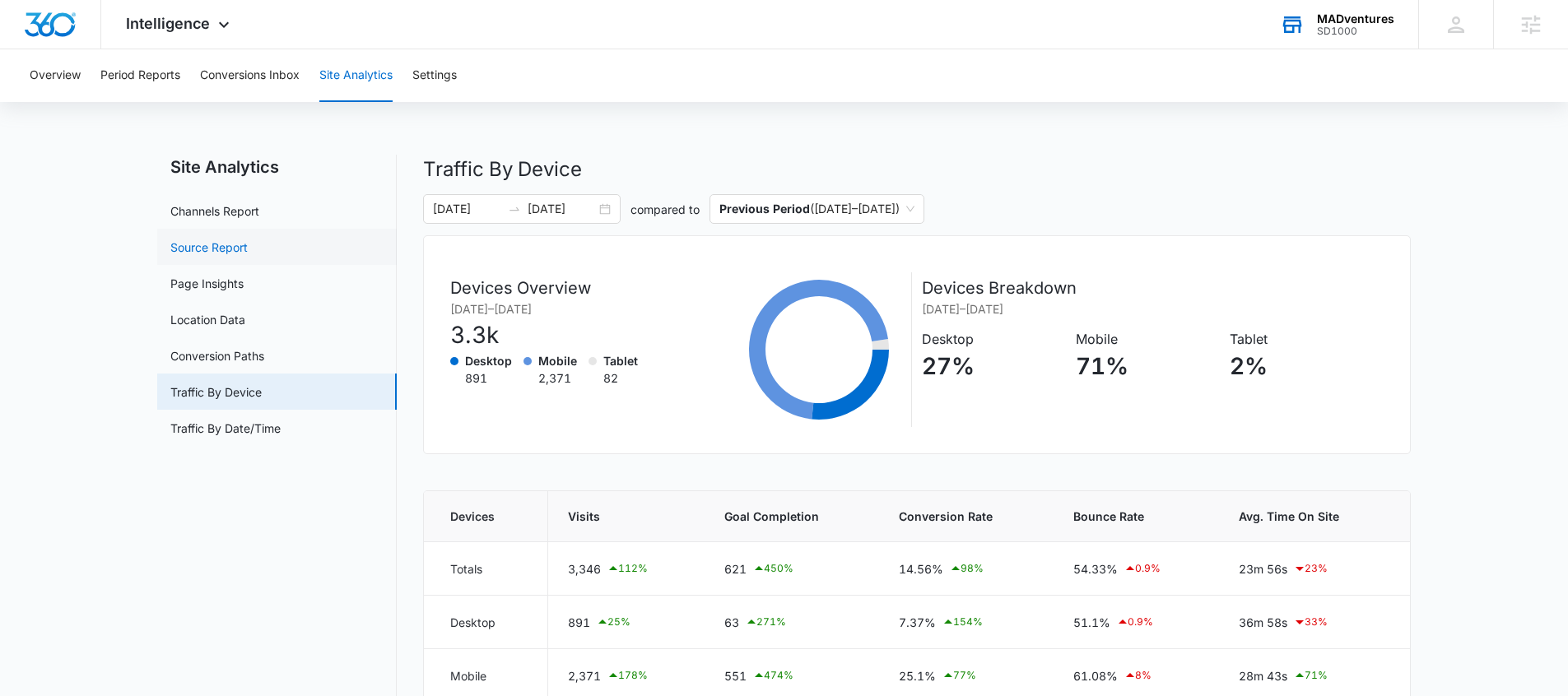
click at [233, 238] on link "Source Report" at bounding box center [209, 246] width 78 height 17
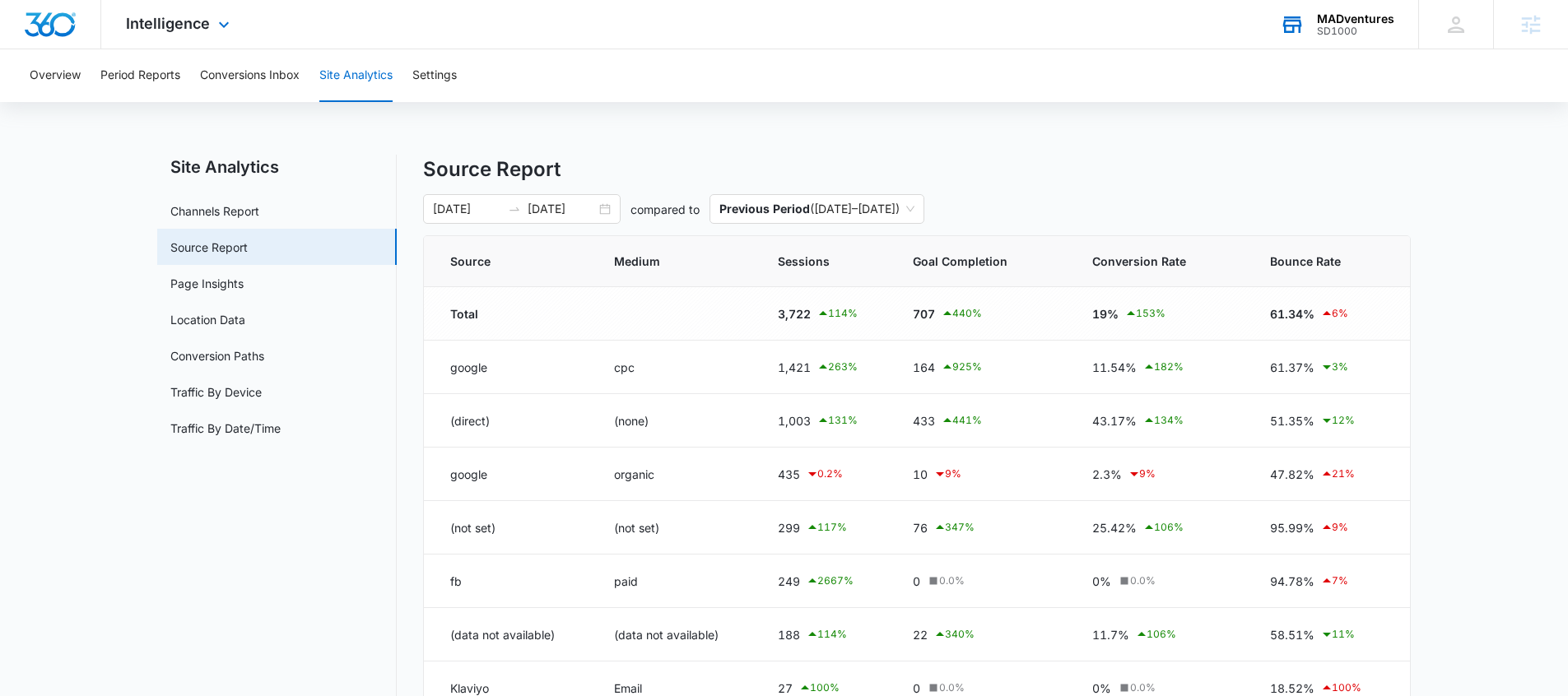
click at [185, 34] on div "Intelligence Apps Reputation Websites Forms CRM Email Social Shop Payments POS …" at bounding box center [180, 24] width 157 height 49
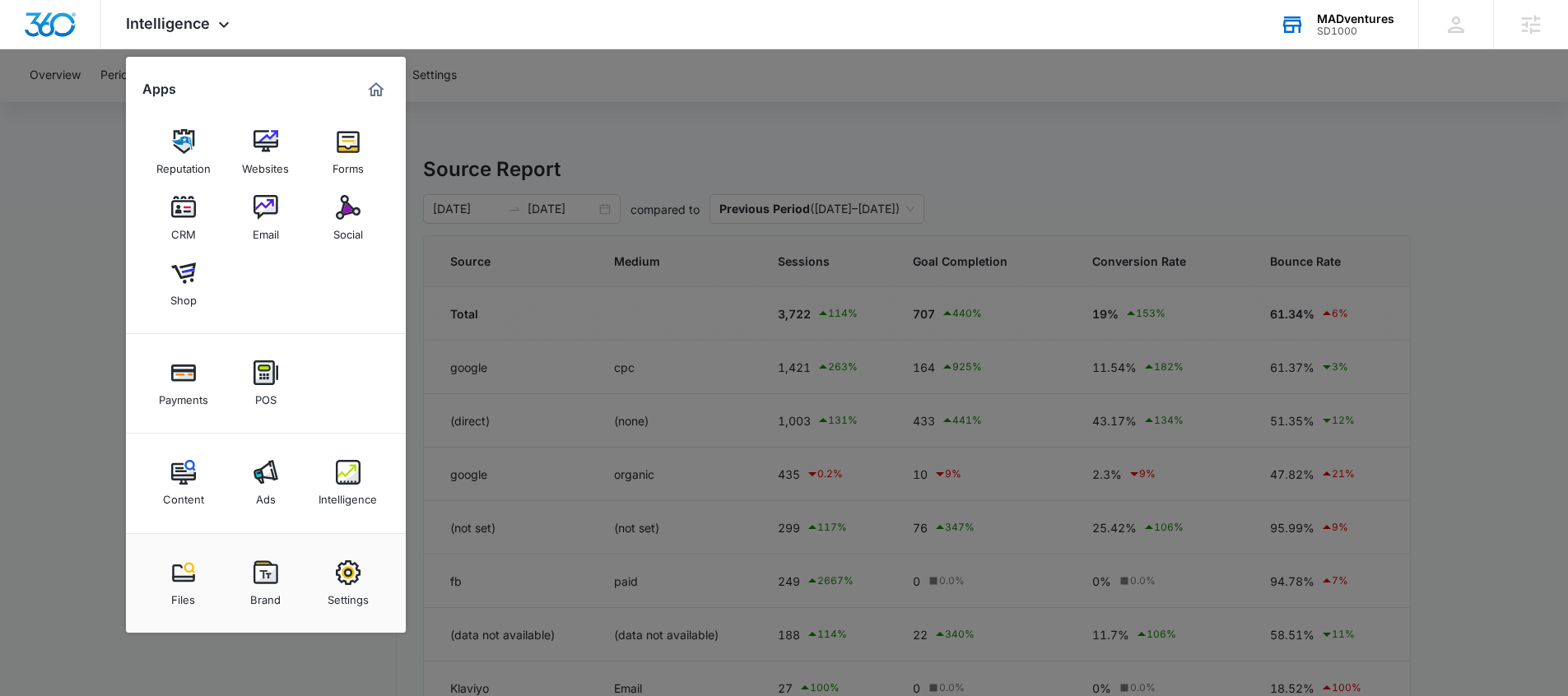
click at [54, 72] on div at bounding box center [784, 348] width 1568 height 696
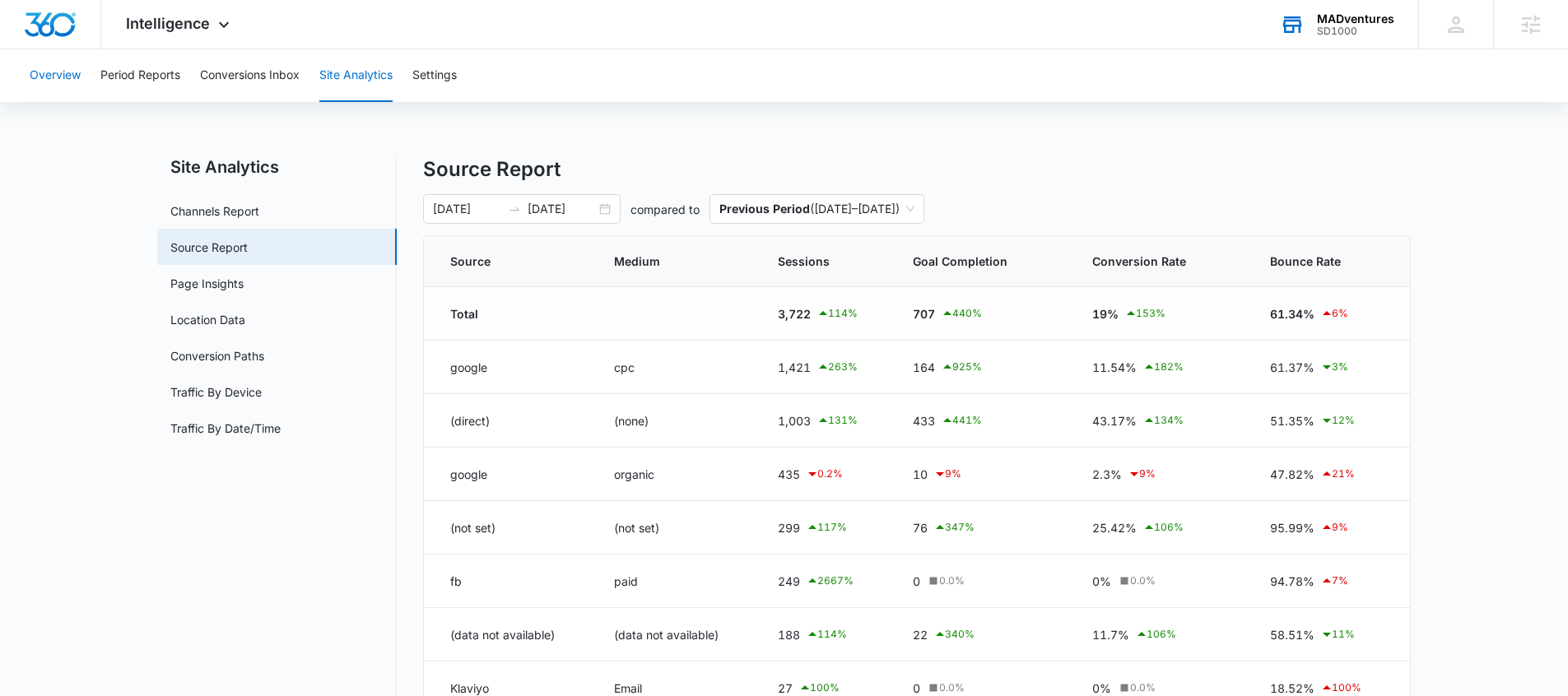
click at [55, 77] on button "Overview" at bounding box center [55, 76] width 51 height 53
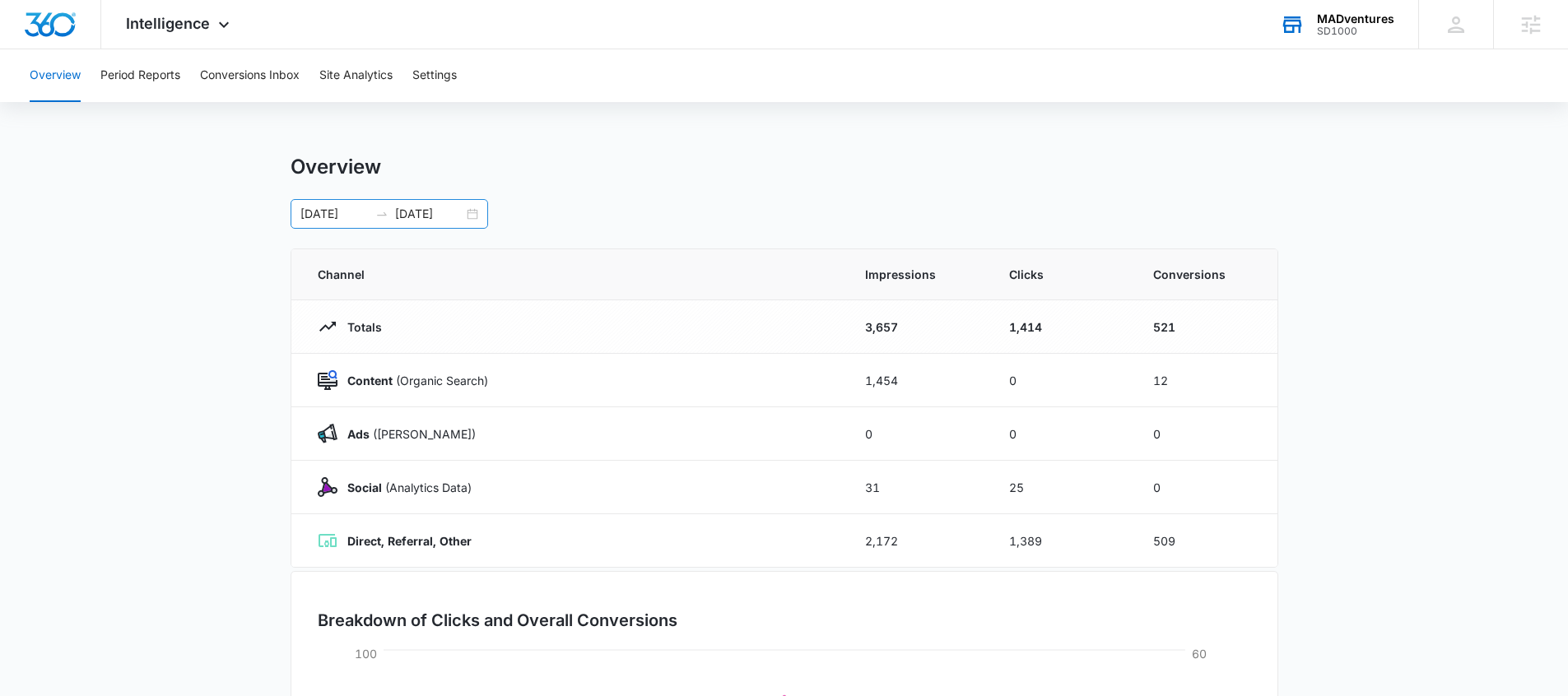
click at [477, 215] on div "08/05/2025 09/04/2025" at bounding box center [389, 214] width 197 height 30
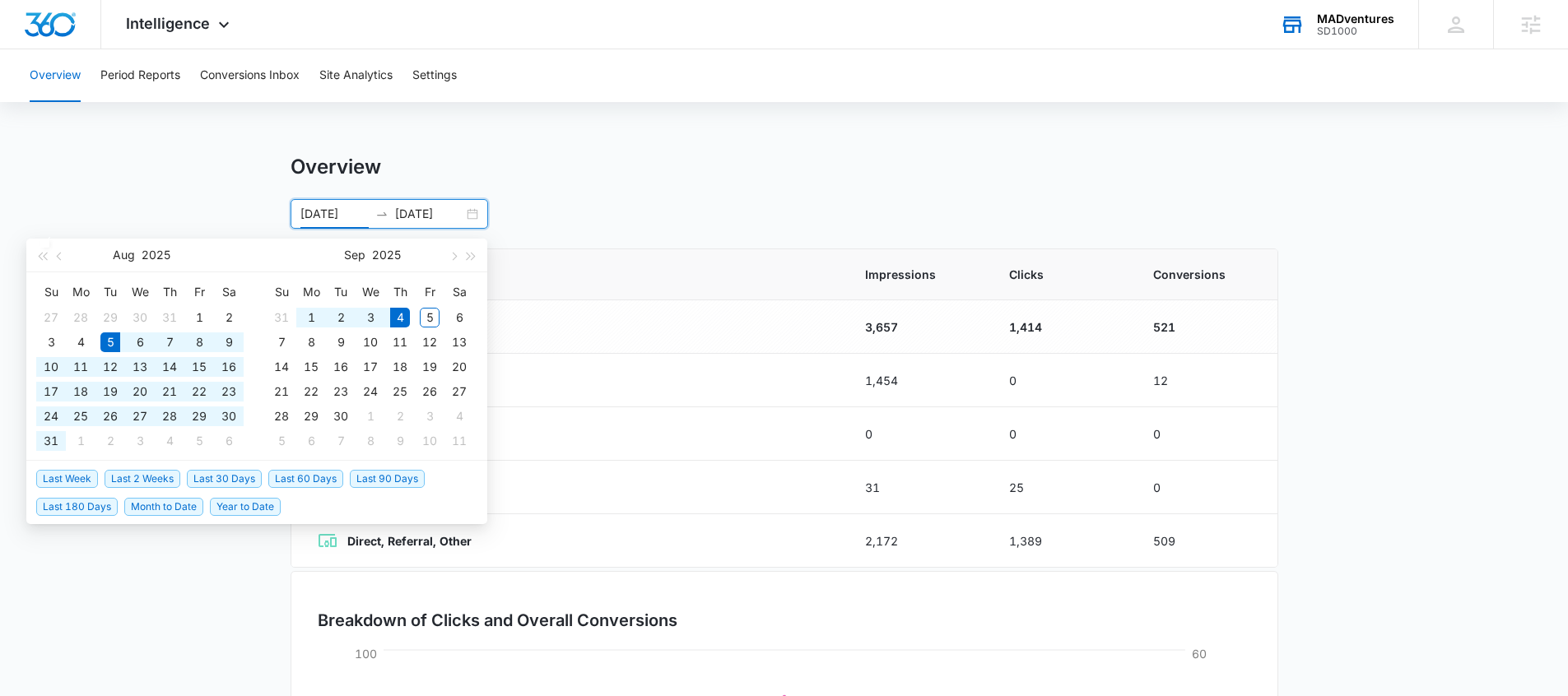
click at [244, 481] on span "Last 30 Days" at bounding box center [223, 479] width 75 height 18
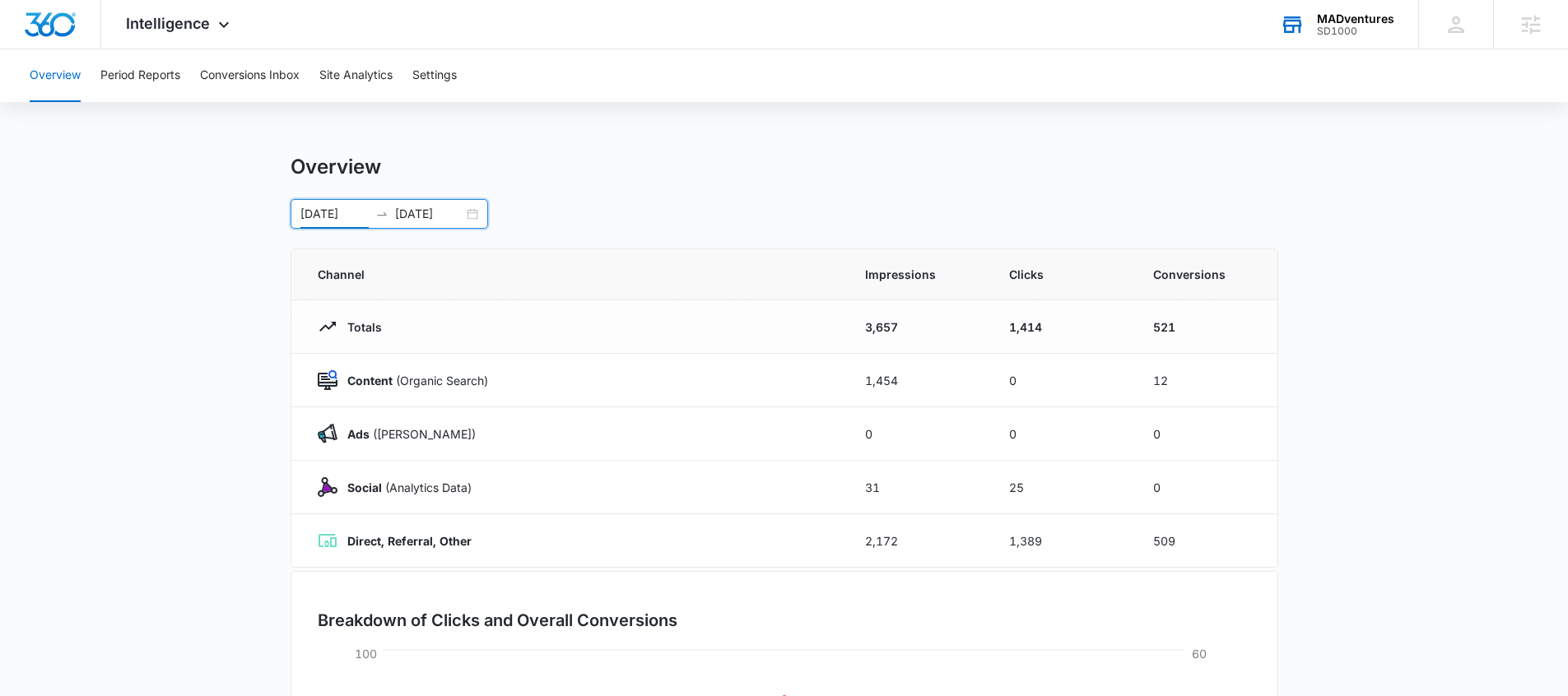
click at [477, 214] on div "08/05/2025 09/04/2025" at bounding box center [389, 214] width 197 height 30
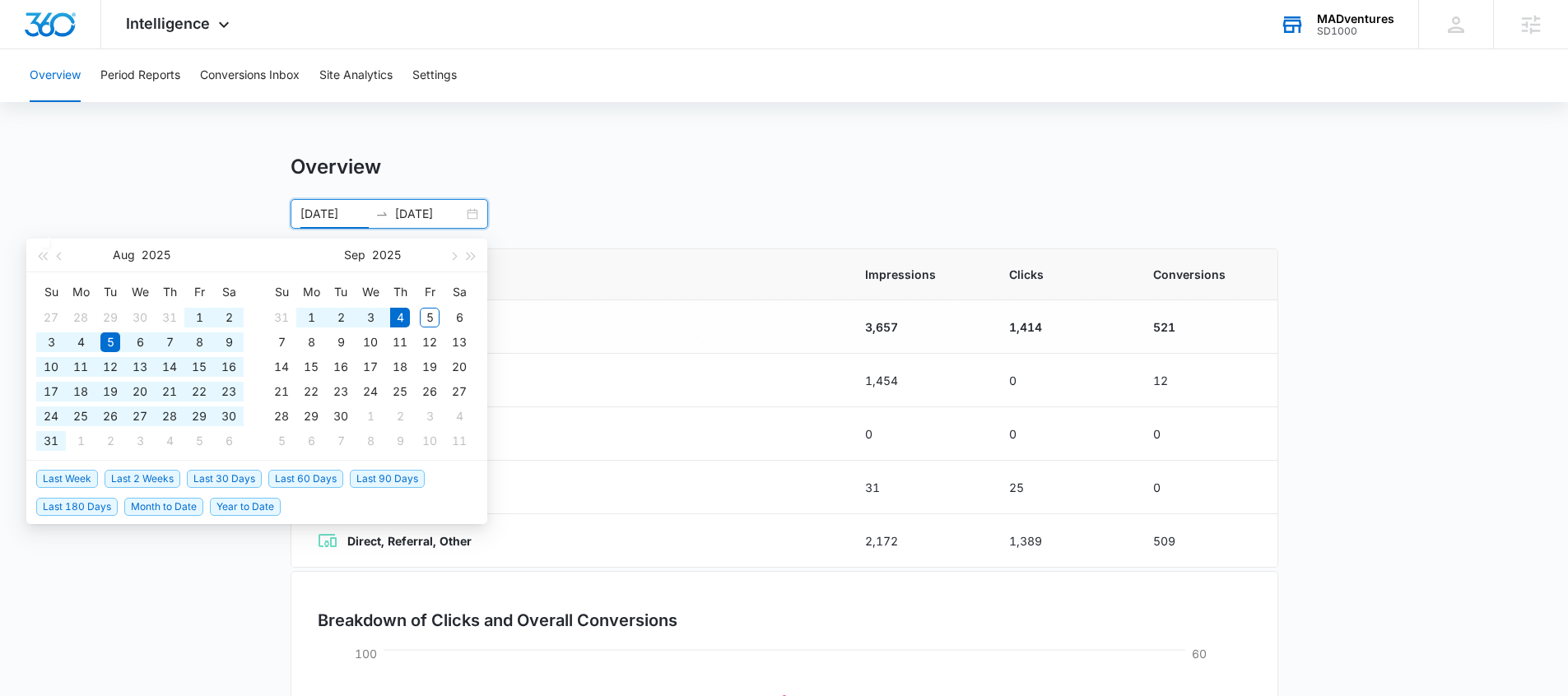
click at [396, 477] on span "Last 90 Days" at bounding box center [387, 479] width 75 height 18
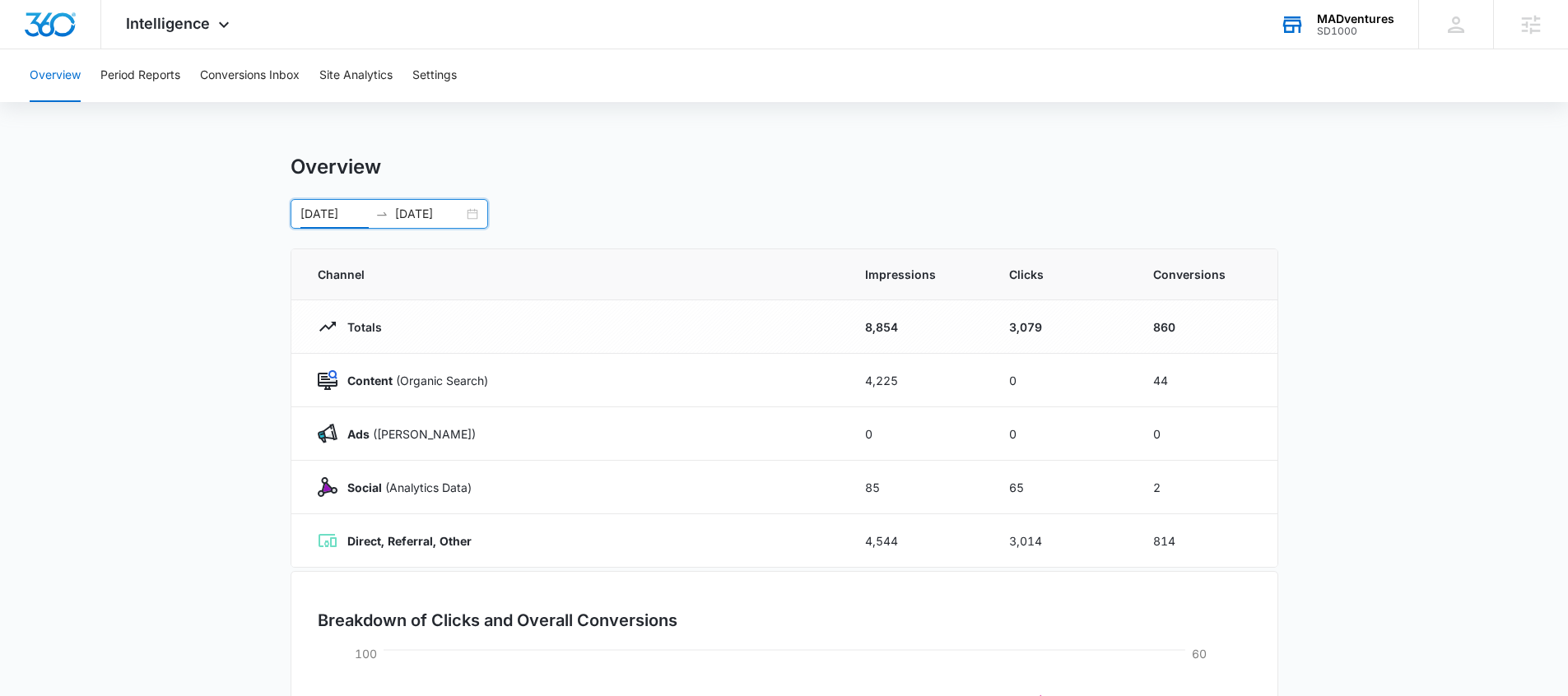
click at [474, 212] on div "06/06/2025 09/04/2025" at bounding box center [389, 214] width 197 height 30
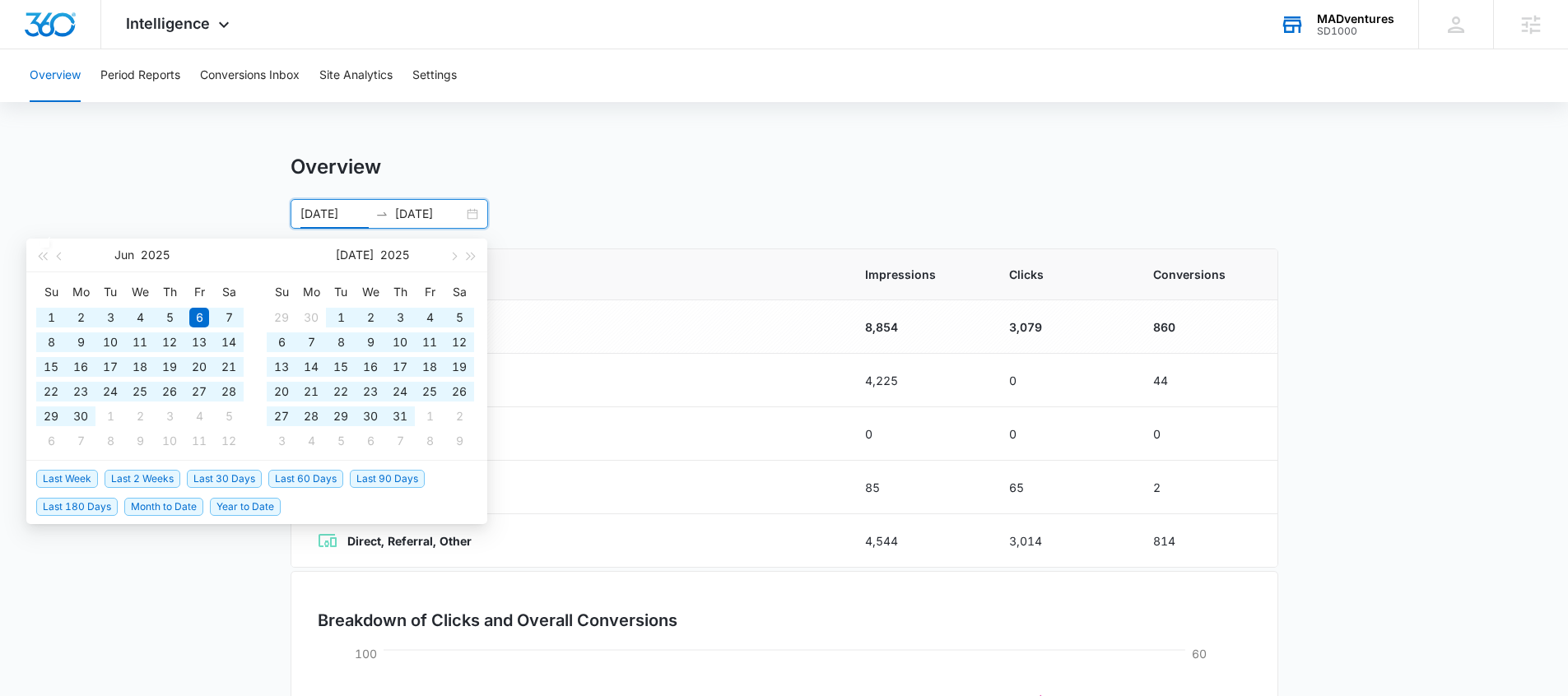
click at [230, 512] on span "Year to Date" at bounding box center [244, 507] width 71 height 18
type input "[DATE]"
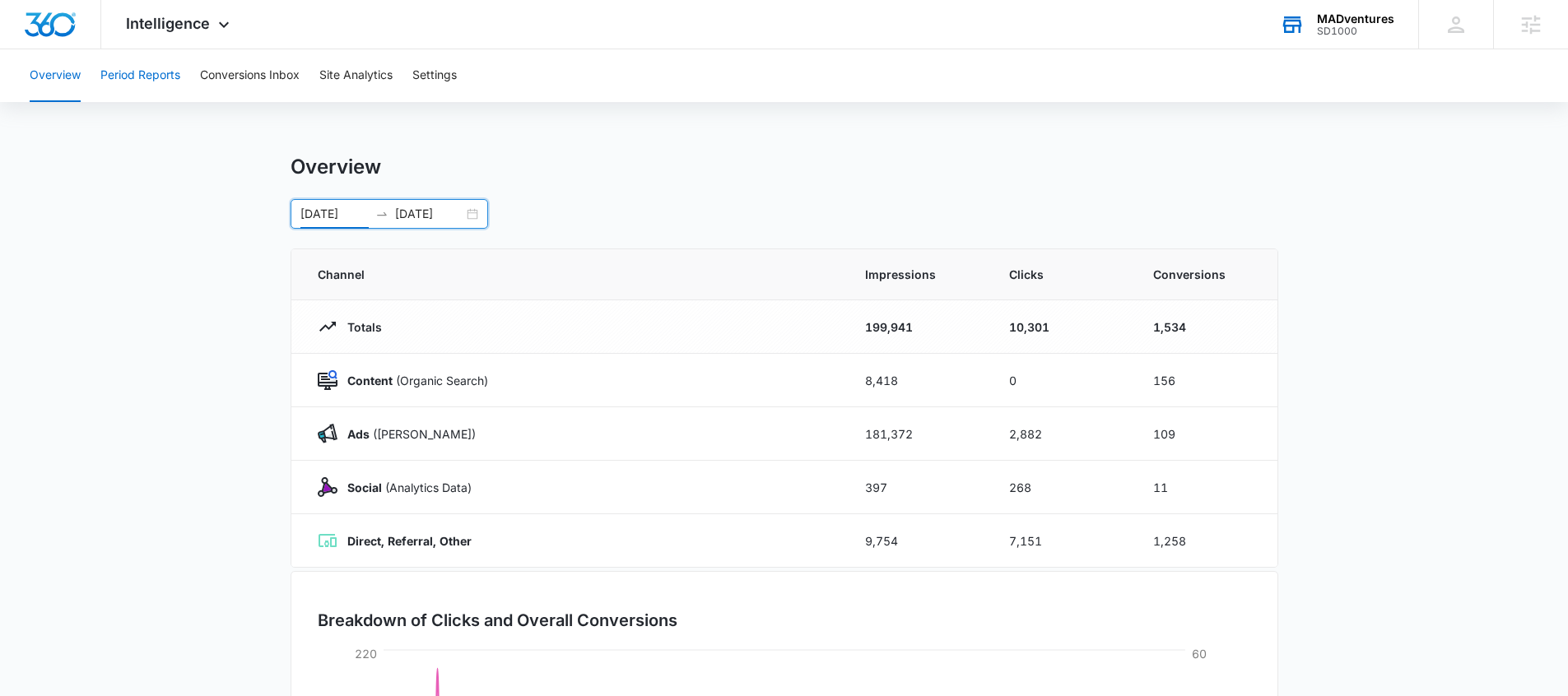
click at [143, 72] on button "Period Reports" at bounding box center [141, 76] width 80 height 53
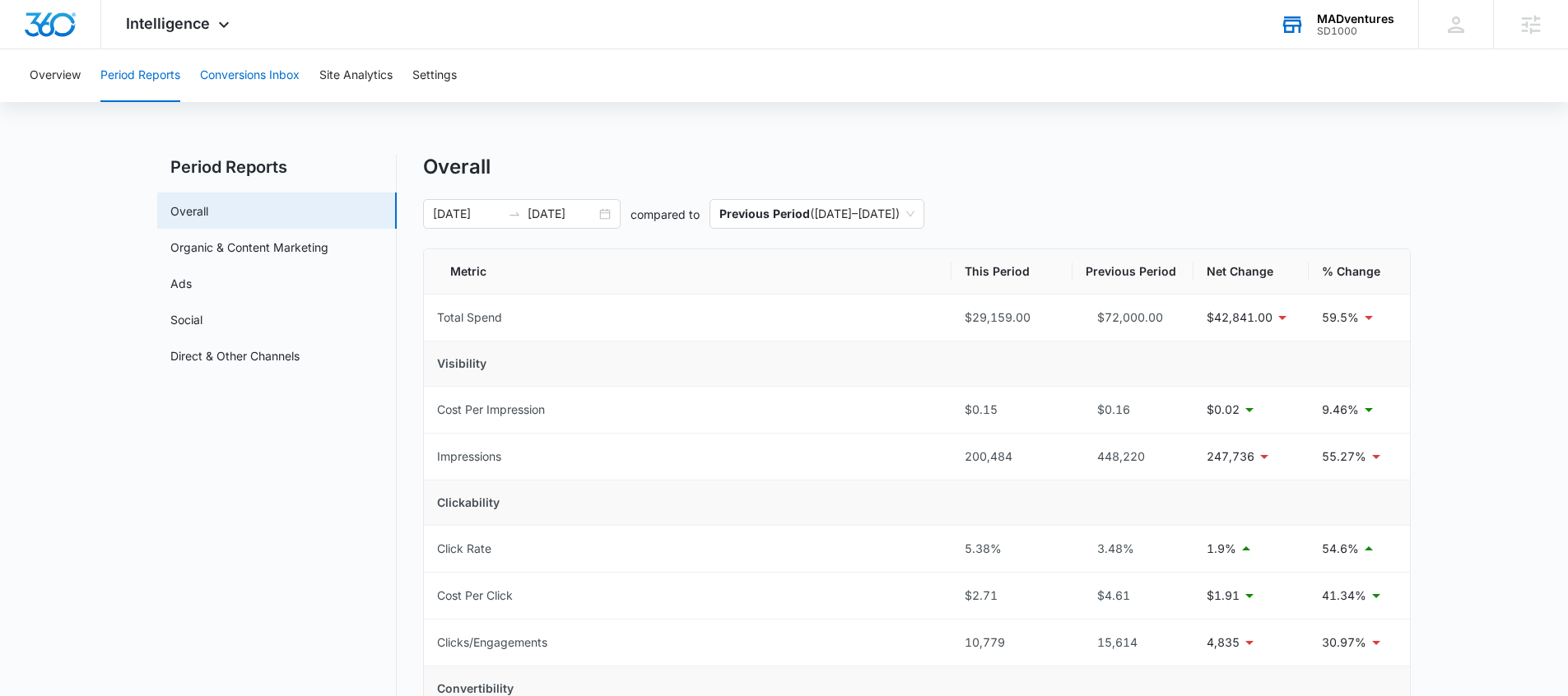
click at [256, 85] on button "Conversions Inbox" at bounding box center [250, 76] width 100 height 53
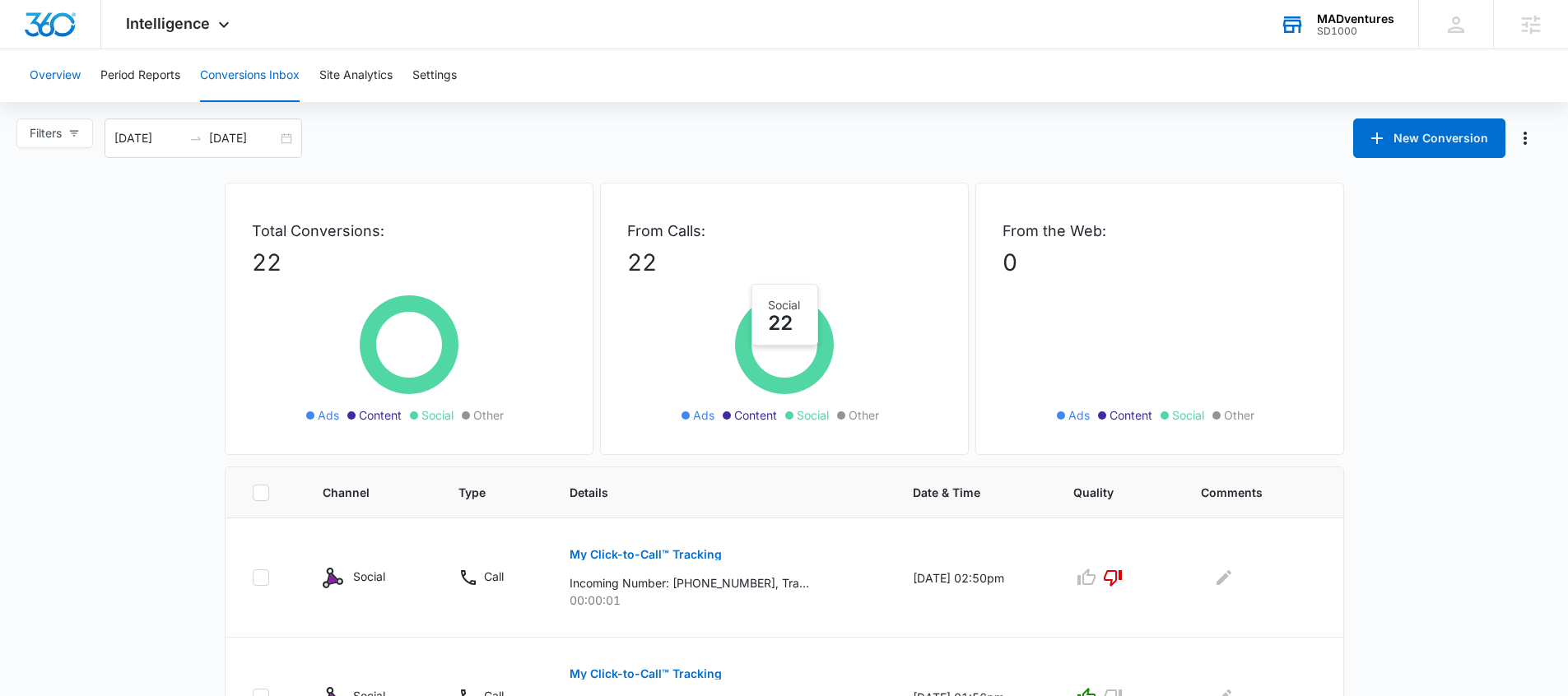
click at [70, 76] on button "Overview" at bounding box center [55, 76] width 51 height 53
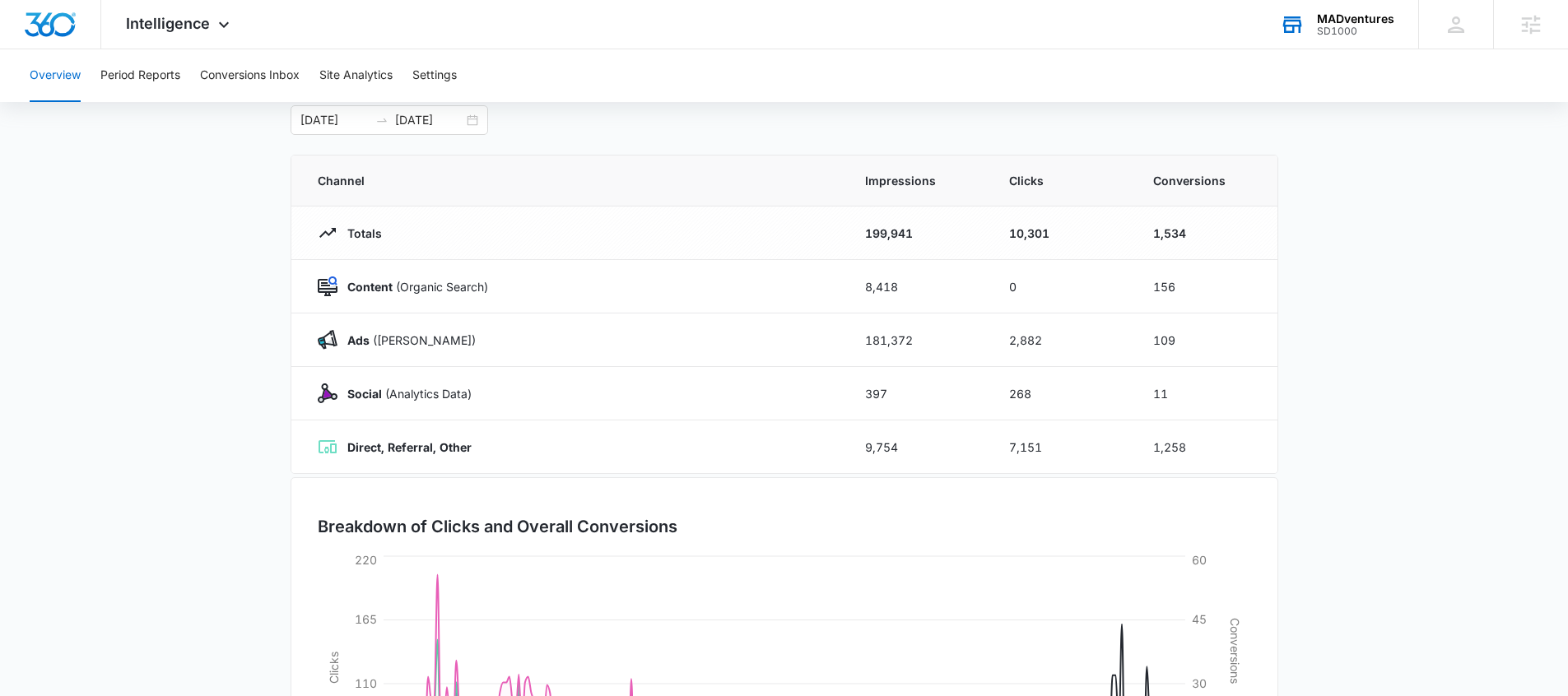
scroll to position [86, 0]
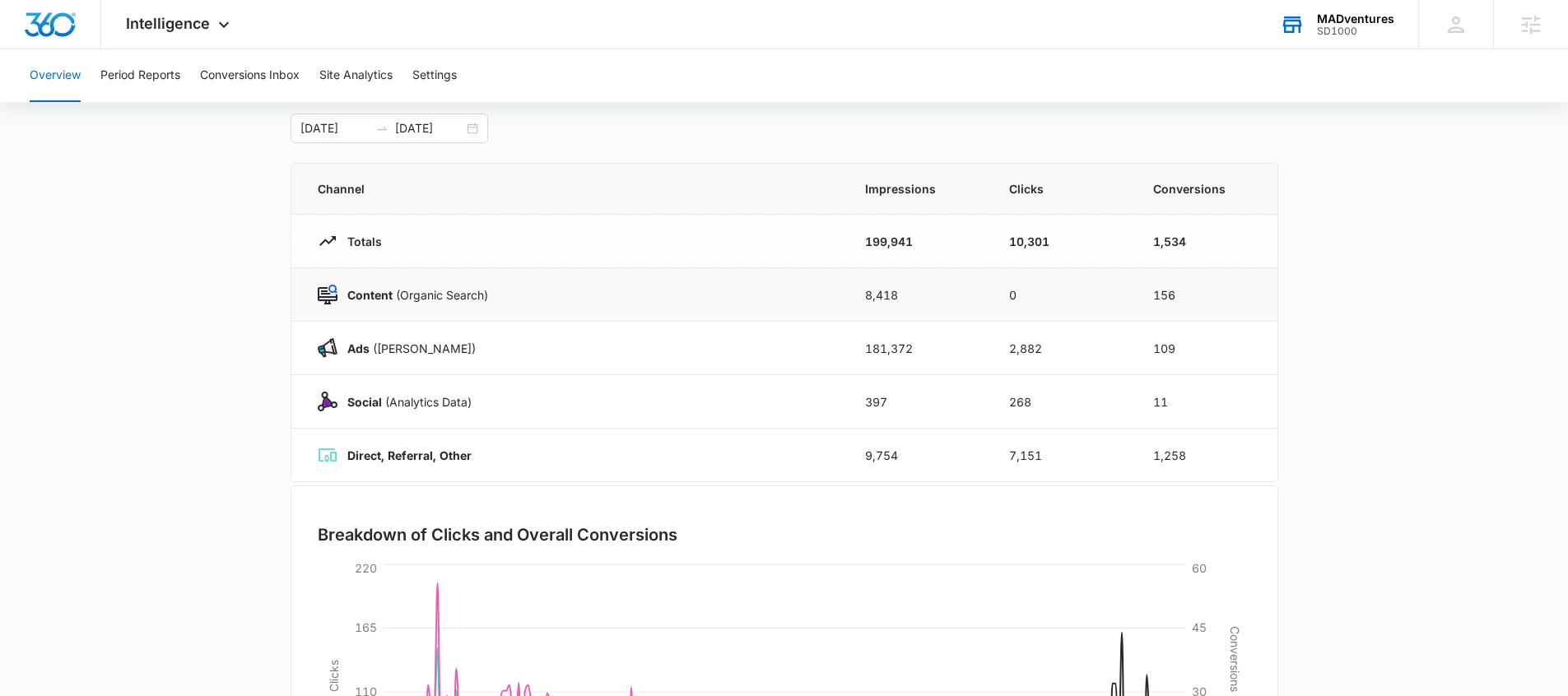
drag, startPoint x: 814, startPoint y: 295, endPoint x: 770, endPoint y: 291, distance: 44.2
click at [863, 295] on tr "Content (Organic Search) 8,418 0 156" at bounding box center [784, 295] width 986 height 54
drag, startPoint x: 856, startPoint y: 304, endPoint x: 913, endPoint y: 303, distance: 57.0
click at [913, 303] on td "8,418" at bounding box center [917, 295] width 144 height 54
drag, startPoint x: 991, startPoint y: 299, endPoint x: 1067, endPoint y: 299, distance: 76.0
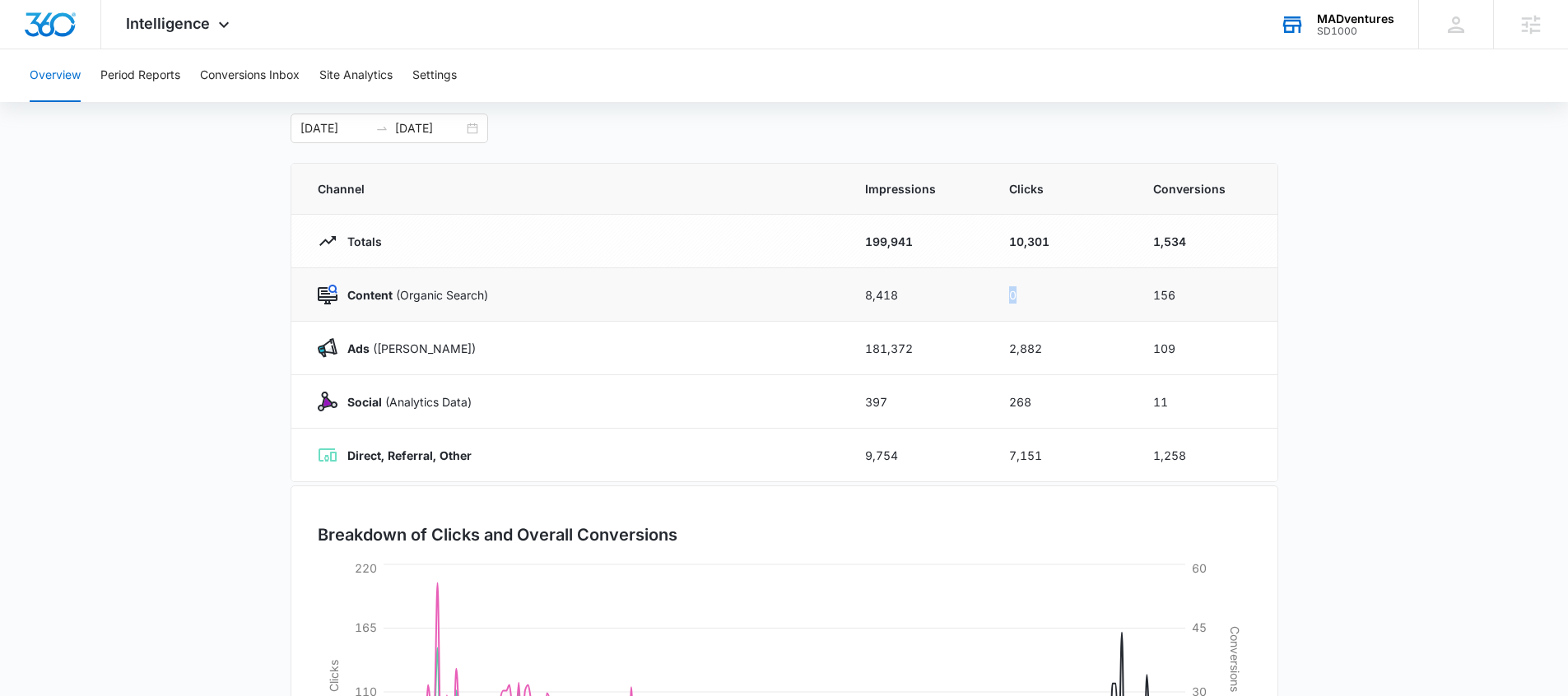
click at [1068, 299] on td "0" at bounding box center [1061, 295] width 144 height 54
drag, startPoint x: 1139, startPoint y: 300, endPoint x: 1190, endPoint y: 301, distance: 51.0
click at [1190, 301] on td "156" at bounding box center [1205, 295] width 144 height 54
drag, startPoint x: 702, startPoint y: 404, endPoint x: 893, endPoint y: 408, distance: 191.0
click at [893, 408] on tr "Social (Analytics Data) 397 268 11" at bounding box center [784, 402] width 986 height 54
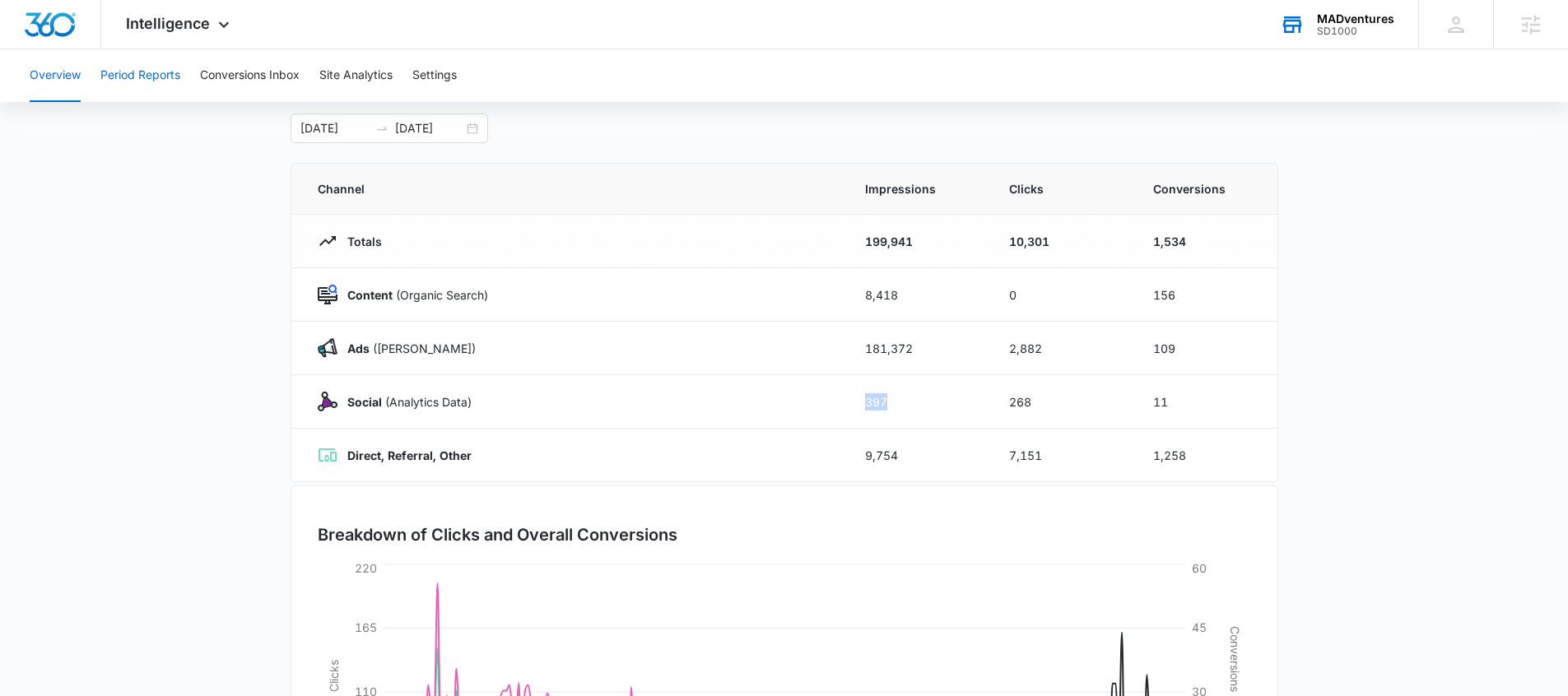
click at [135, 86] on button "Period Reports" at bounding box center [141, 76] width 80 height 53
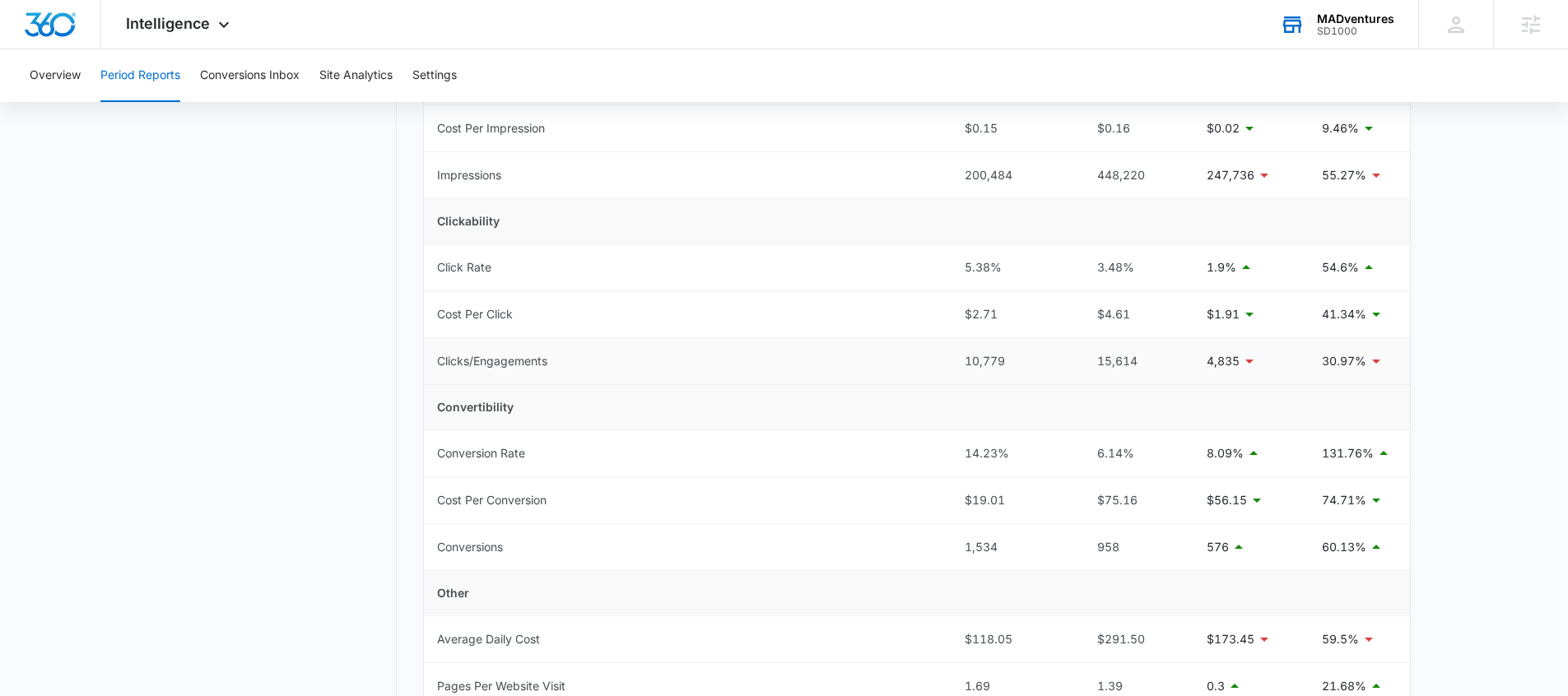
scroll to position [296, 0]
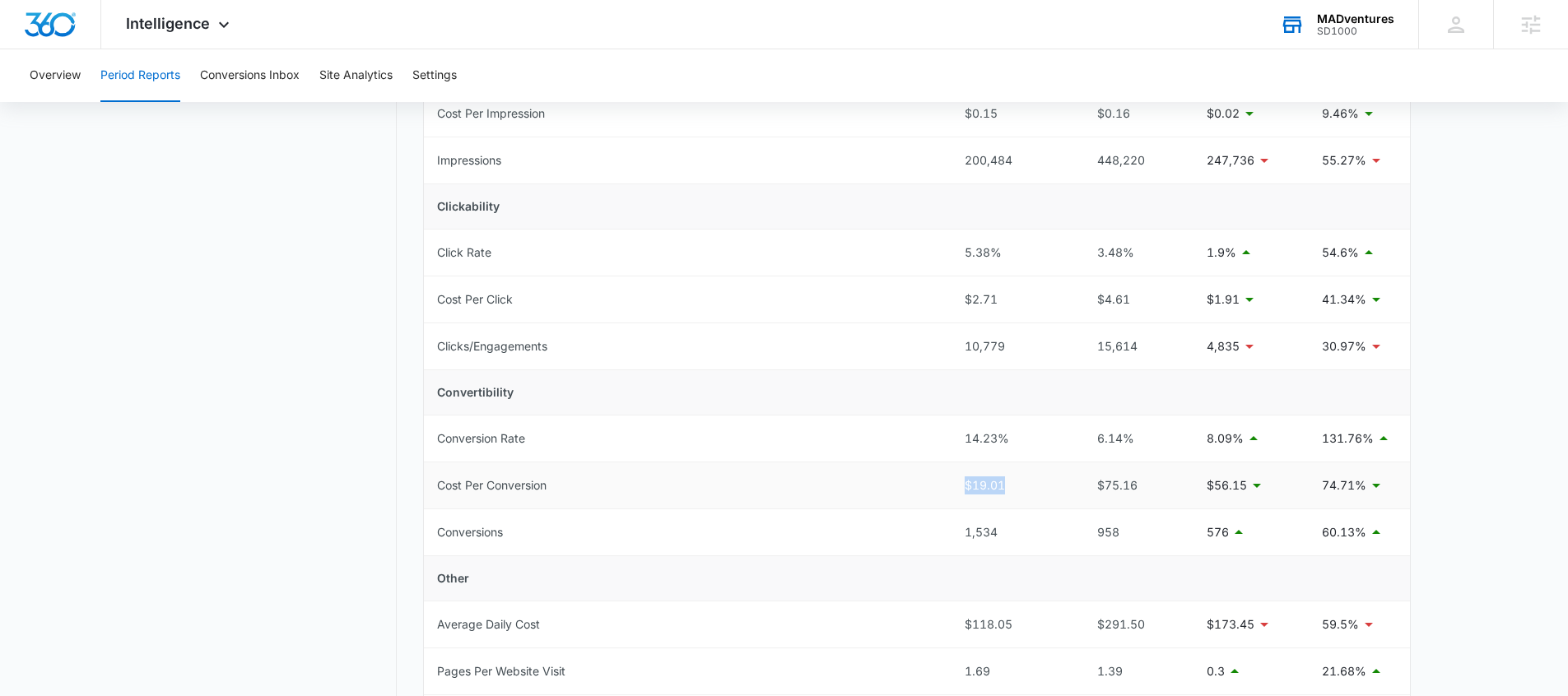
drag, startPoint x: 1012, startPoint y: 484, endPoint x: 959, endPoint y: 489, distance: 53.2
click at [959, 489] on td "$19.01" at bounding box center [1011, 486] width 121 height 47
drag, startPoint x: 990, startPoint y: 531, endPoint x: 980, endPoint y: 522, distance: 13.5
click at [951, 531] on td "1,534" at bounding box center [1011, 532] width 121 height 47
drag, startPoint x: 1011, startPoint y: 488, endPoint x: 955, endPoint y: 493, distance: 56.2
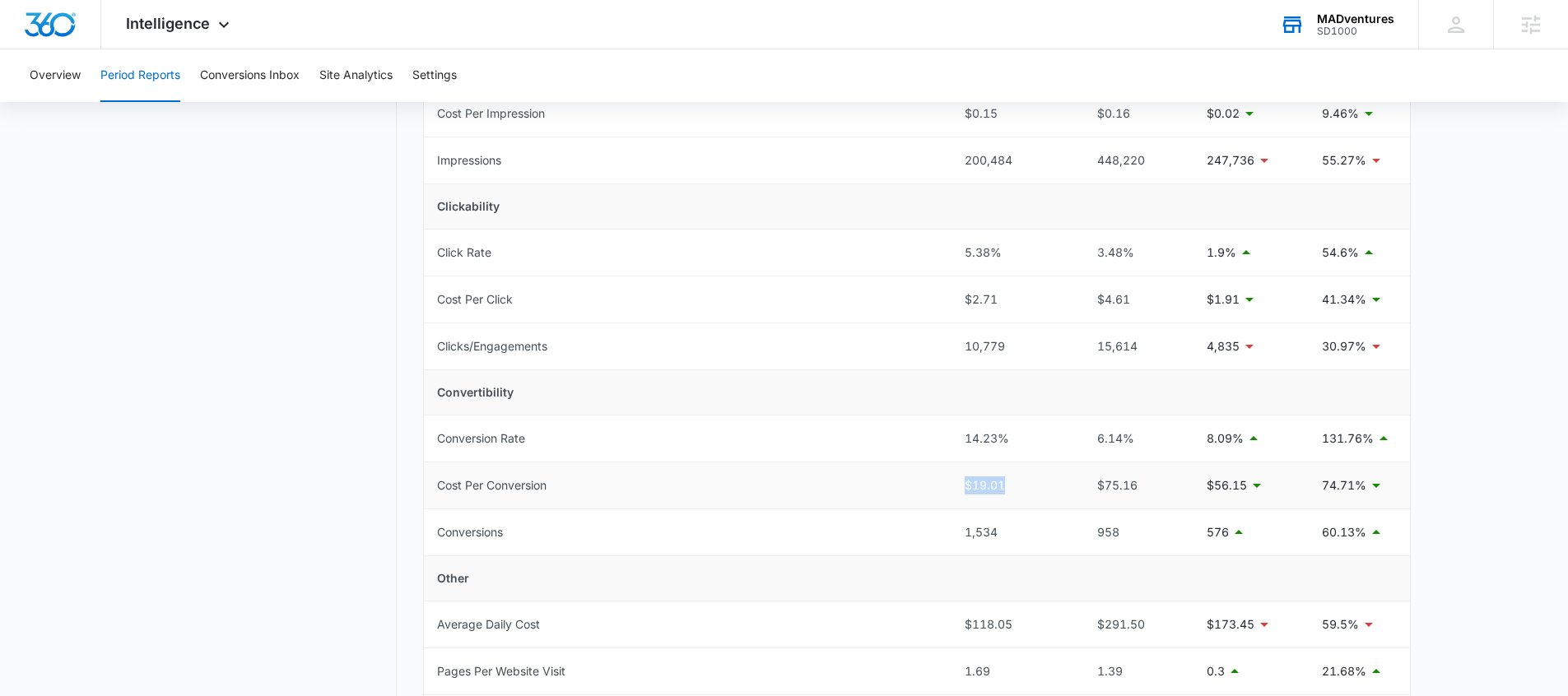
click at [955, 493] on td "$19.01" at bounding box center [1011, 486] width 121 height 47
click at [245, 74] on button "Conversions Inbox" at bounding box center [250, 76] width 100 height 53
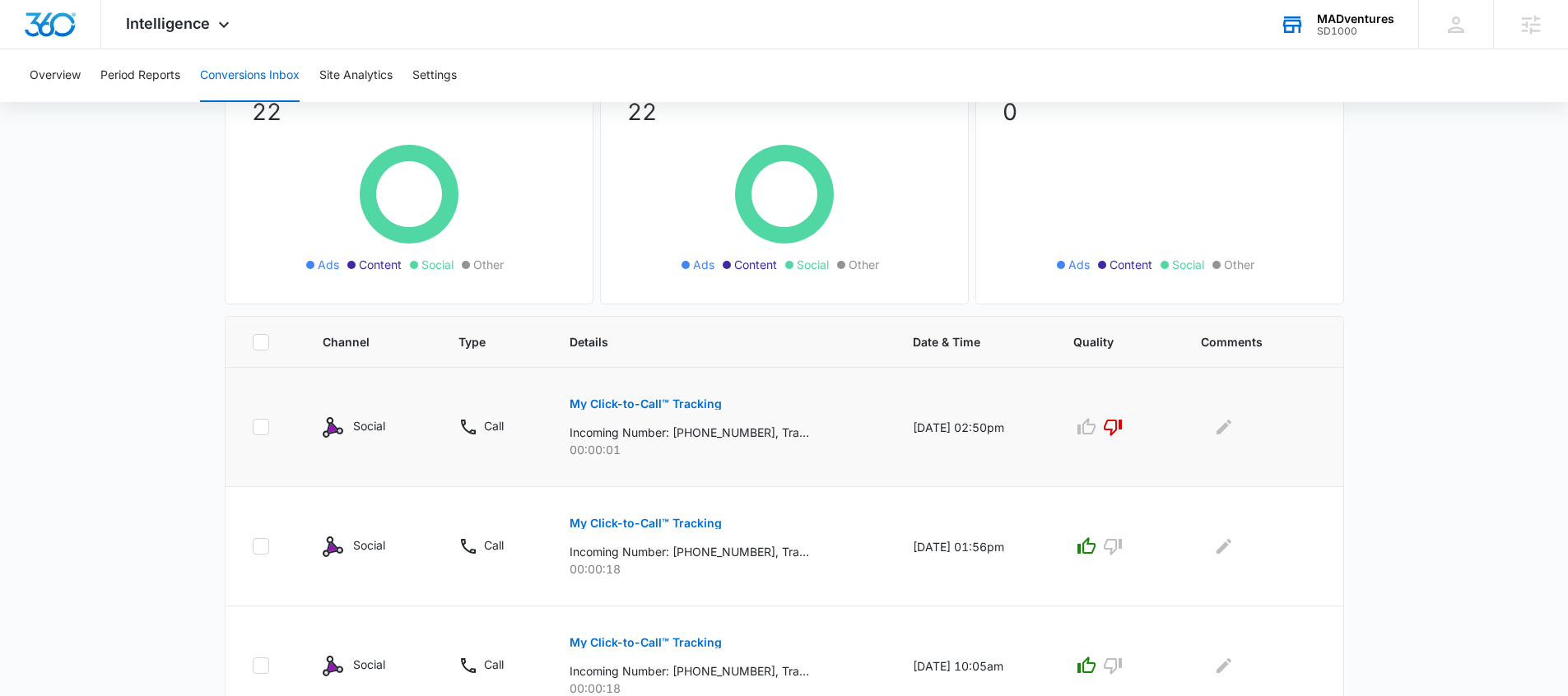
scroll to position [149, 0]
drag, startPoint x: 318, startPoint y: 430, endPoint x: 375, endPoint y: 432, distance: 57.0
click at [375, 432] on td "Social" at bounding box center [371, 430] width 136 height 120
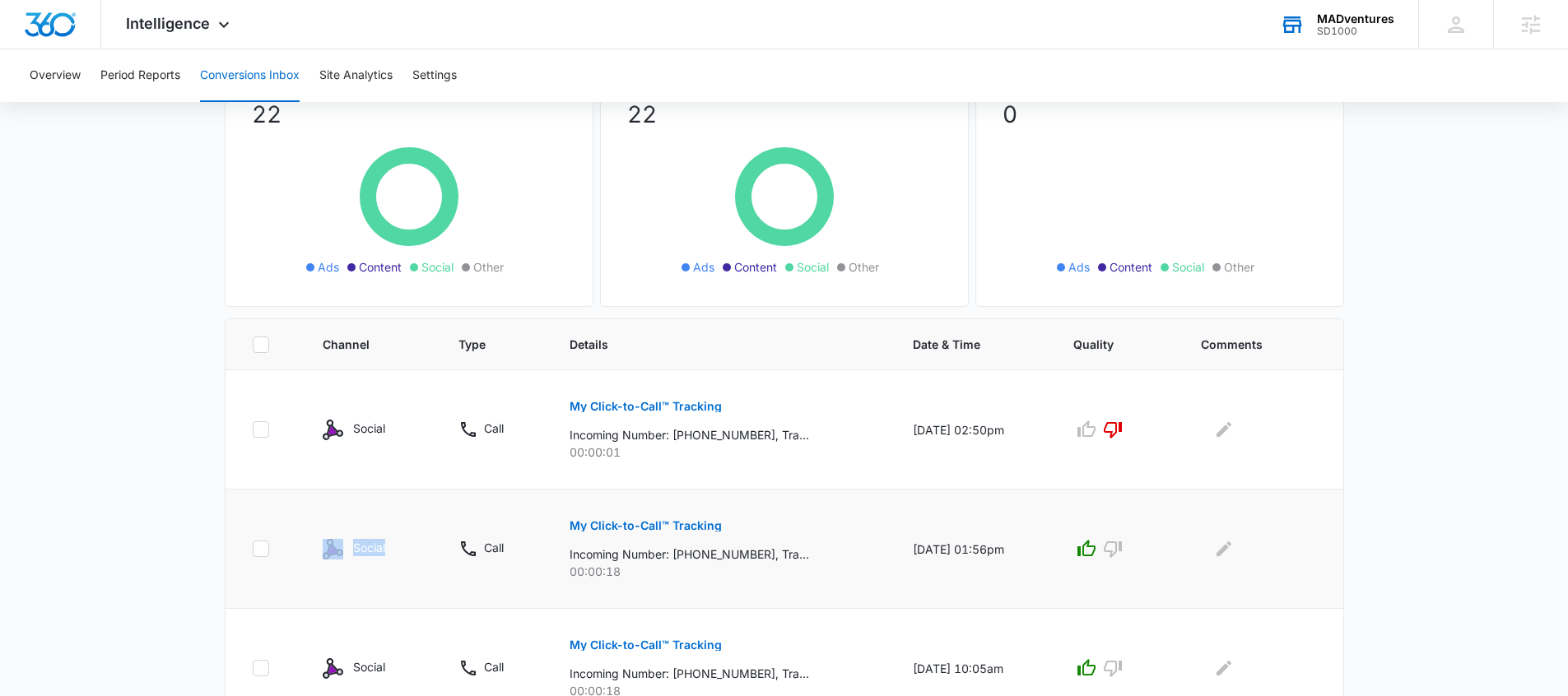
drag, startPoint x: 405, startPoint y: 545, endPoint x: 365, endPoint y: 554, distance: 41.0
click at [323, 548] on div "Social" at bounding box center [371, 549] width 97 height 21
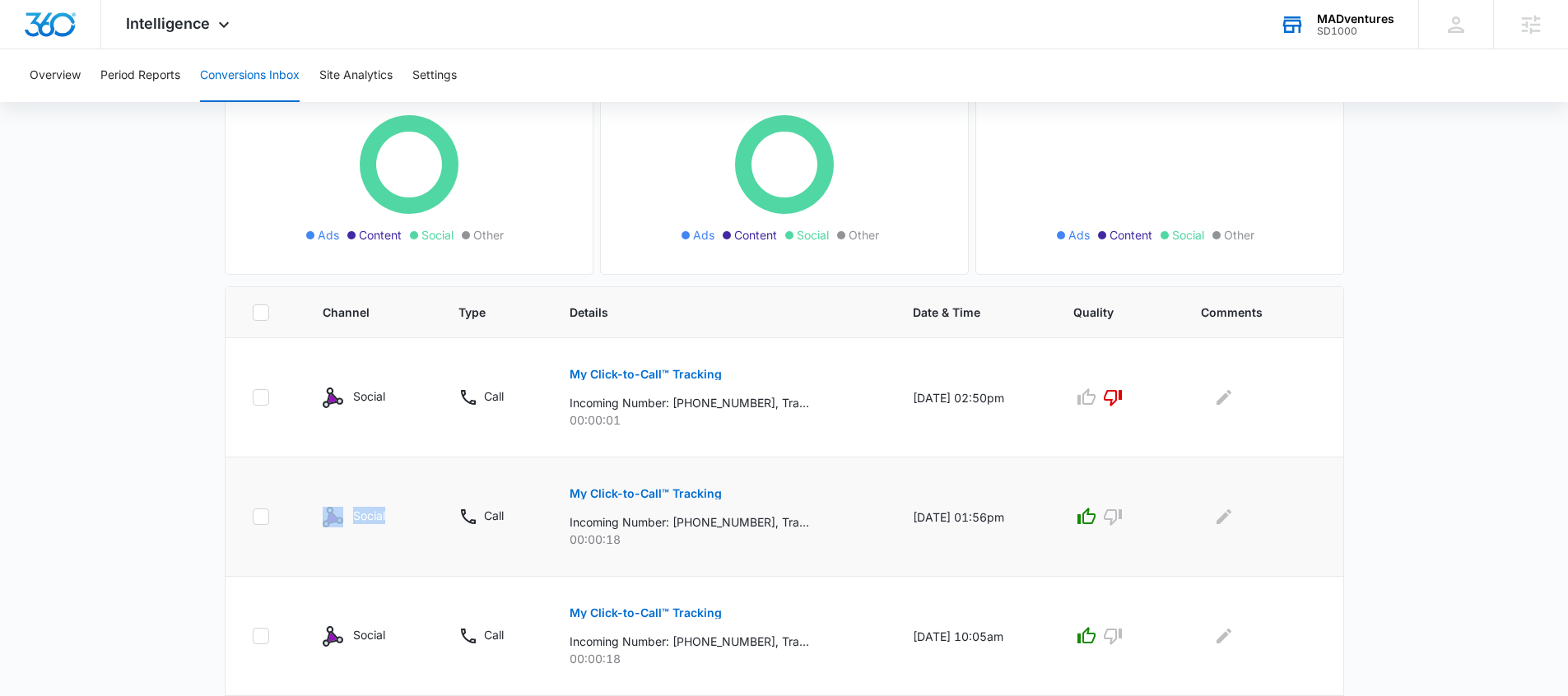
scroll to position [195, 0]
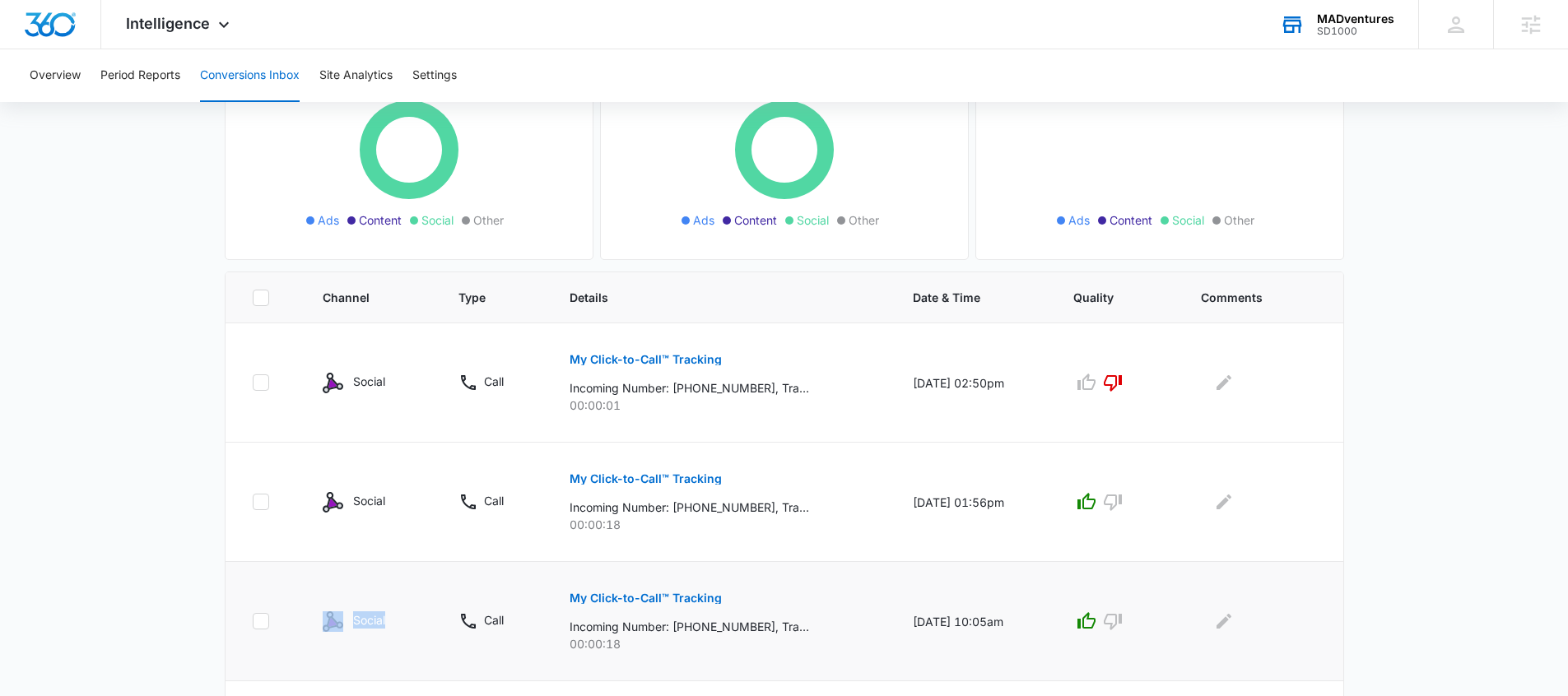
drag, startPoint x: 399, startPoint y: 617, endPoint x: 340, endPoint y: 618, distance: 59.0
click at [328, 620] on div "Social" at bounding box center [371, 621] width 97 height 21
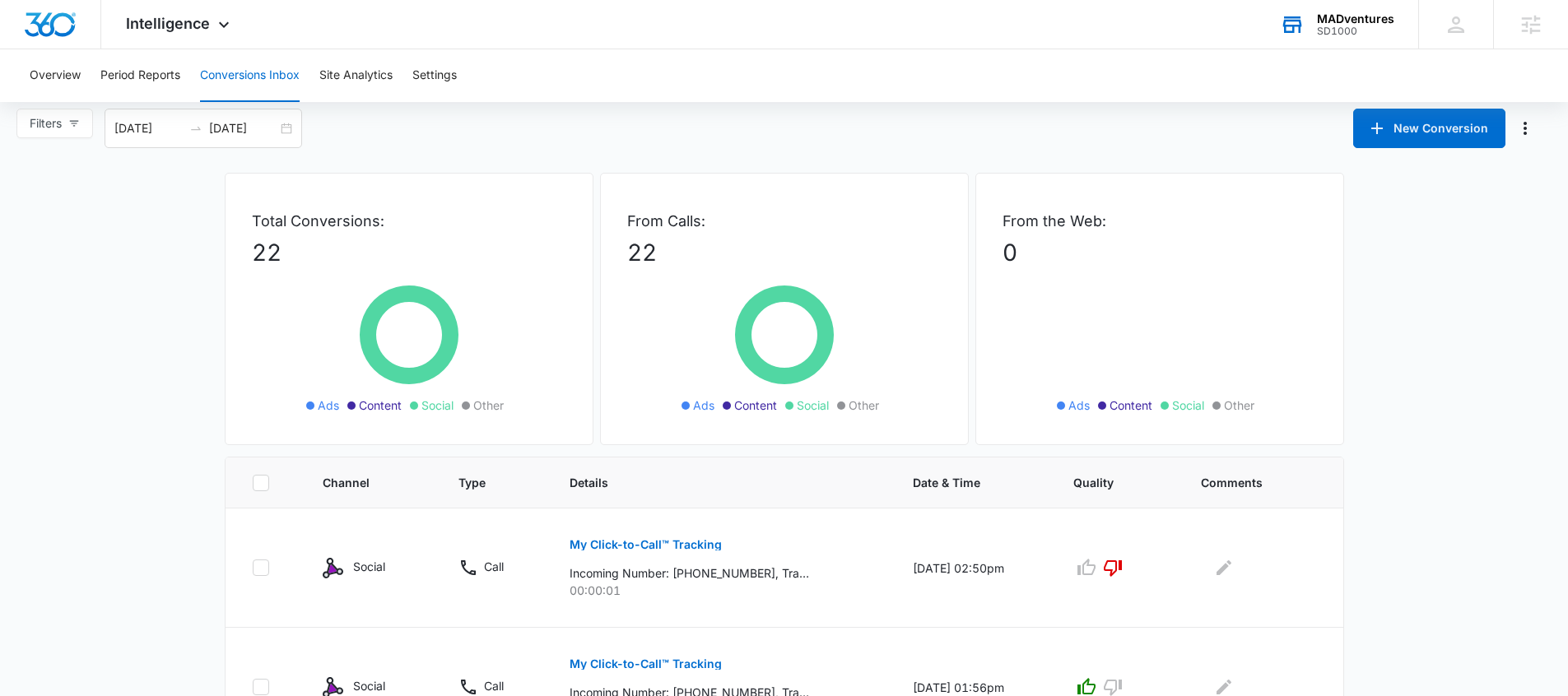
scroll to position [0, 0]
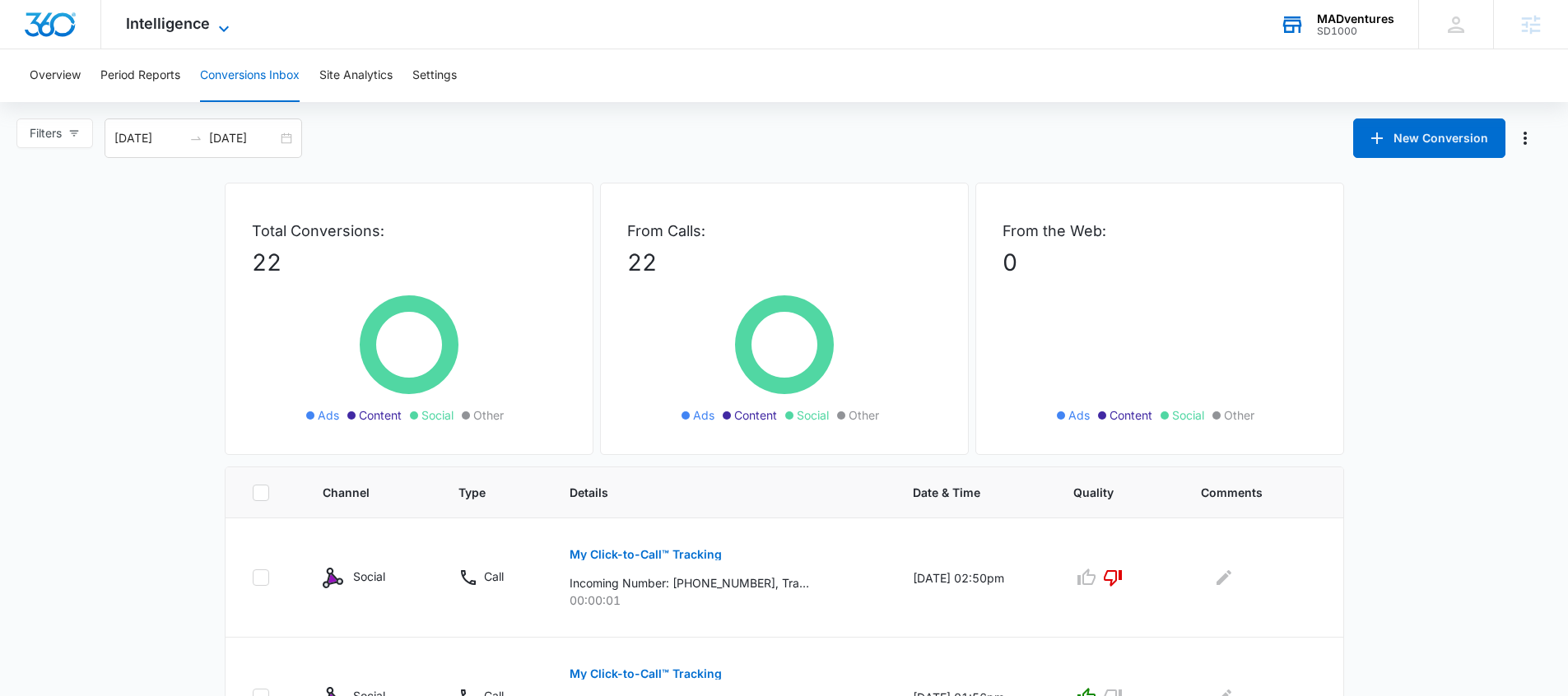
click at [204, 29] on span "Intelligence" at bounding box center [167, 23] width 84 height 17
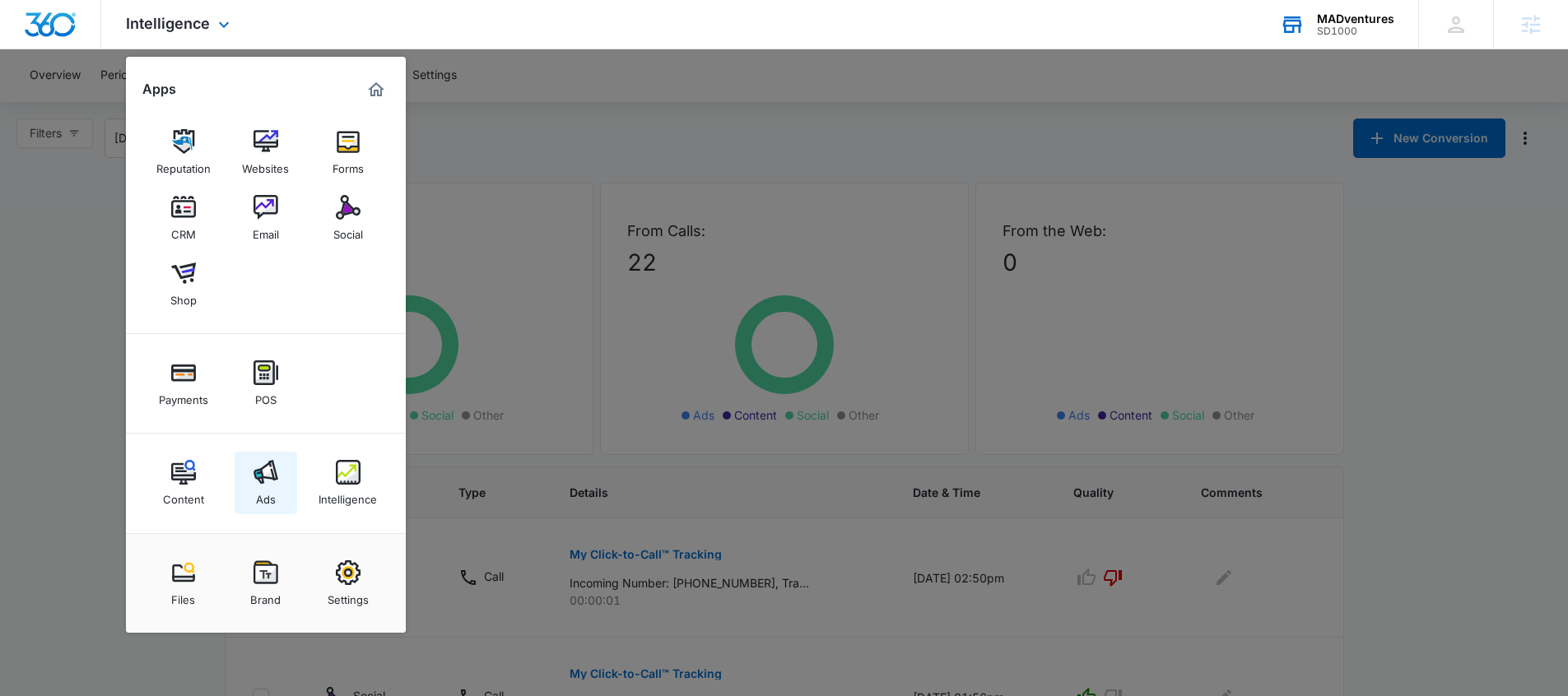
click at [271, 478] on img at bounding box center [265, 472] width 25 height 25
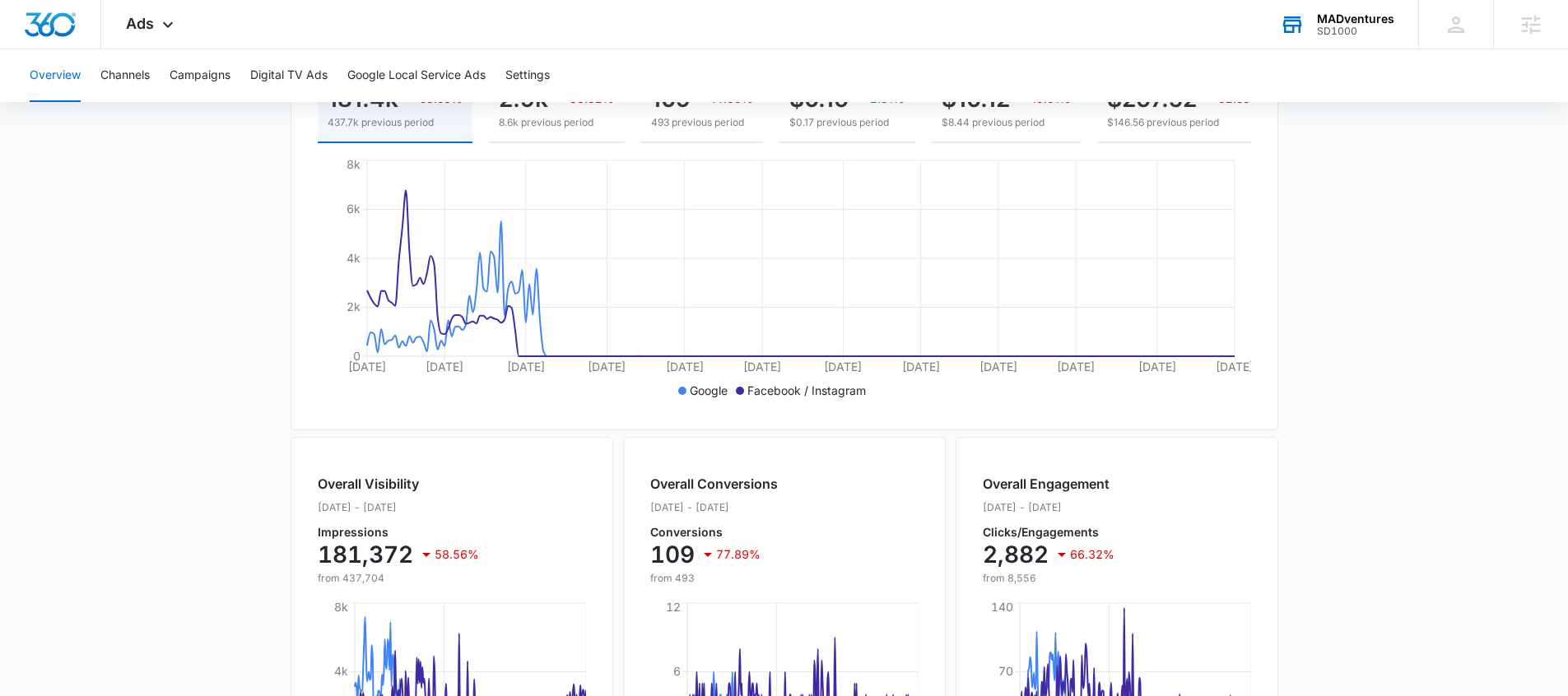
scroll to position [494, 0]
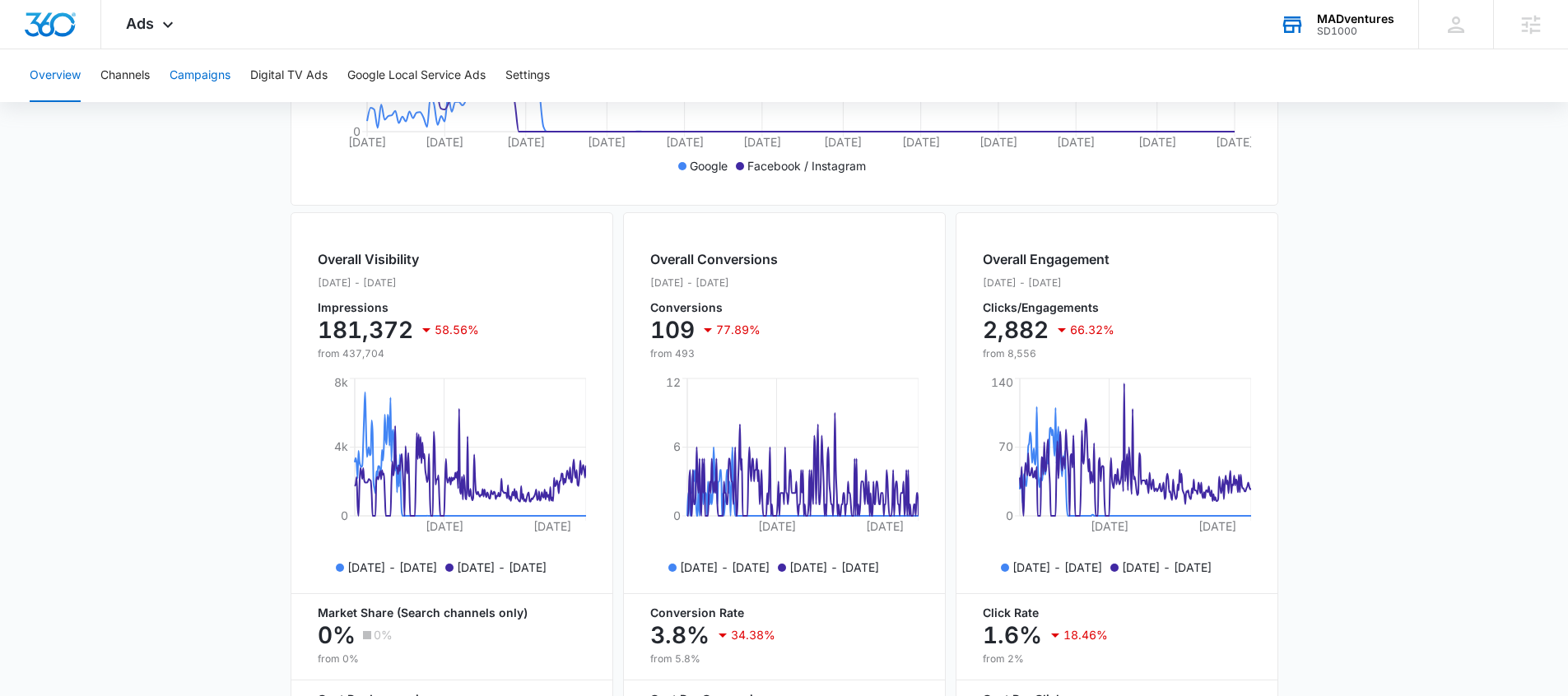
click at [193, 83] on button "Campaigns" at bounding box center [199, 76] width 61 height 53
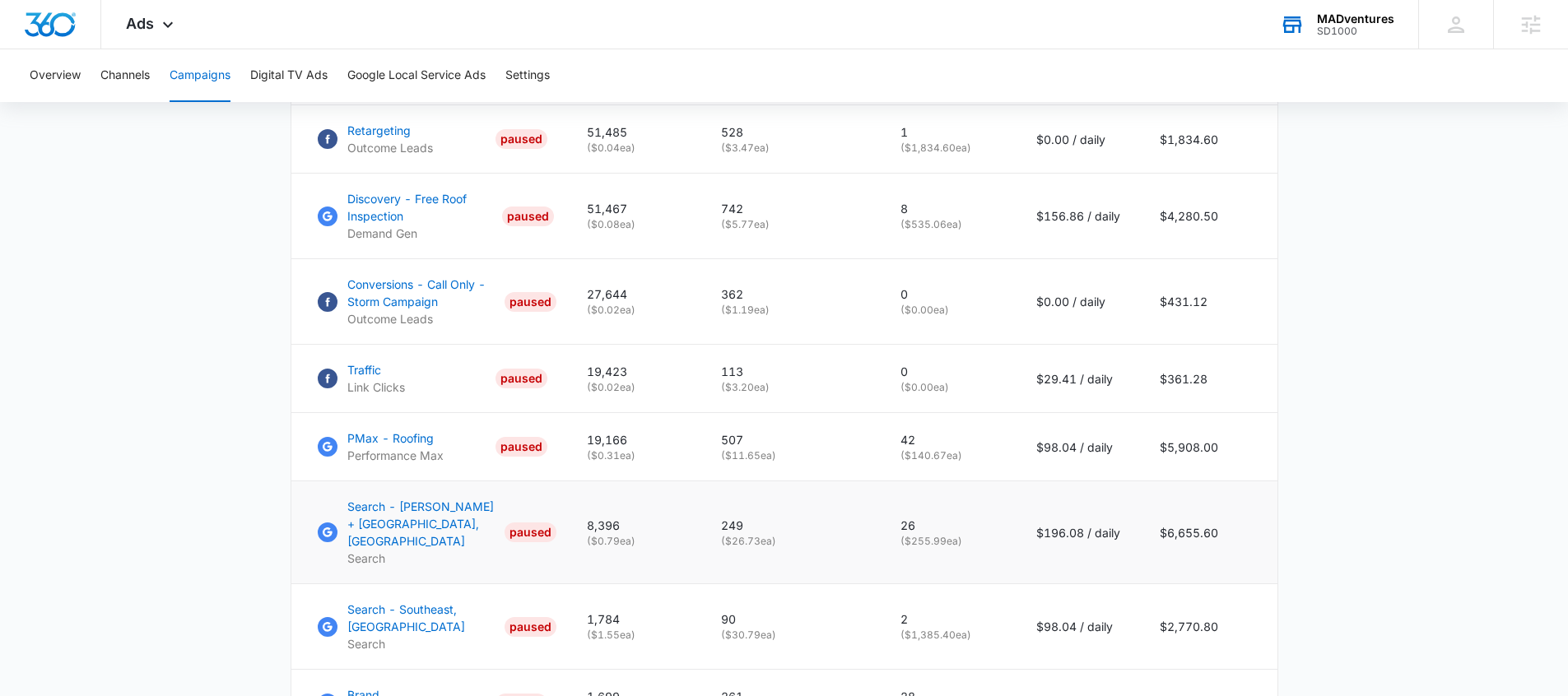
scroll to position [834, 0]
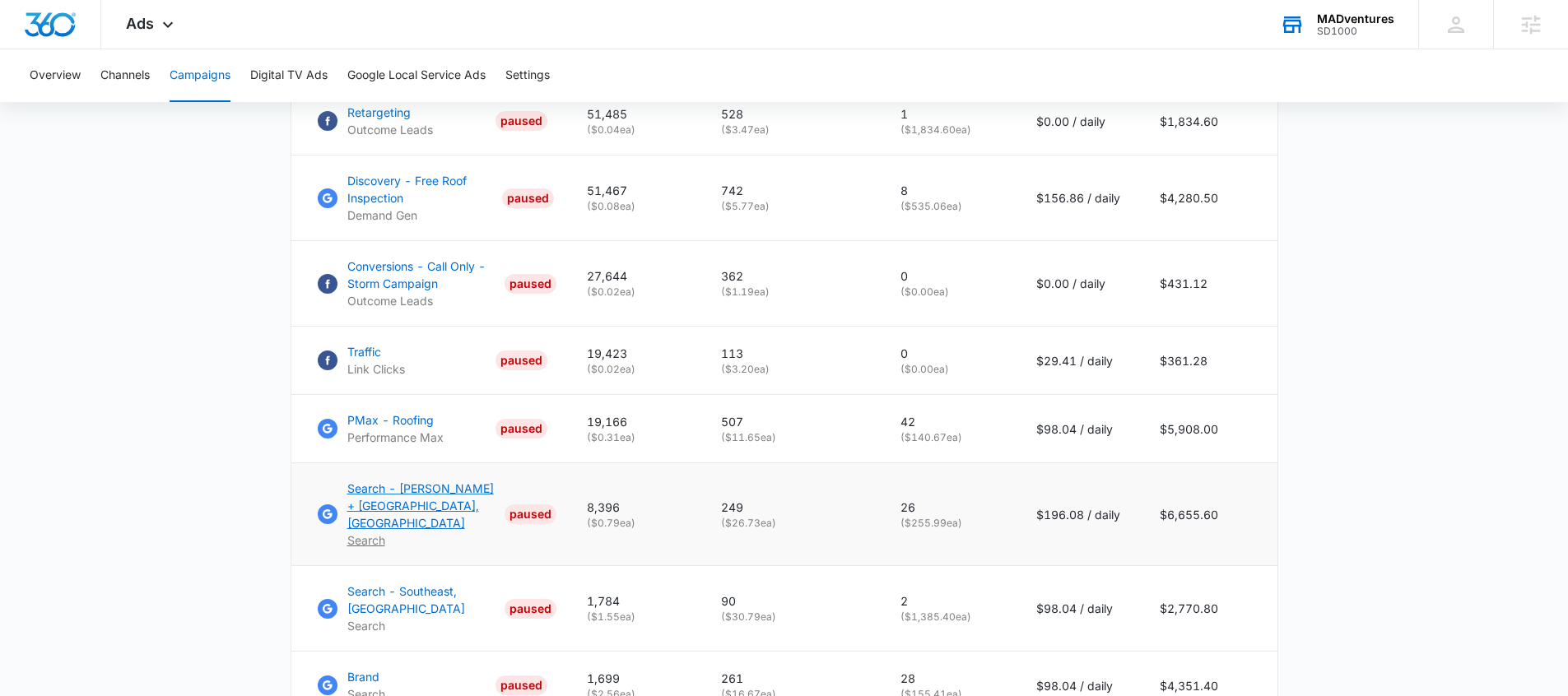
click at [420, 517] on p "Search - [PERSON_NAME] + [GEOGRAPHIC_DATA], [GEOGRAPHIC_DATA]" at bounding box center [422, 506] width 151 height 52
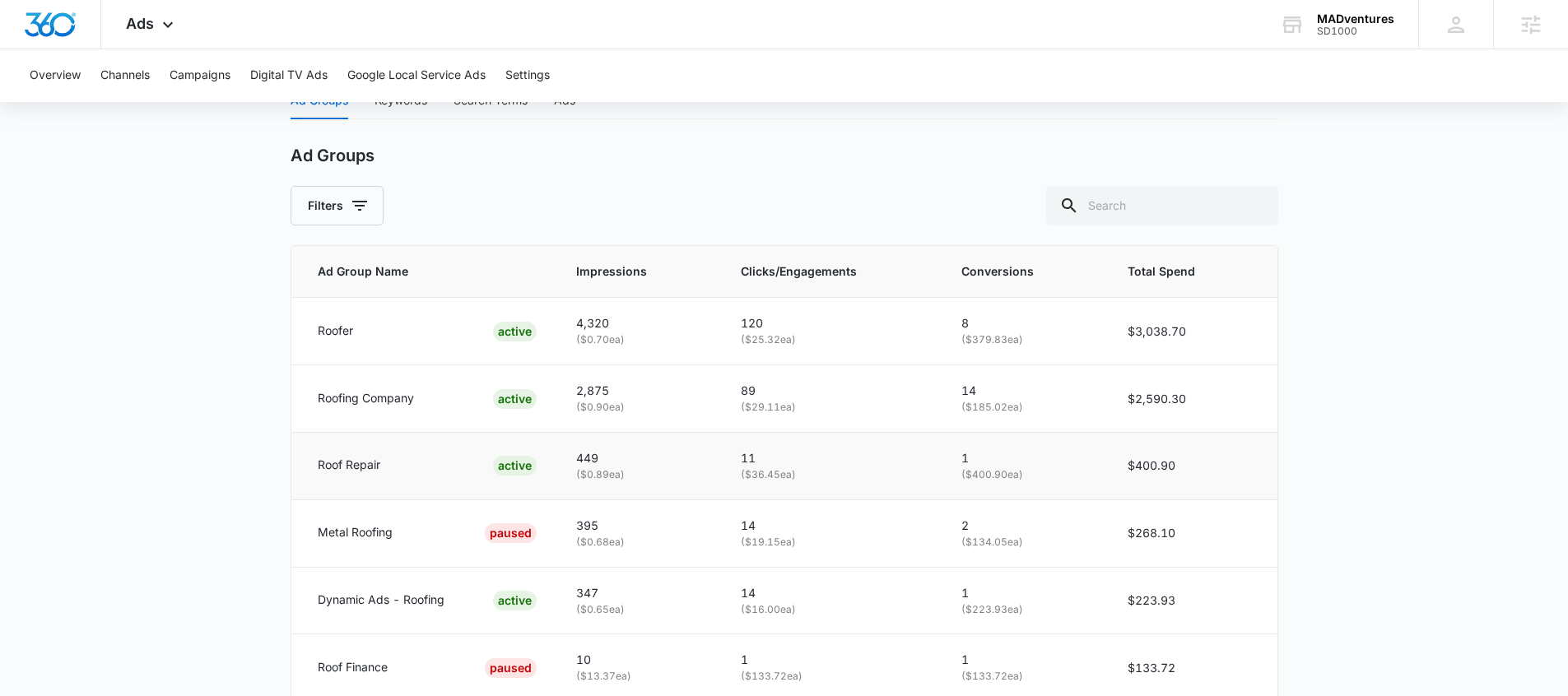
scroll to position [723, 0]
